Goal: Task Accomplishment & Management: Use online tool/utility

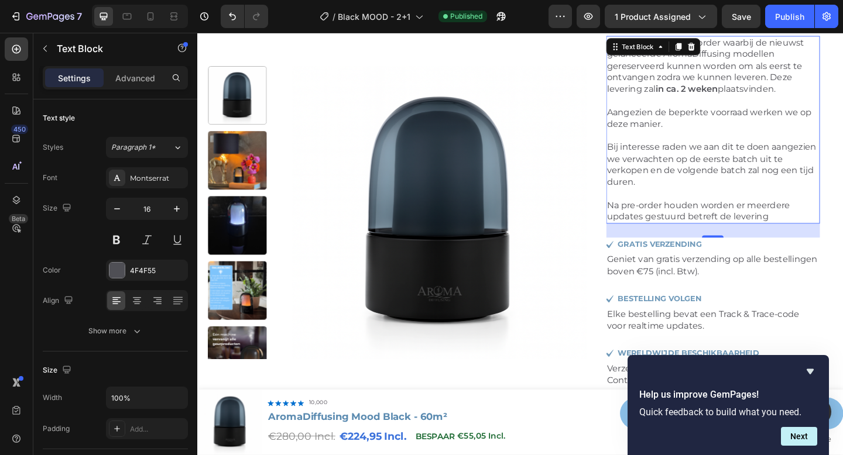
click at [531, 30] on div "7 Version history / Black MOOD - 2+1 Published Preview 1 product assigned Save …" at bounding box center [421, 16] width 843 height 33
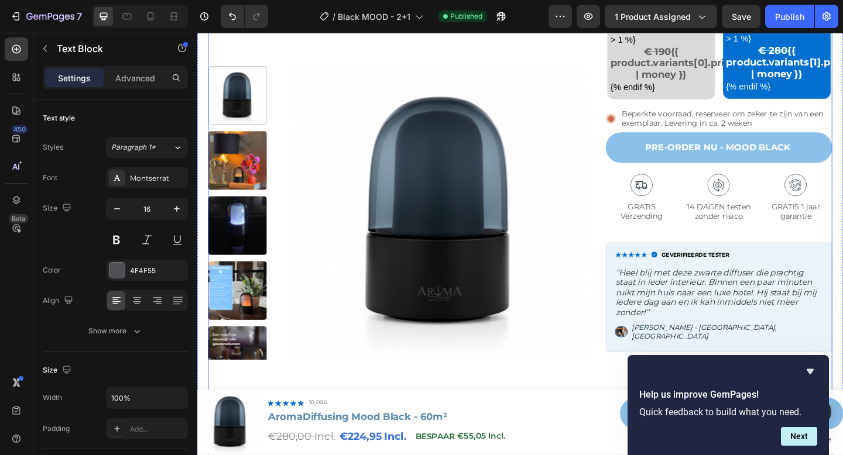
scroll to position [584, 0]
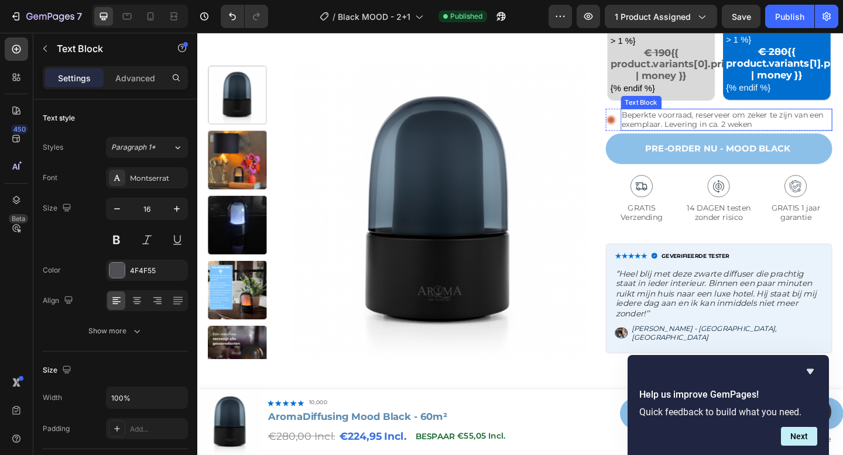
click at [714, 131] on p "Beperkte voorraad, reserveer om zeker te zijn van een exemplaar. Levering in ca…" at bounding box center [773, 127] width 228 height 21
click at [687, 129] on div "Add to Cart" at bounding box center [664, 136] width 47 height 14
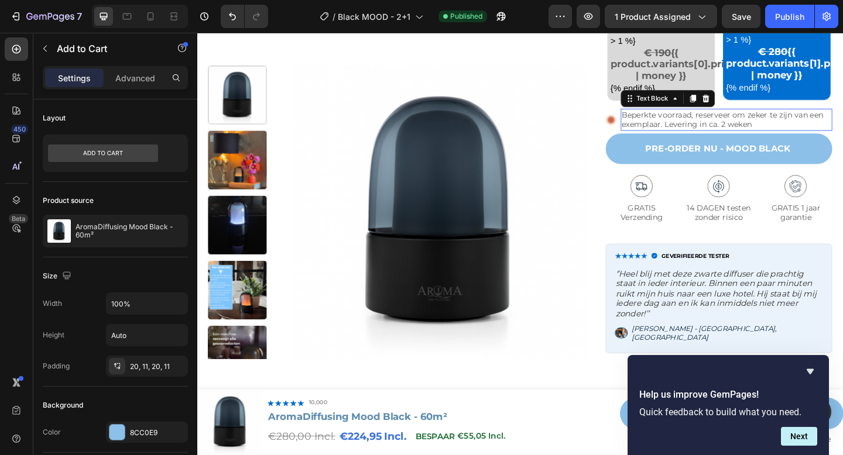
click at [691, 122] on p "Beperkte voorraad, reserveer om zeker te zijn van een exemplaar. Levering in ca…" at bounding box center [773, 127] width 228 height 21
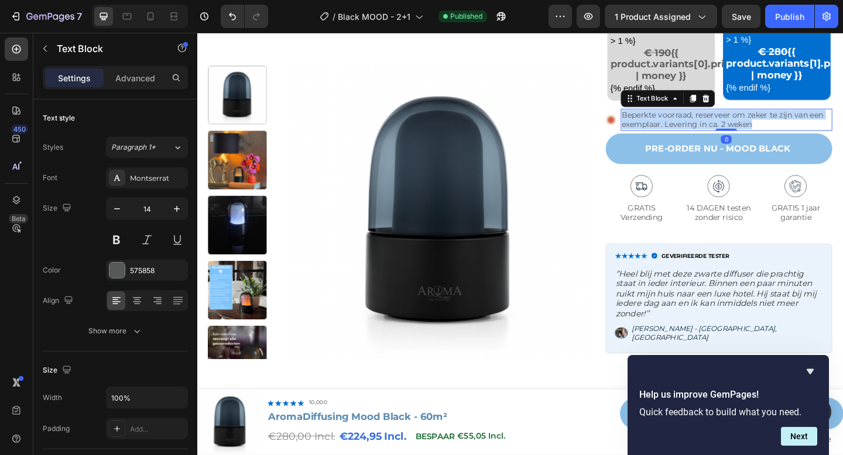
click at [691, 122] on p "Beperkte voorraad, reserveer om zeker te zijn van een exemplaar. Levering in ca…" at bounding box center [773, 127] width 228 height 21
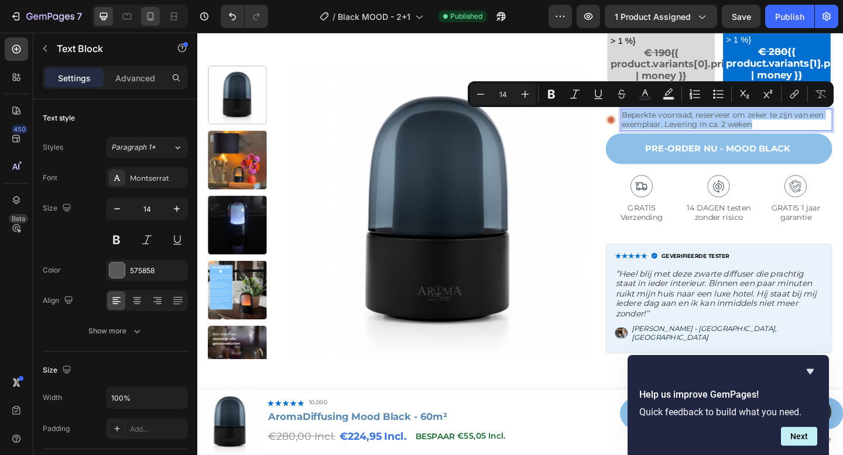
click at [150, 25] on div at bounding box center [150, 16] width 19 height 19
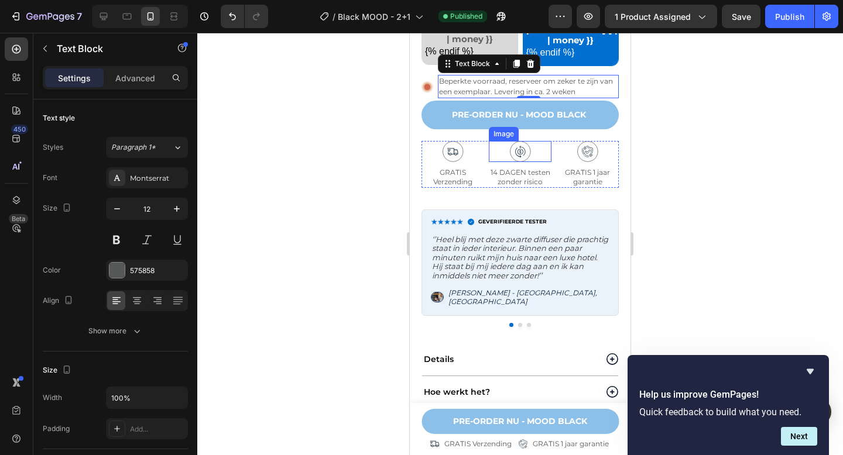
scroll to position [838, 0]
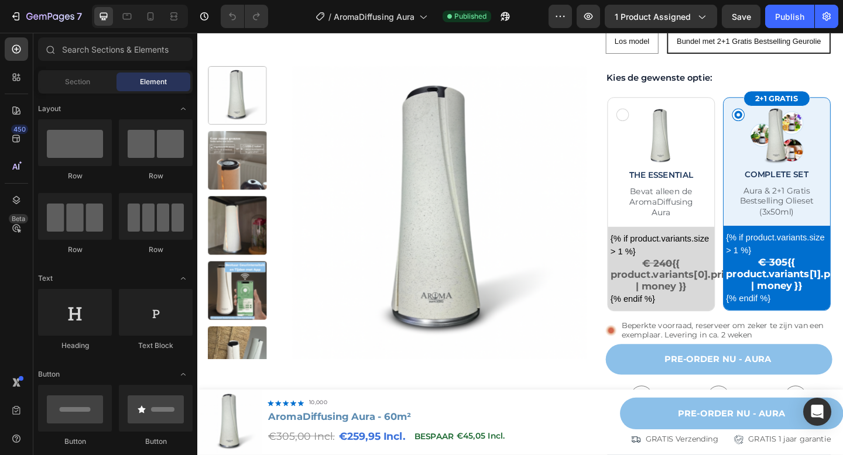
scroll to position [377, 0]
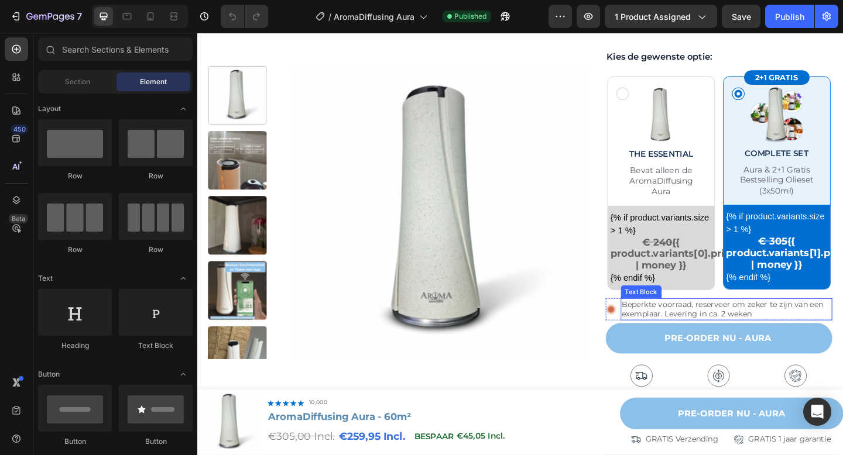
click at [743, 334] on p "Beperkte voorraad, reserveer om zeker te zijn van een exemplaar. Levering in ca…" at bounding box center [773, 333] width 228 height 21
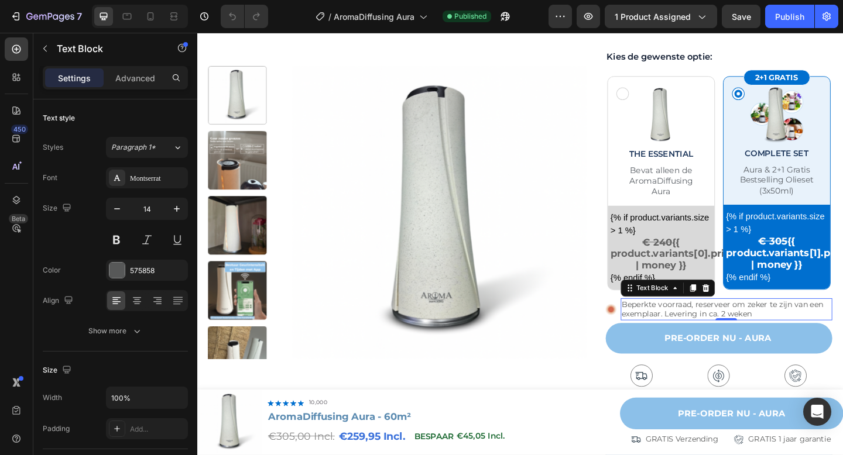
click at [718, 336] on p "Beperkte voorraad, reserveer om zeker te zijn van een exemplaar. Levering in ca…" at bounding box center [773, 333] width 228 height 21
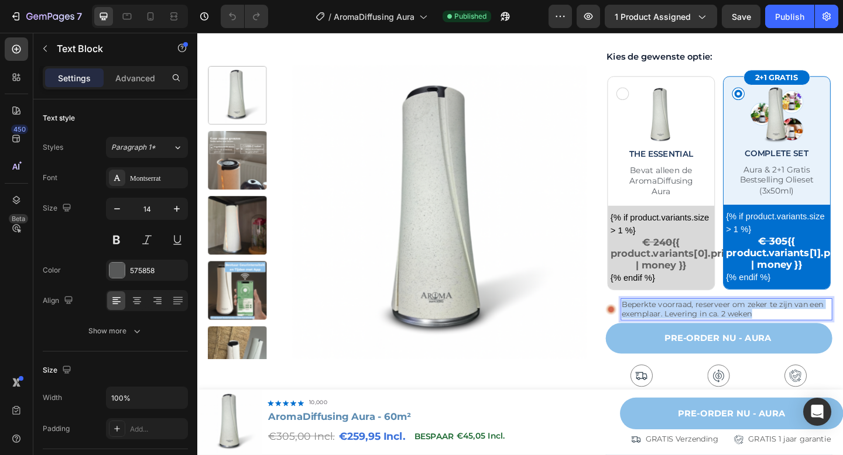
click at [718, 336] on p "Beperkte voorraad, reserveer om zeker te zijn van een exemplaar. Levering in ca…" at bounding box center [773, 333] width 228 height 21
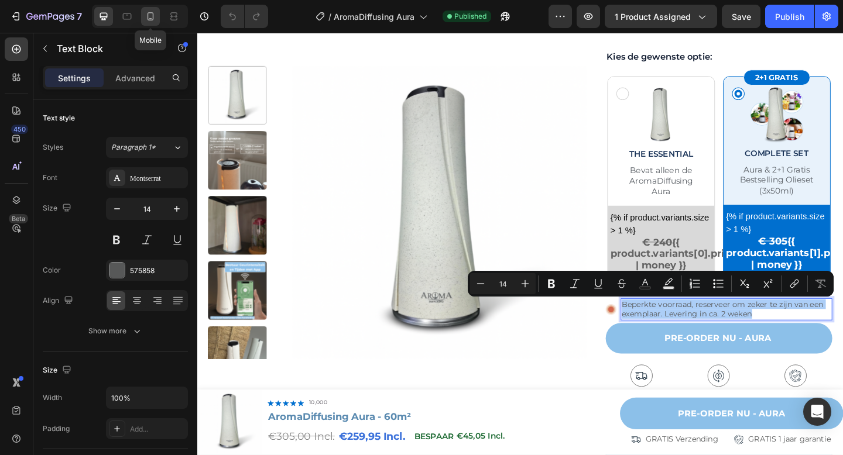
click at [146, 16] on icon at bounding box center [151, 17] width 12 height 12
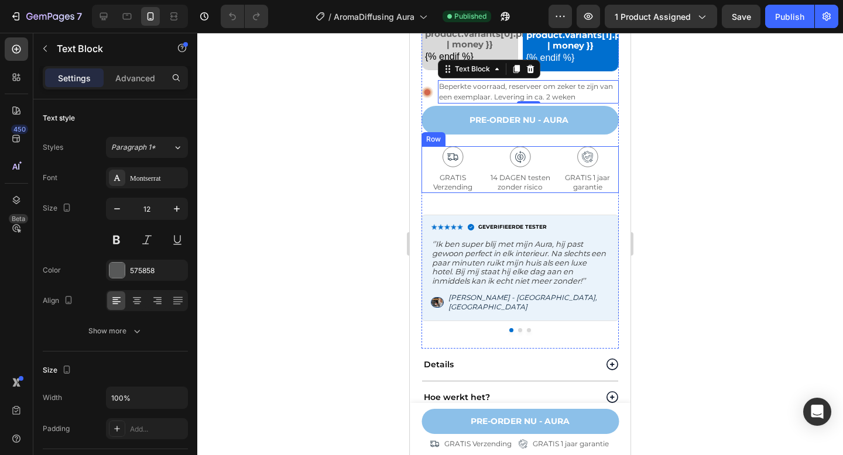
scroll to position [838, 0]
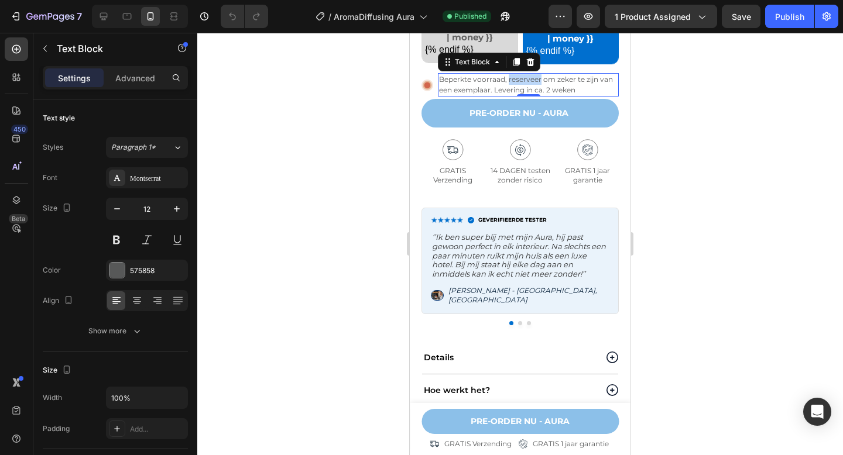
click at [521, 85] on p "Beperkte voorraad, reserveer om zeker te zijn van een exemplaar. Levering in ca…" at bounding box center [528, 84] width 179 height 21
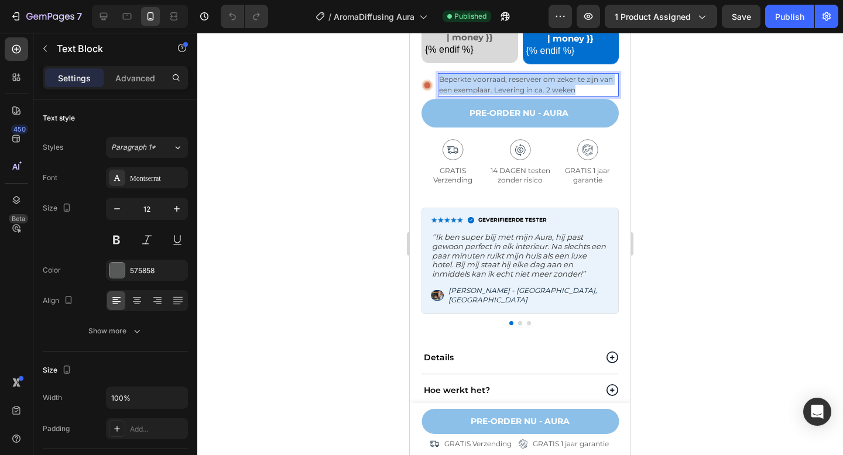
click at [521, 85] on p "Beperkte voorraad, reserveer om zeker te zijn van een exemplaar. Levering in ca…" at bounding box center [528, 84] width 179 height 21
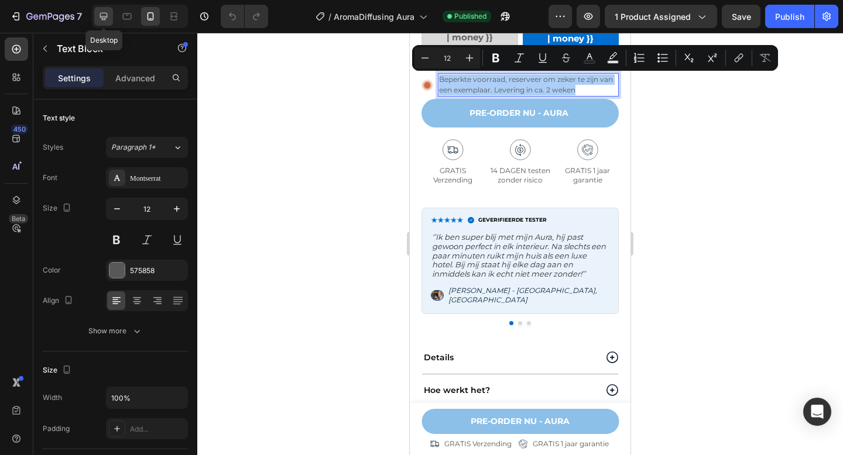
click at [108, 18] on icon at bounding box center [104, 17] width 12 height 12
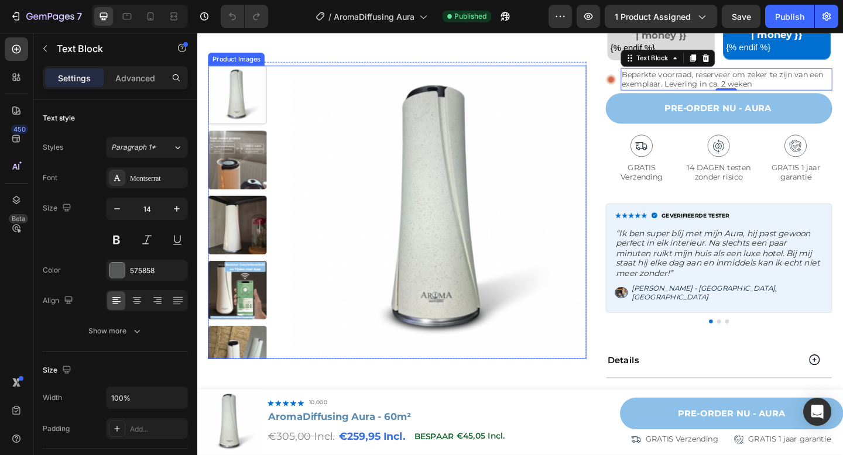
scroll to position [626, 0]
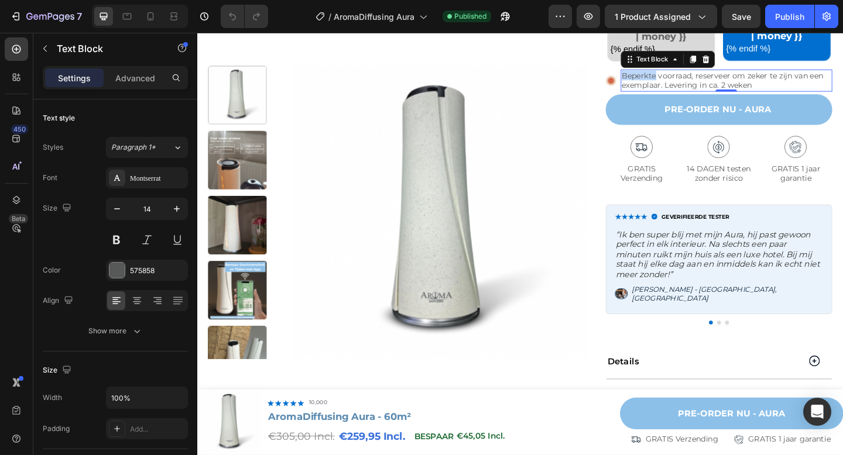
click at [691, 84] on p "Beperkte voorraad, reserveer om zeker te zijn van een exemplaar. Levering in ca…" at bounding box center [773, 84] width 228 height 21
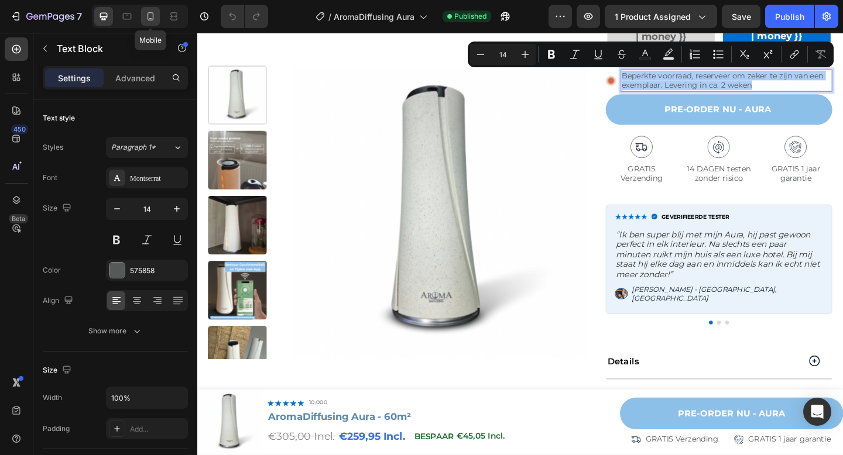
click at [152, 13] on icon at bounding box center [150, 16] width 6 height 8
type input "12"
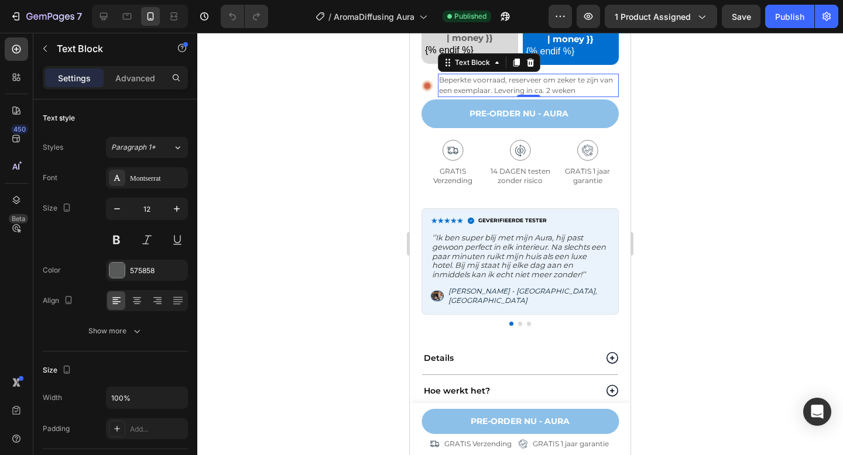
scroll to position [838, 0]
click at [518, 85] on p "Beperkte voorraad, reserveer om zeker te zijn van een exemplaar. Levering in ca…" at bounding box center [528, 84] width 179 height 21
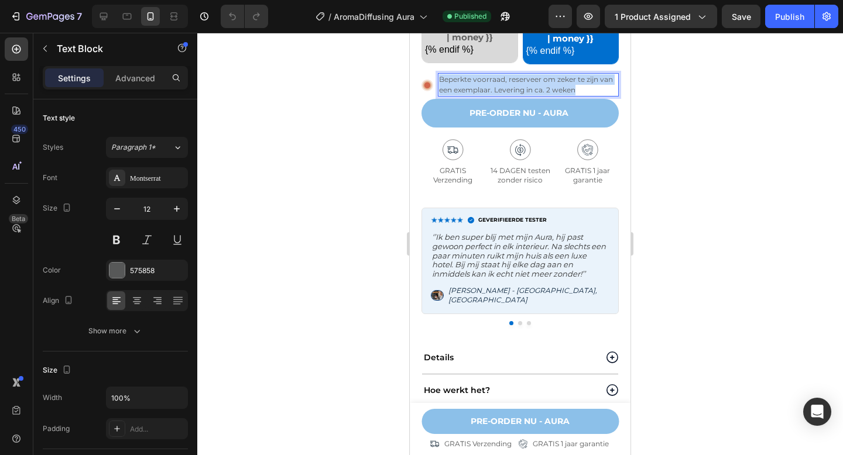
click at [518, 85] on p "Beperkte voorraad, reserveer om zeker te zijn van een exemplaar. Levering in ca…" at bounding box center [528, 84] width 179 height 21
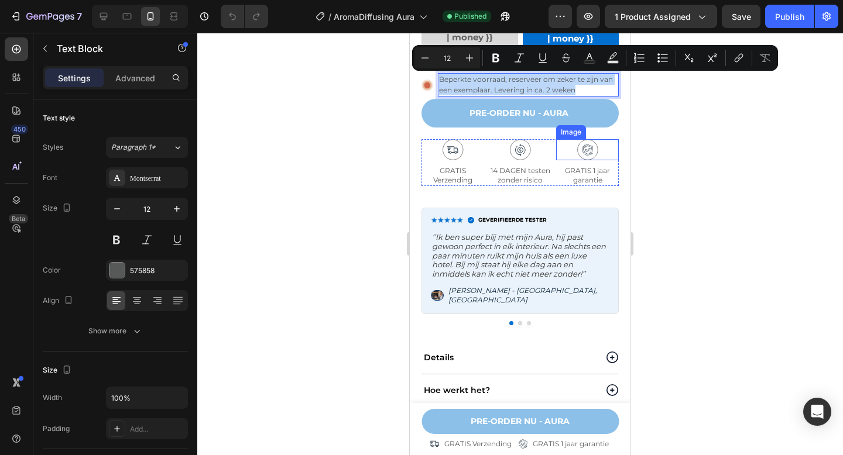
scroll to position [792, 0]
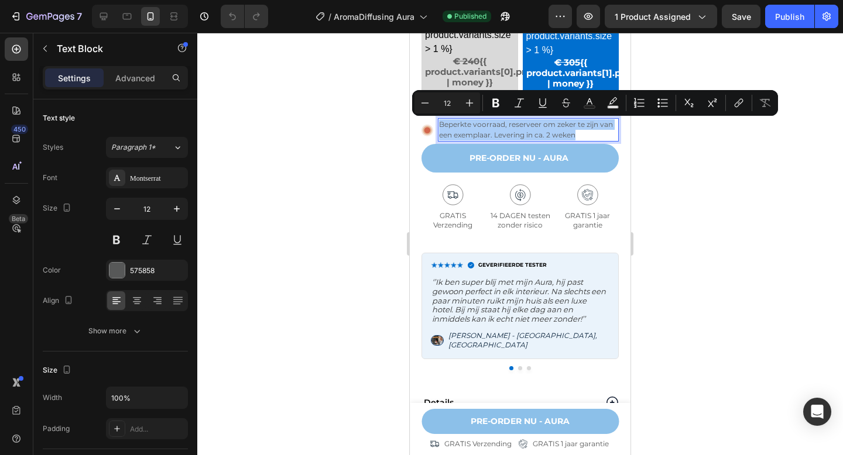
click at [730, 165] on div at bounding box center [520, 244] width 646 height 423
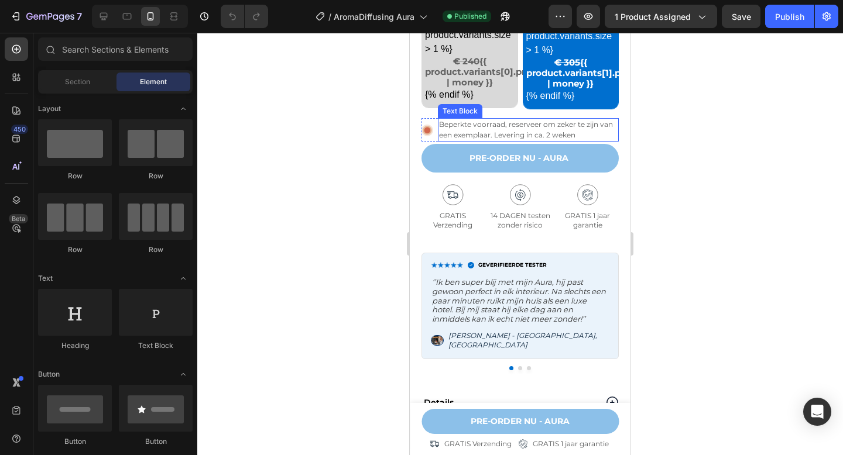
click at [541, 128] on p "Beperkte voorraad, reserveer om zeker te zijn van een exemplaar. Levering in ca…" at bounding box center [528, 129] width 179 height 21
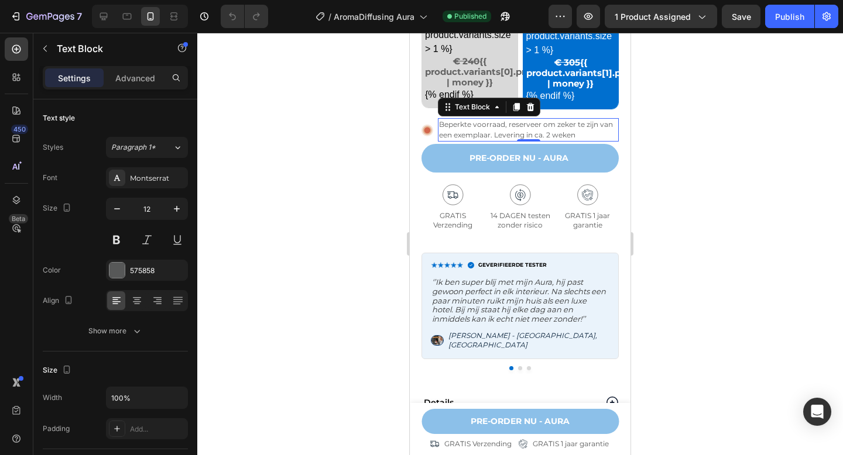
click at [137, 88] on div "Settings Advanced" at bounding box center [115, 77] width 145 height 23
click at [139, 84] on div "Advanced" at bounding box center [135, 77] width 59 height 19
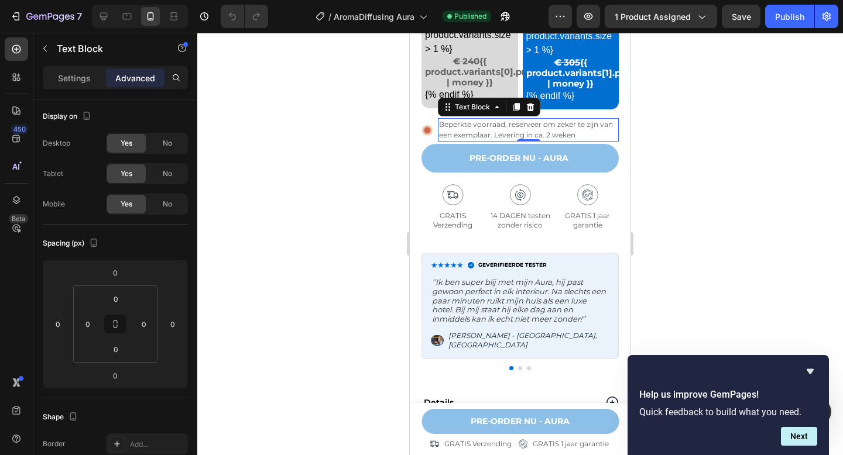
scroll to position [0, 0]
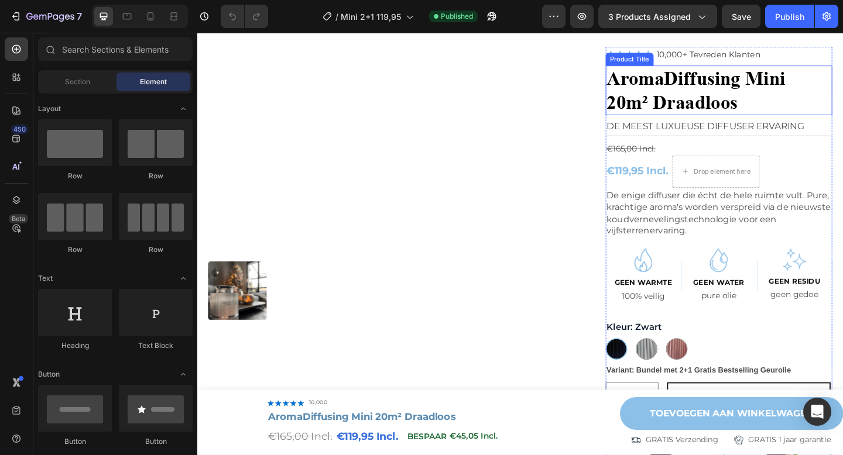
scroll to position [38, 0]
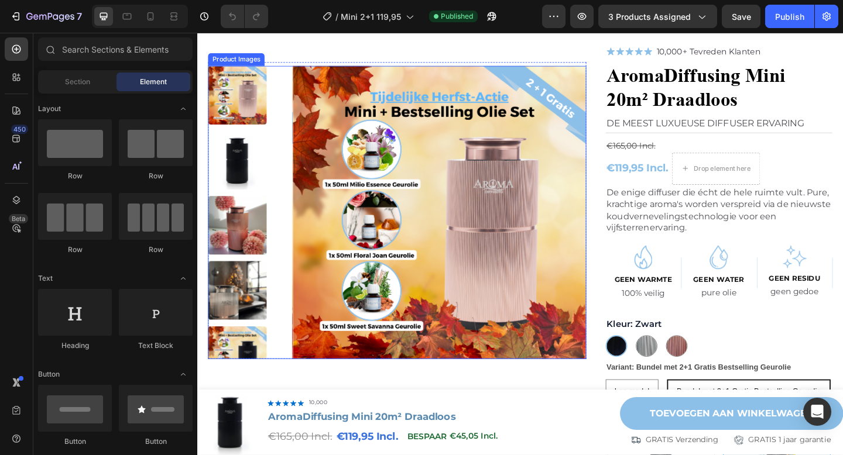
click at [465, 157] on img at bounding box center [460, 228] width 319 height 319
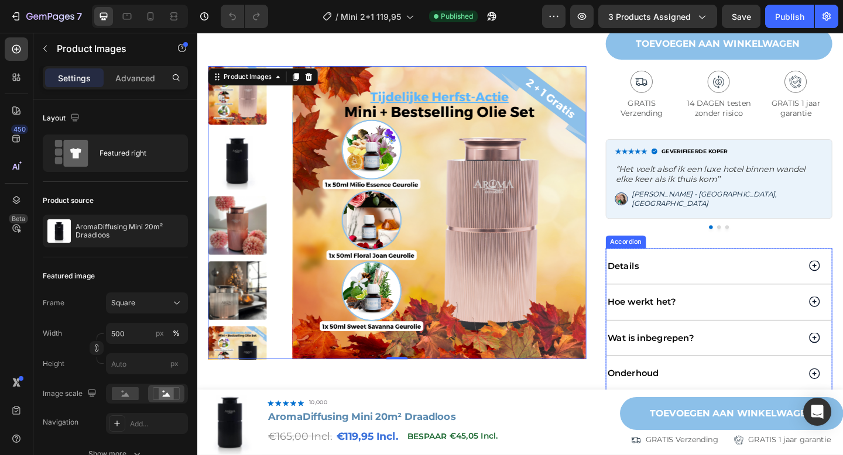
scroll to position [825, 0]
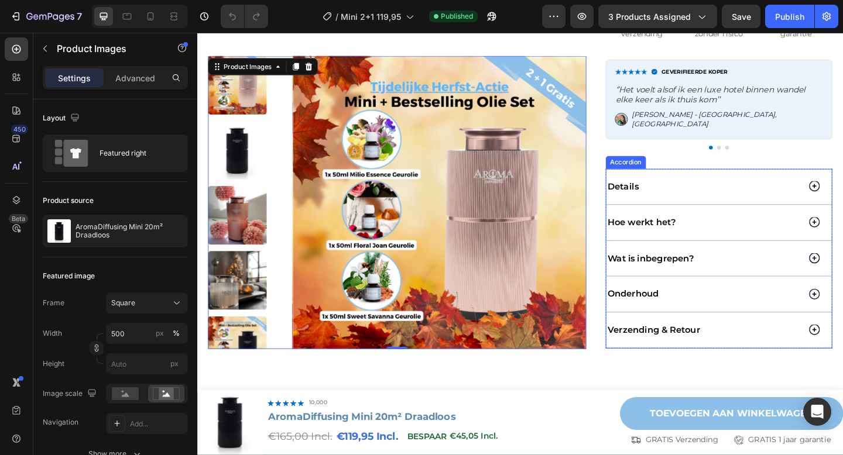
click at [787, 349] on div "Verzending & Retour" at bounding box center [748, 356] width 212 height 16
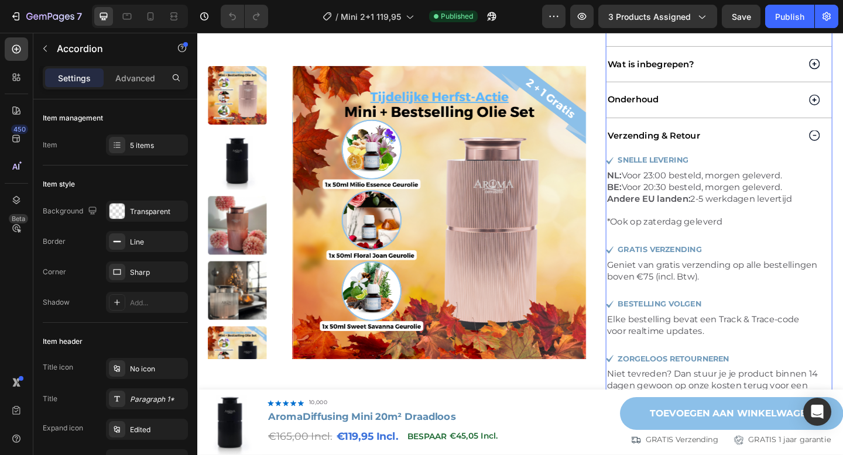
scroll to position [1029, 0]
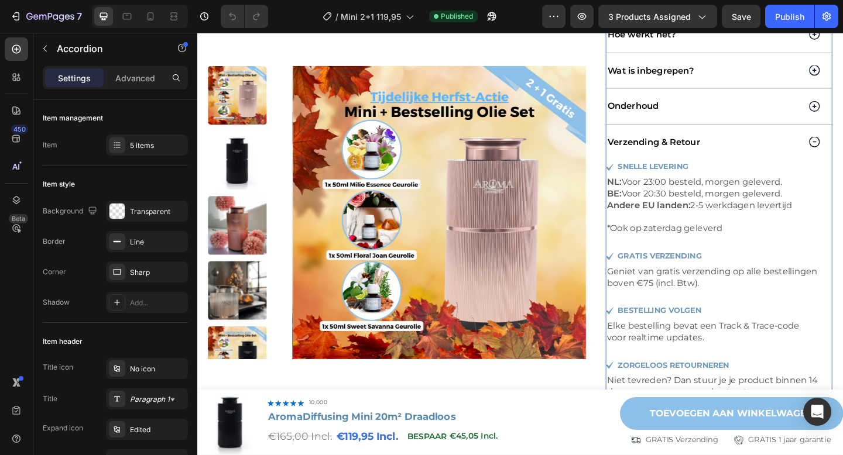
click at [811, 144] on div "Verzending & Retour" at bounding box center [748, 152] width 212 height 16
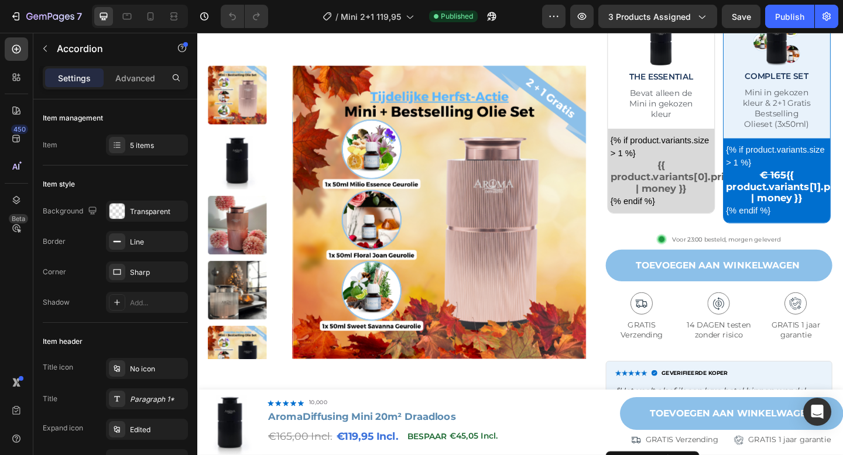
scroll to position [490, 0]
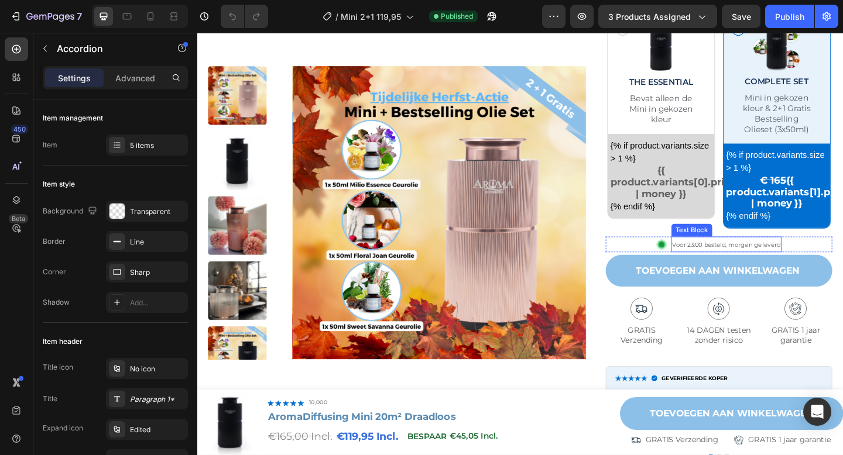
click at [759, 261] on span "Voor 23:00 besteld, morgen geleverd" at bounding box center [773, 264] width 118 height 8
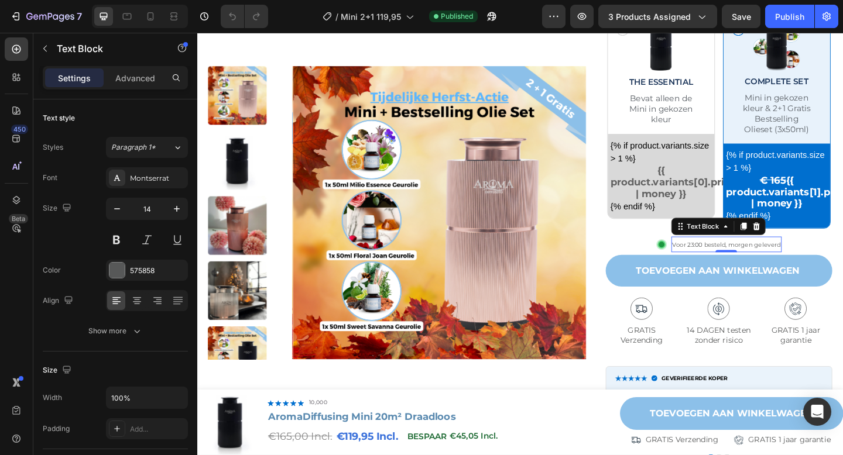
click at [750, 266] on span "Voor 23:00 besteld, morgen geleverd" at bounding box center [773, 264] width 118 height 8
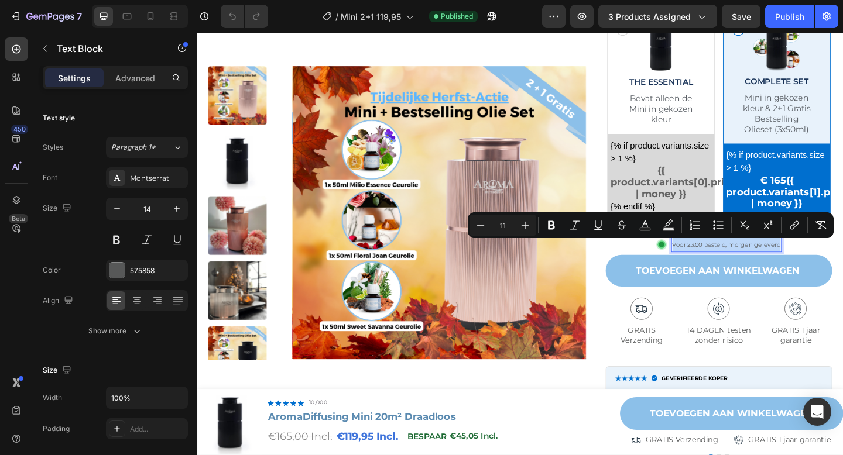
click at [730, 263] on span "Voor 23:00 besteld, morgen geleverd" at bounding box center [773, 264] width 118 height 8
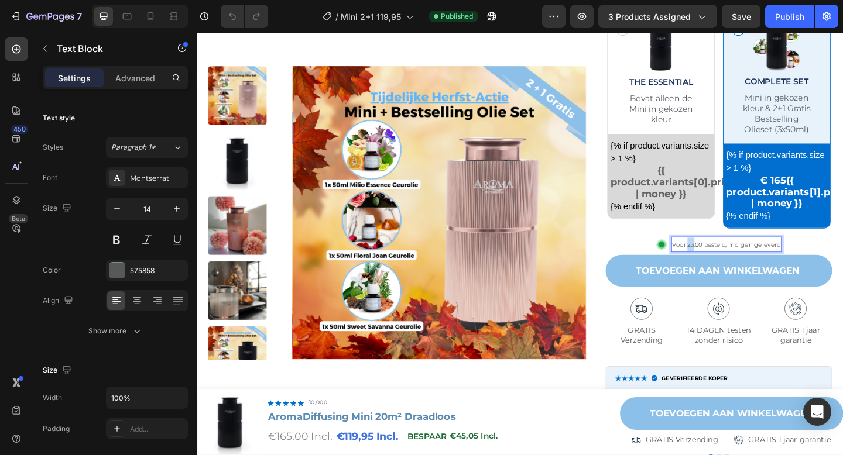
click at [730, 263] on span "Voor 23:00 besteld, morgen geleverd" at bounding box center [773, 264] width 118 height 8
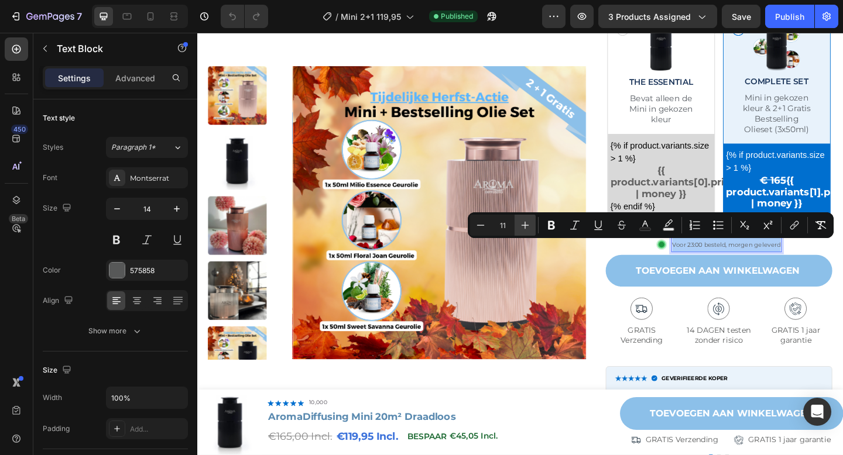
click at [528, 222] on icon "Editor contextual toolbar" at bounding box center [525, 225] width 12 height 12
type input "14"
click at [145, 15] on icon at bounding box center [151, 17] width 12 height 12
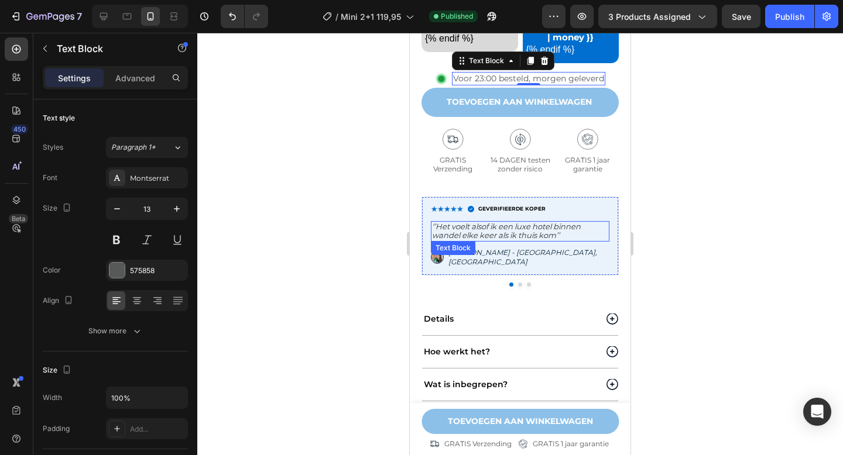
scroll to position [890, 0]
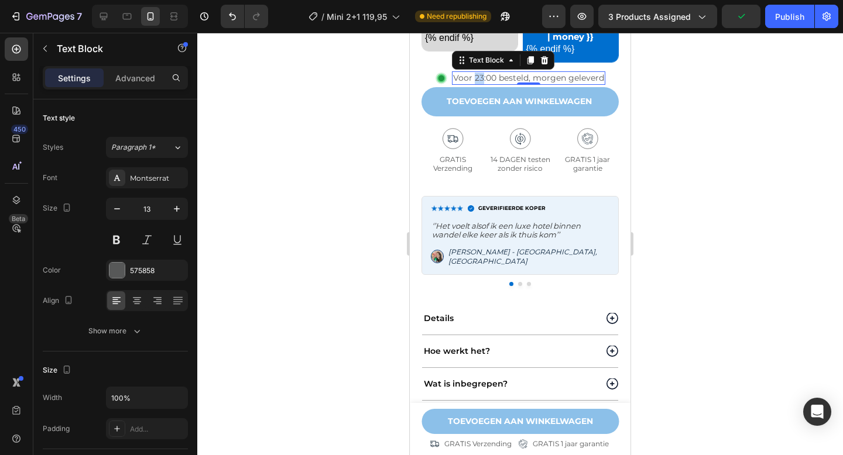
click at [479, 80] on span "Voor 23:00 besteld, morgen geleverd" at bounding box center [528, 78] width 151 height 11
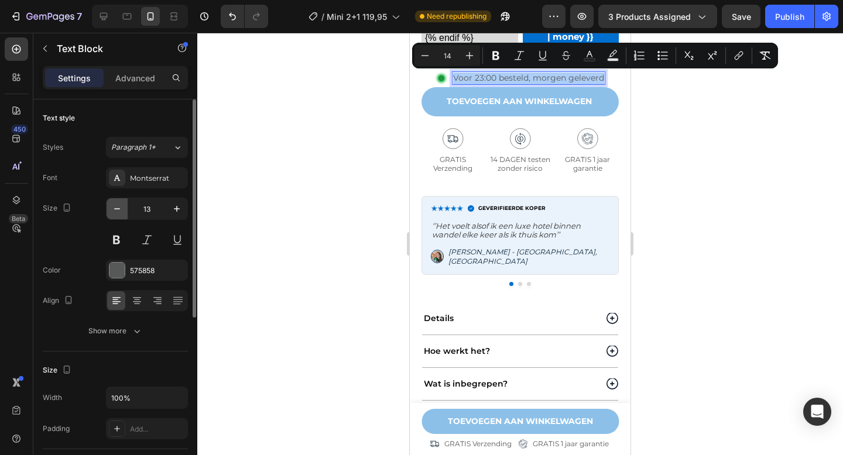
click at [118, 207] on icon "button" at bounding box center [117, 209] width 12 height 12
type input "12"
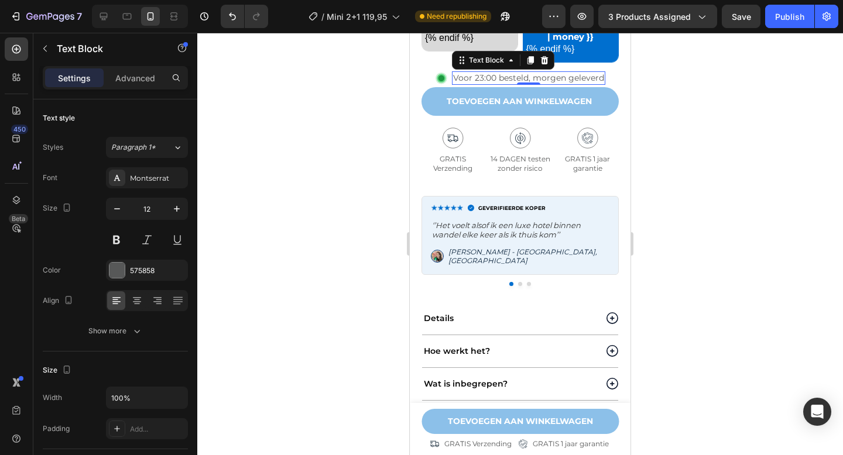
click at [496, 78] on span "Voor 23:00 besteld, morgen geleverd" at bounding box center [528, 78] width 151 height 11
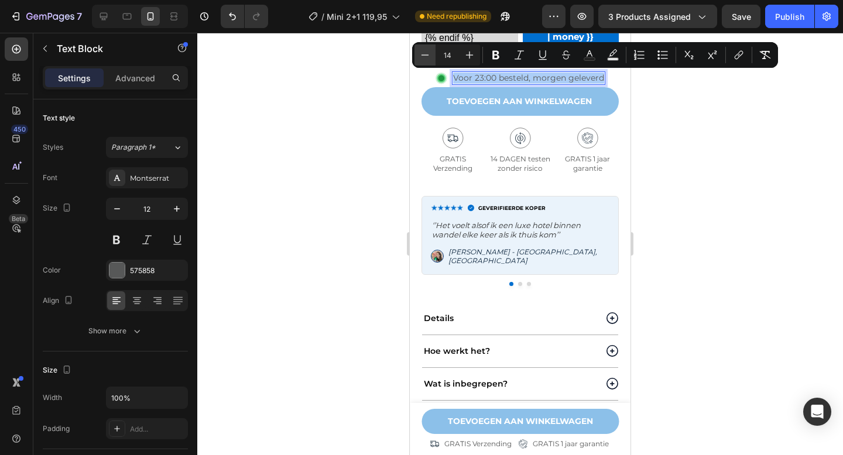
click at [425, 61] on button "Minus" at bounding box center [424, 54] width 21 height 21
type input "12"
click at [102, 25] on div at bounding box center [103, 16] width 19 height 19
type input "14"
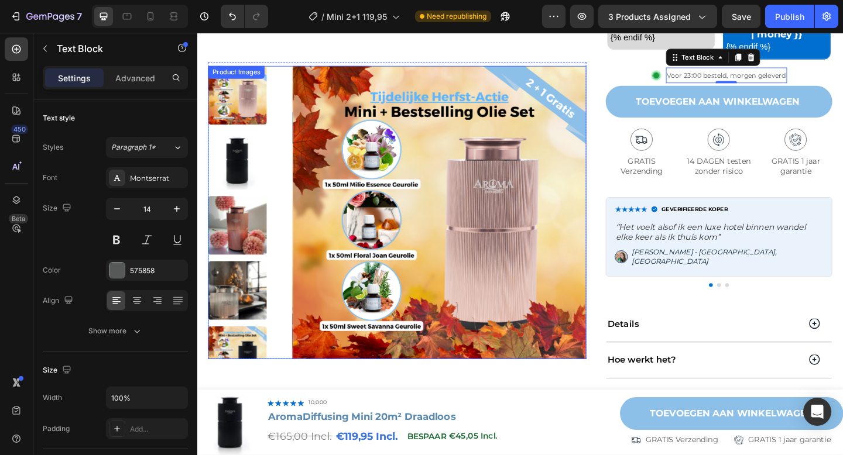
scroll to position [672, 0]
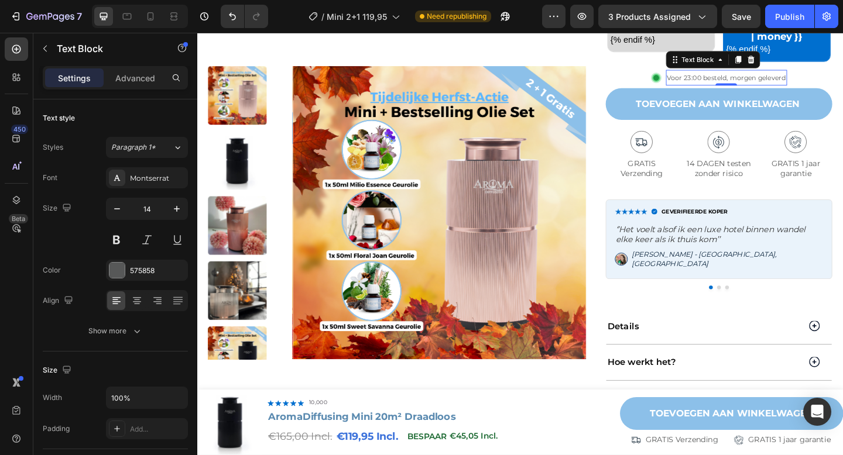
click at [756, 80] on span "Voor 23:00 besteld, morgen geleverd" at bounding box center [772, 81] width 129 height 9
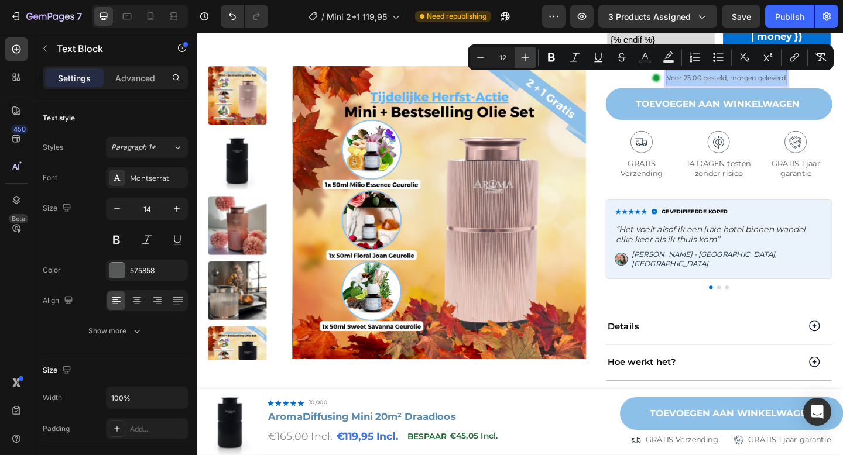
click at [528, 53] on icon "Editor contextual toolbar" at bounding box center [525, 58] width 12 height 12
type input "14"
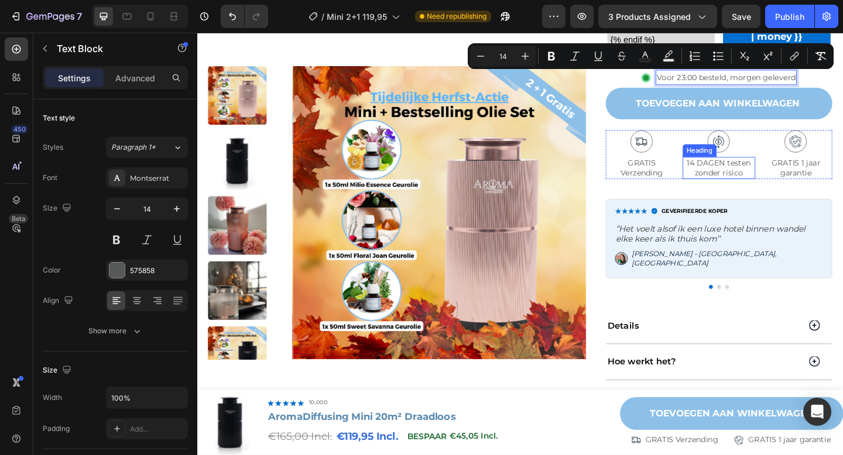
scroll to position [514, 0]
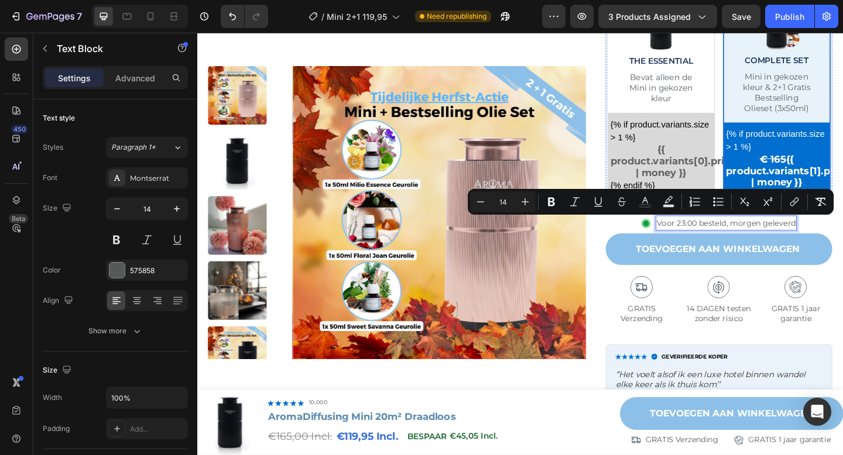
click at [833, 85] on p "Mini in gekozen kleur & 2+1 Gratis Bestselling Olieset (3x50ml)" at bounding box center [827, 98] width 77 height 46
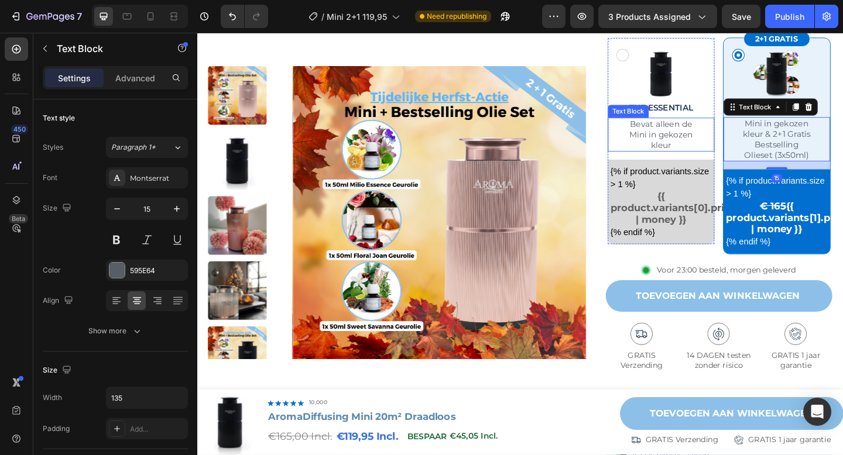
scroll to position [425, 0]
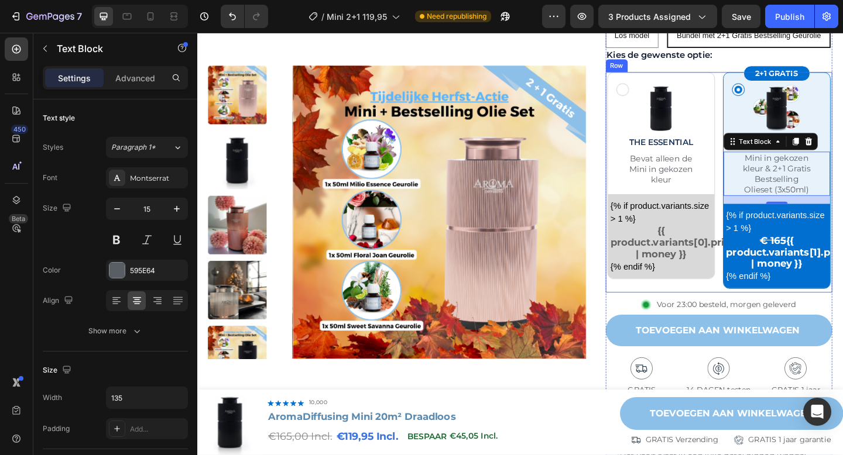
click at [761, 315] on div "Image the essential Heading Bevat alleen de Mini in gekozen kleur Text Block {%…" at bounding box center [701, 196] width 121 height 240
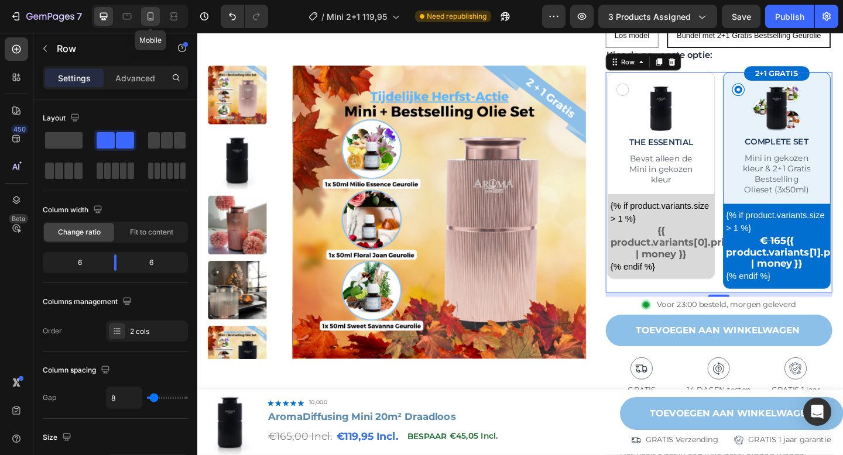
click at [152, 22] on div at bounding box center [150, 16] width 19 height 19
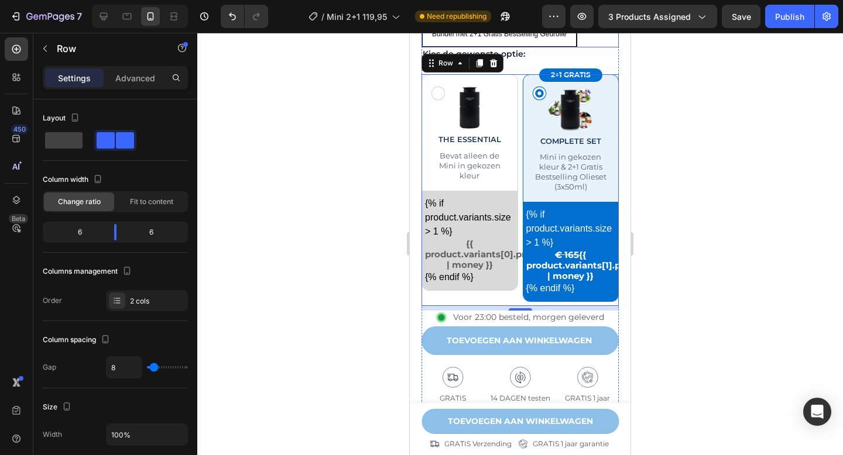
scroll to position [651, 0]
click at [664, 133] on div at bounding box center [520, 244] width 646 height 423
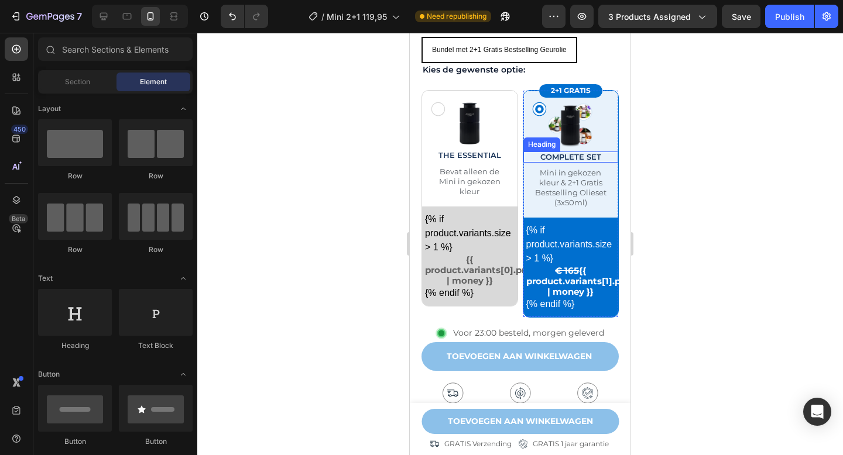
scroll to position [633, 0]
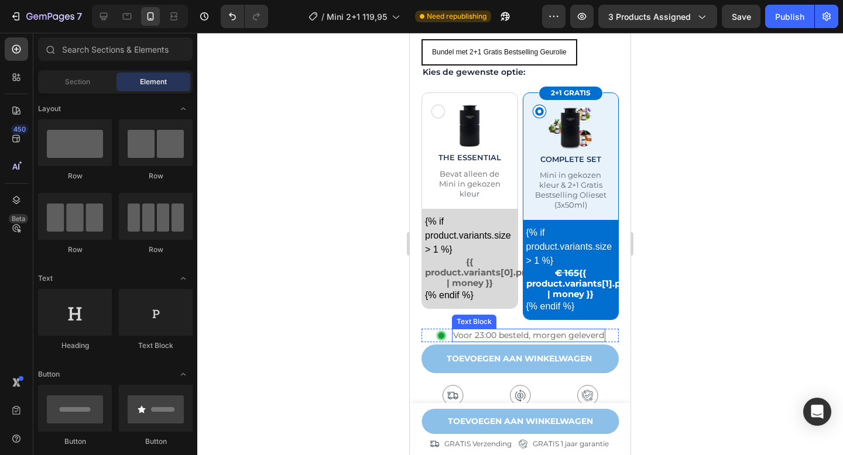
click at [538, 339] on span "Voor 23:00 besteld, morgen geleverd" at bounding box center [528, 335] width 151 height 11
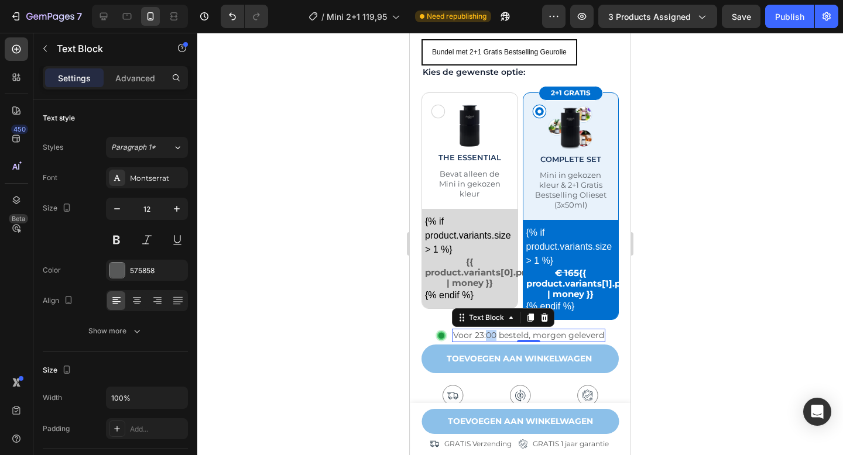
click at [486, 338] on span "Voor 23:00 besteld, morgen geleverd" at bounding box center [528, 335] width 151 height 11
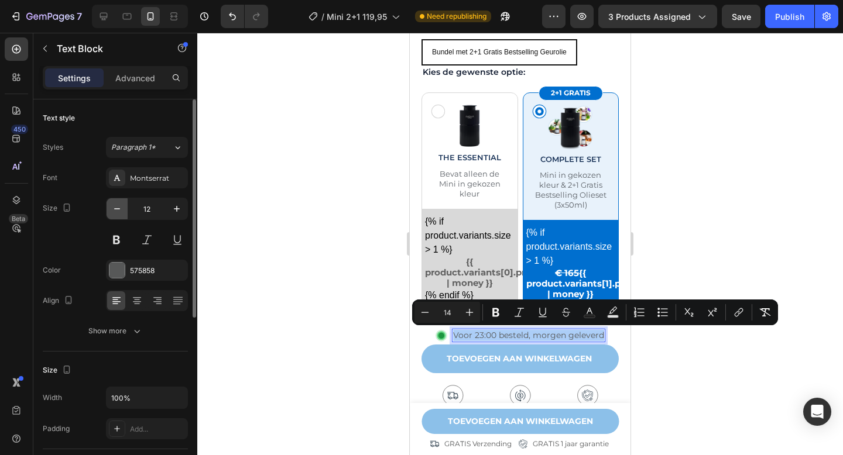
click at [123, 212] on button "button" at bounding box center [117, 208] width 21 height 21
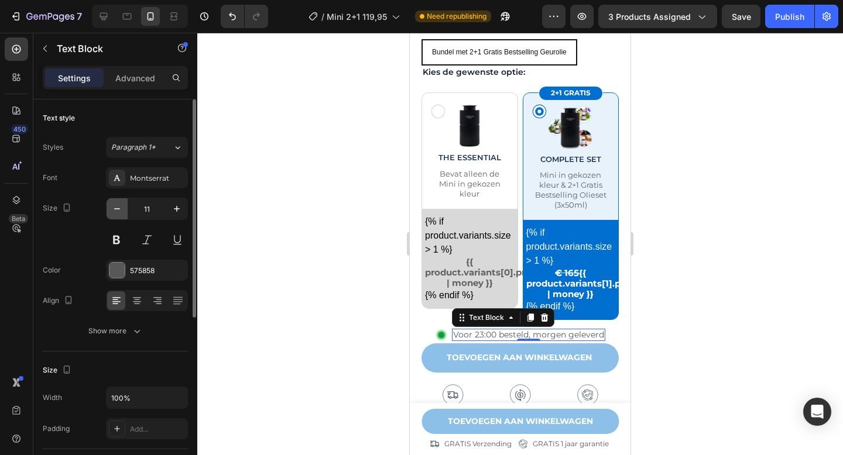
click at [123, 212] on button "button" at bounding box center [117, 208] width 21 height 21
click at [173, 205] on icon "button" at bounding box center [177, 209] width 12 height 12
type input "12"
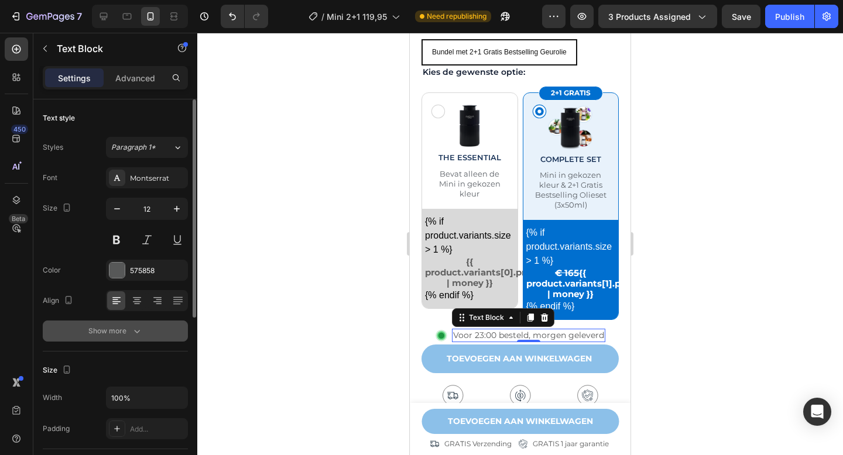
click at [111, 337] on button "Show more" at bounding box center [115, 331] width 145 height 21
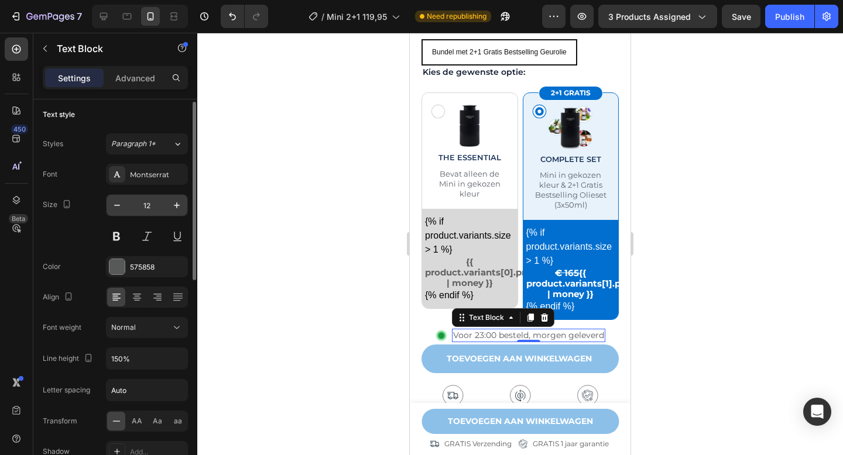
scroll to position [0, 0]
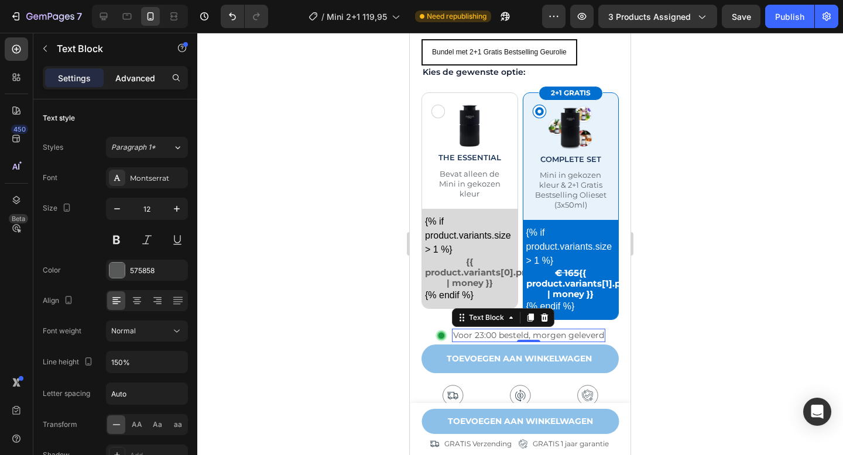
click at [139, 79] on p "Advanced" at bounding box center [135, 78] width 40 height 12
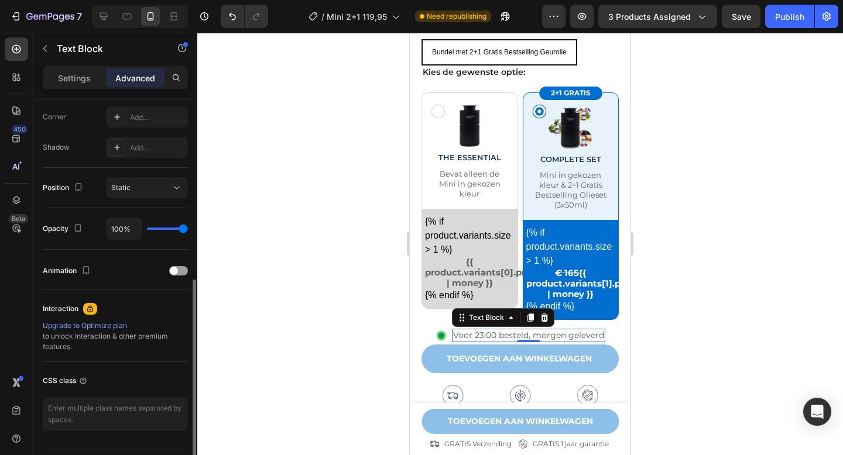
scroll to position [392, 0]
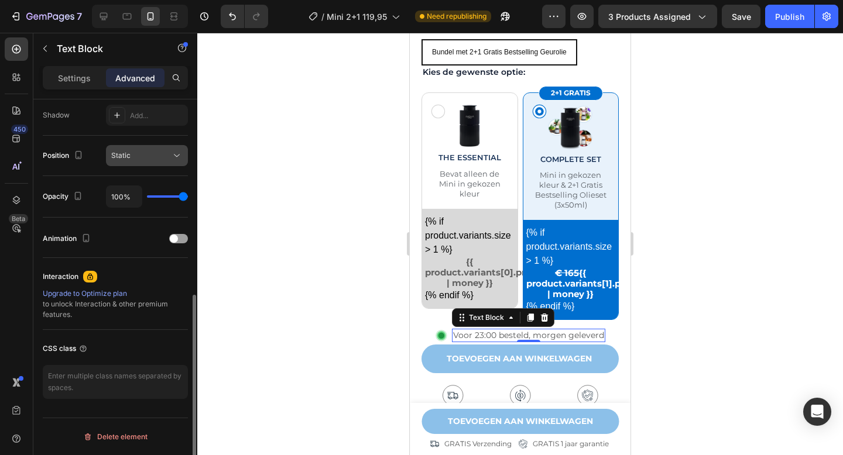
click at [163, 160] on div "Static" at bounding box center [141, 155] width 60 height 11
click at [252, 161] on div at bounding box center [520, 244] width 646 height 423
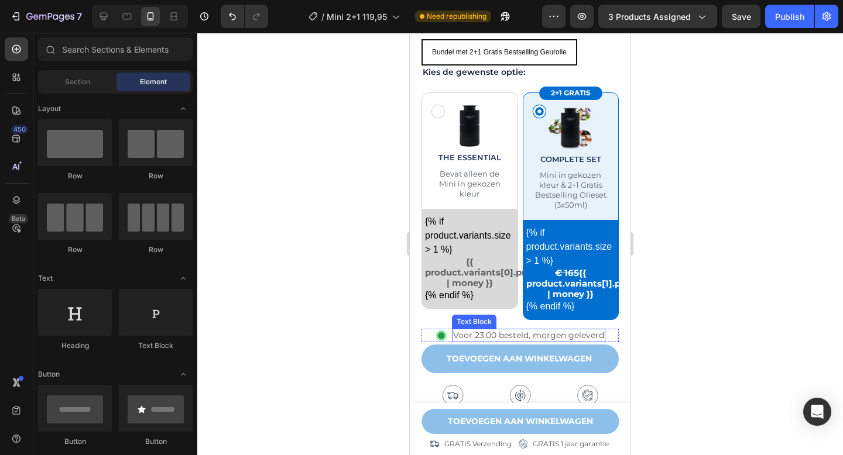
click at [483, 337] on span "Voor 23:00 besteld, morgen geleverd" at bounding box center [528, 335] width 151 height 11
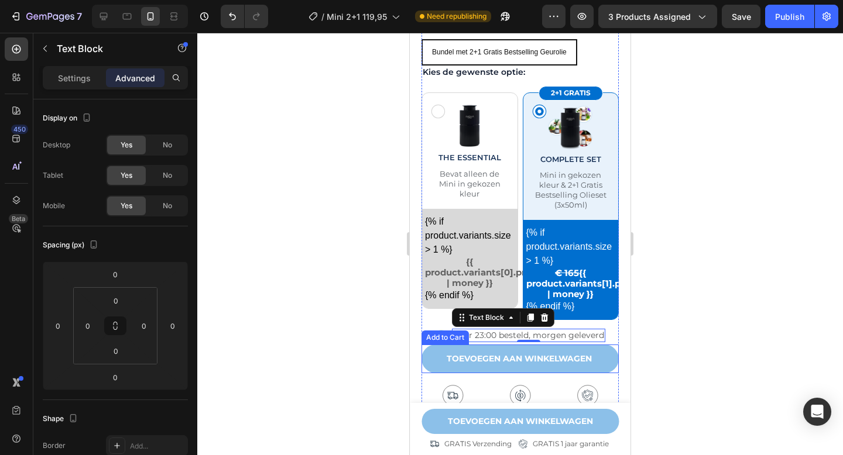
click at [679, 297] on div at bounding box center [520, 244] width 646 height 423
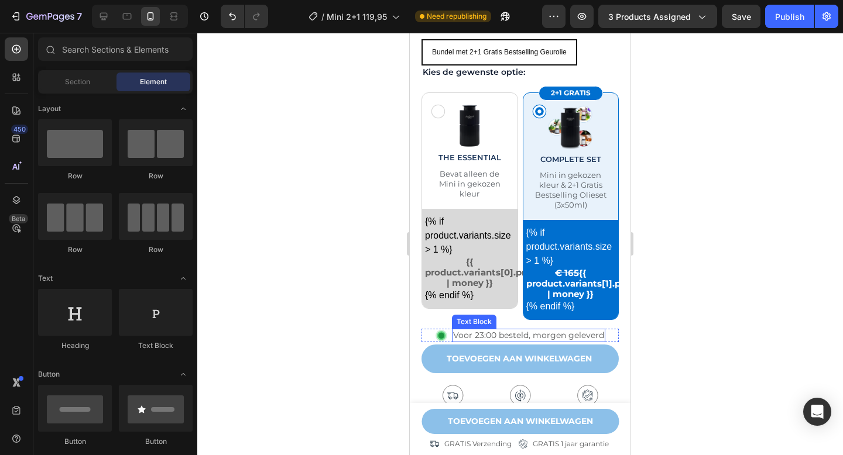
click at [559, 337] on span "Voor 23:00 besteld, morgen geleverd" at bounding box center [528, 335] width 151 height 11
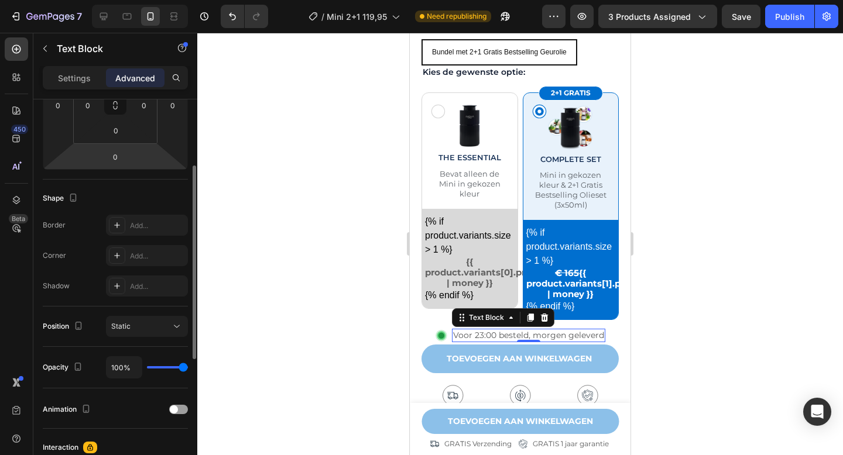
scroll to position [191, 0]
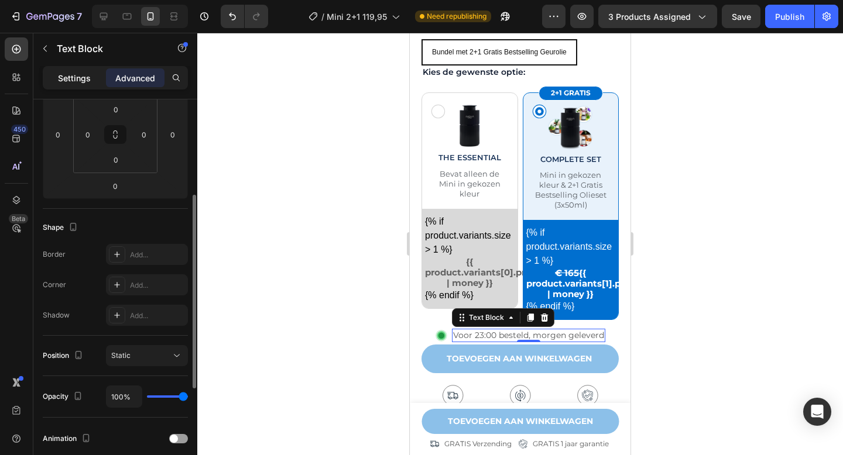
click at [88, 74] on p "Settings" at bounding box center [74, 78] width 33 height 12
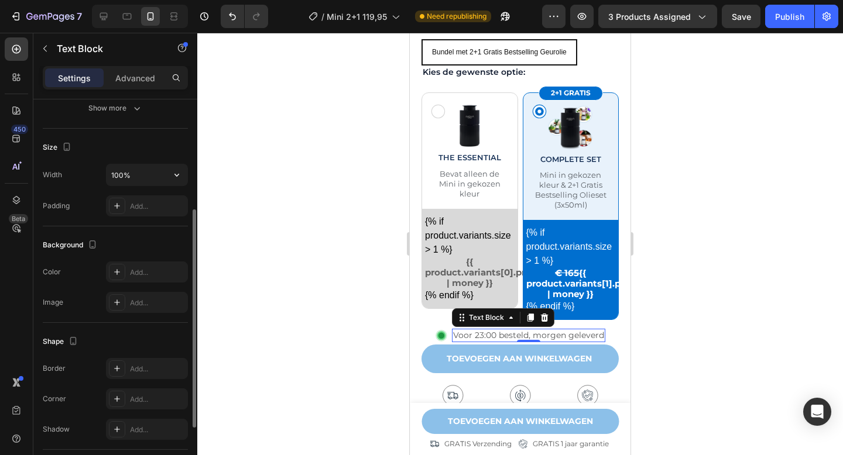
scroll to position [0, 0]
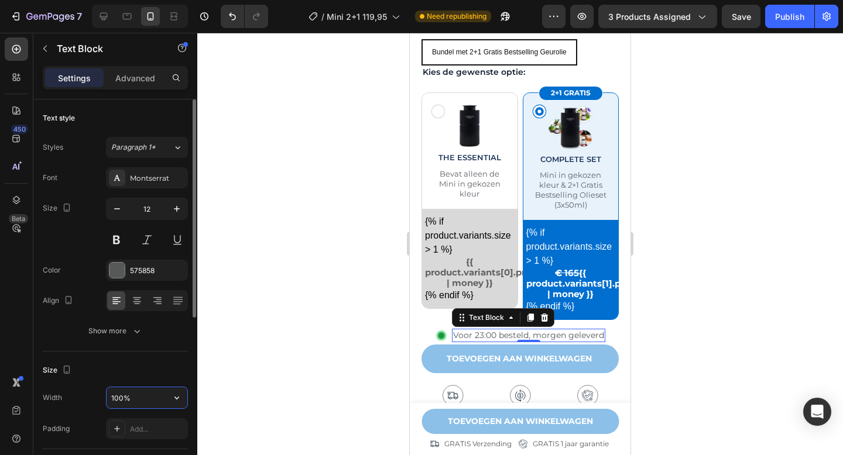
click at [134, 395] on input "100%" at bounding box center [147, 397] width 81 height 21
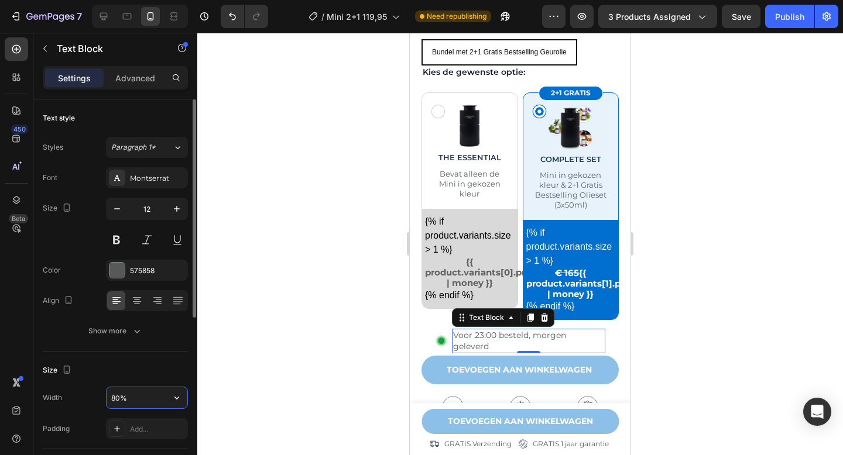
type input "100%"
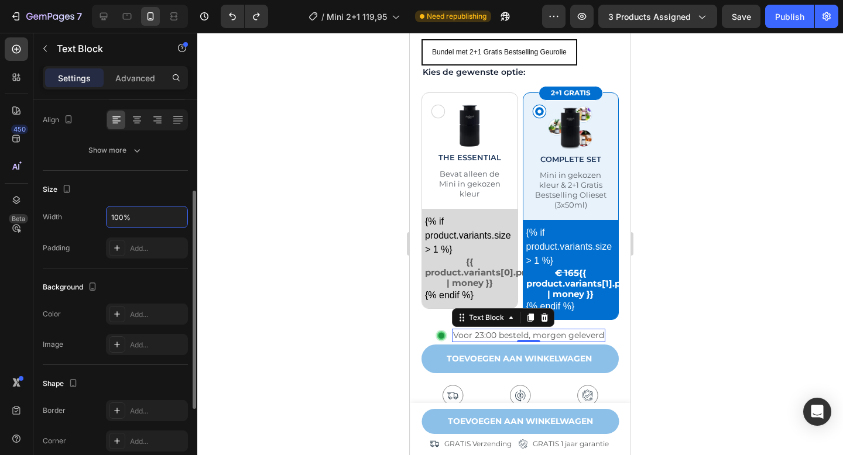
scroll to position [181, 0]
click at [495, 338] on span "Voor 23:00 besteld, morgen geleverd" at bounding box center [528, 335] width 151 height 11
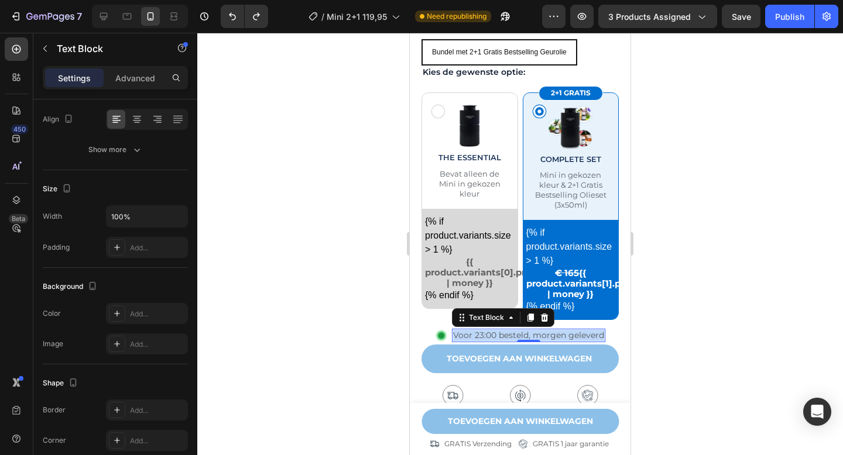
click at [495, 338] on span "Voor 23:00 besteld, morgen geleverd" at bounding box center [528, 335] width 151 height 11
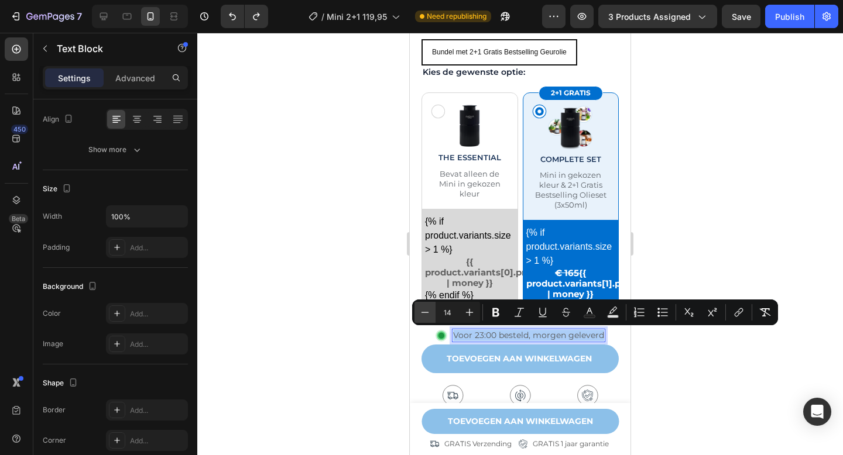
click at [424, 306] on button "Minus" at bounding box center [424, 312] width 21 height 21
type input "12"
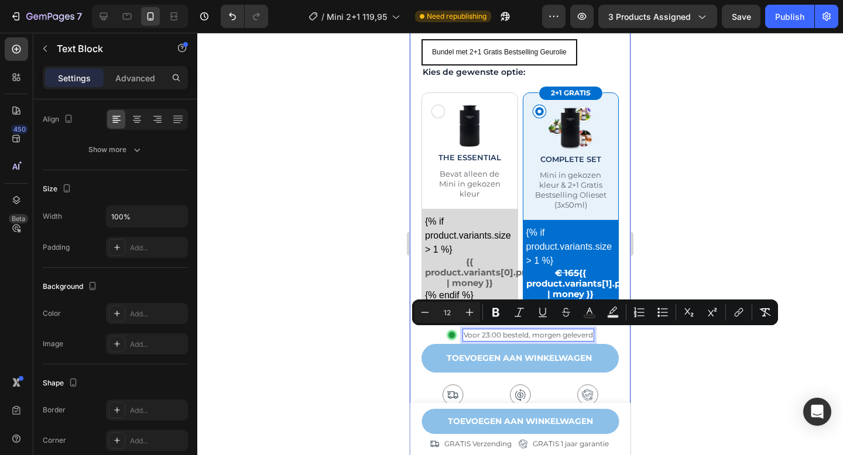
click at [692, 243] on div at bounding box center [520, 244] width 646 height 423
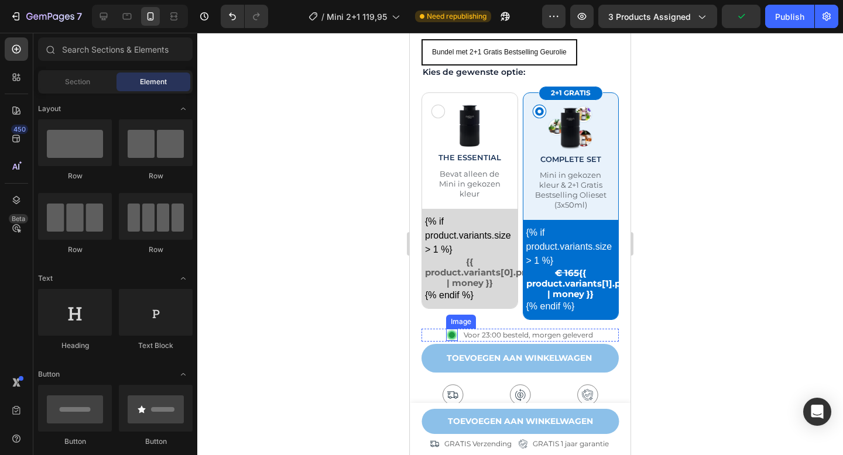
click at [453, 339] on img at bounding box center [452, 335] width 12 height 12
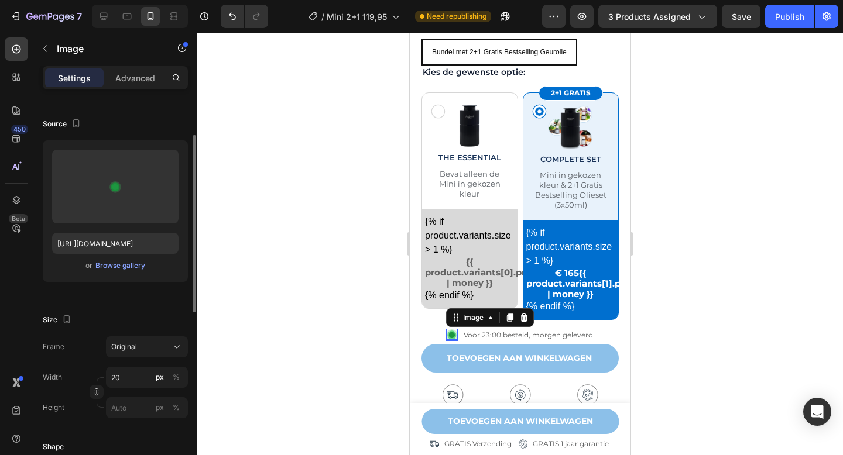
scroll to position [77, 0]
click at [145, 348] on div "Original" at bounding box center [139, 346] width 57 height 11
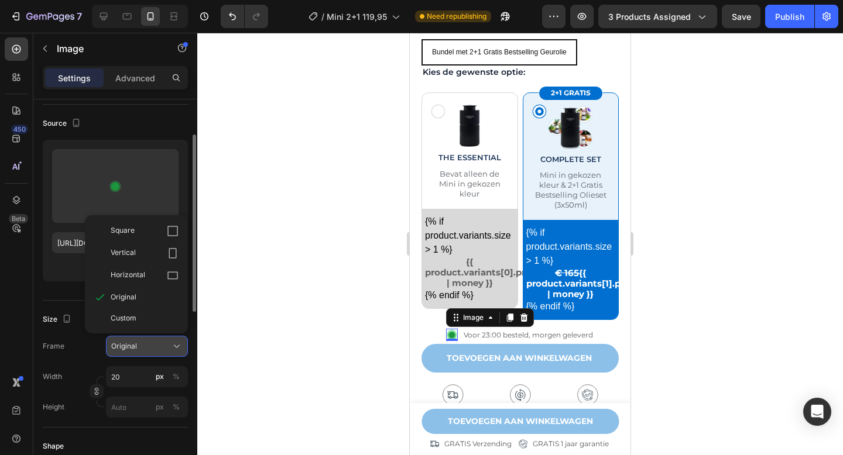
click at [145, 348] on div "Original" at bounding box center [139, 346] width 57 height 11
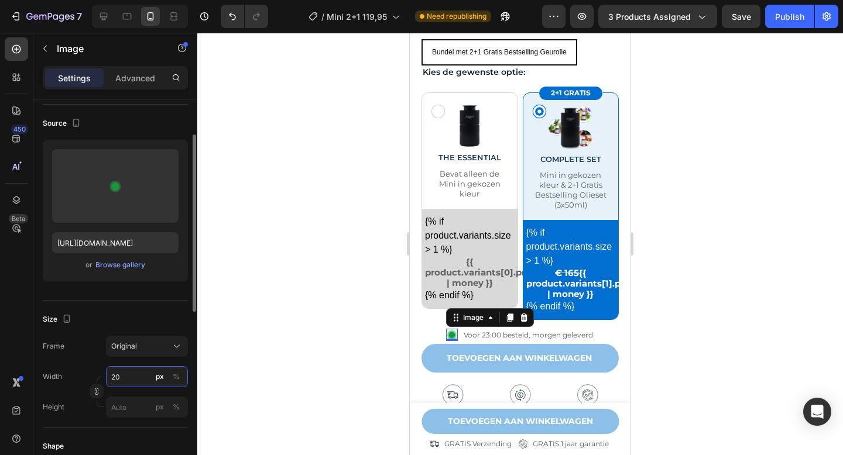
click at [129, 373] on input "20" at bounding box center [147, 376] width 82 height 21
type input "15"
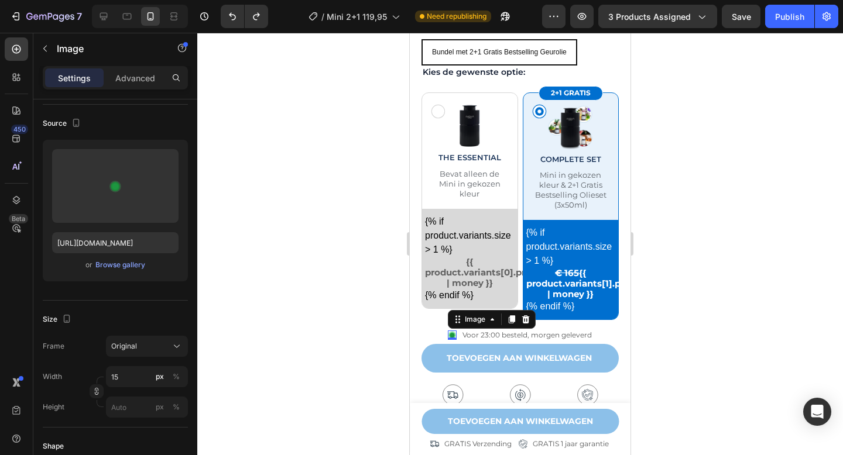
click at [726, 231] on div at bounding box center [520, 244] width 646 height 423
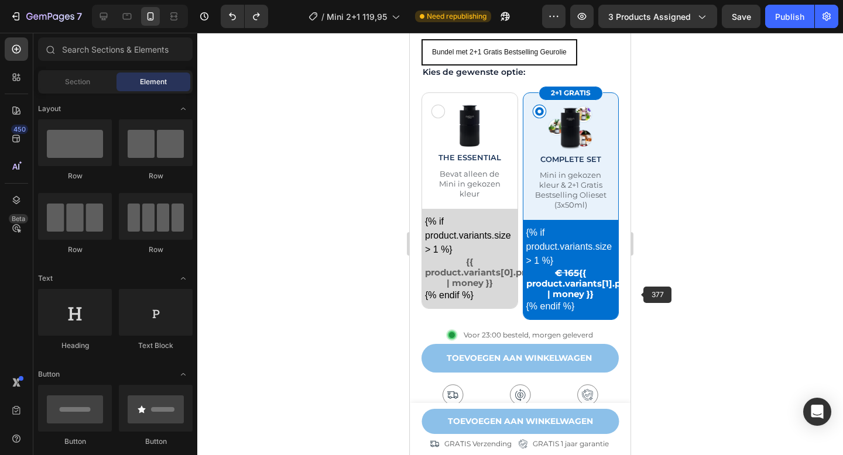
click at [684, 273] on div at bounding box center [520, 244] width 646 height 423
click at [530, 335] on span "Voor 23:00 besteld, morgen geleverd" at bounding box center [528, 335] width 129 height 9
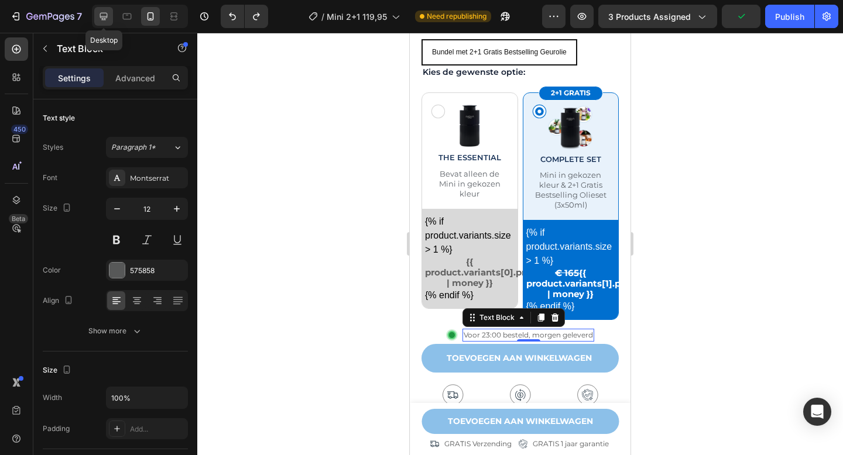
click at [109, 19] on div at bounding box center [103, 16] width 19 height 19
type input "14"
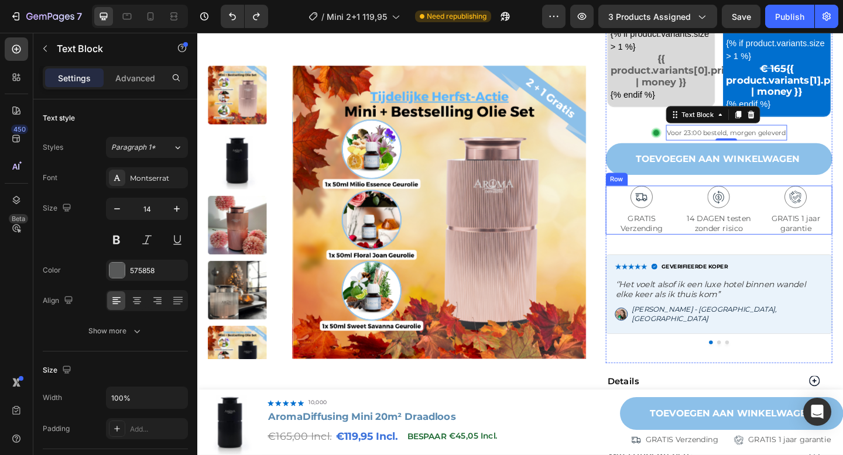
scroll to position [515, 0]
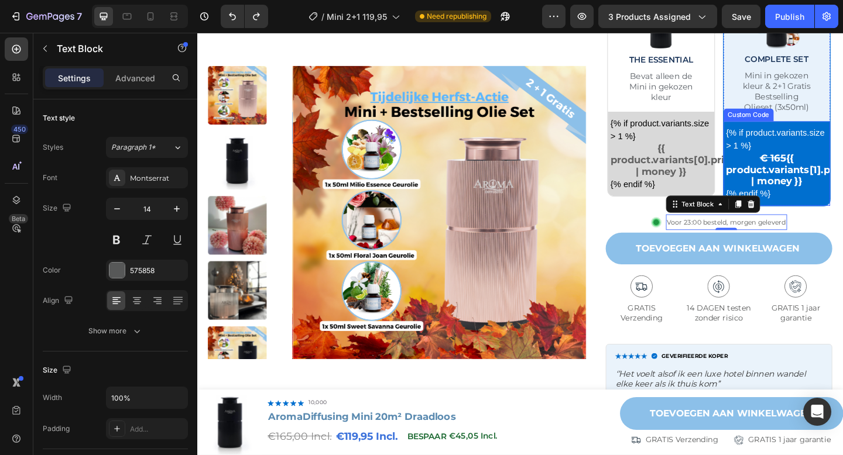
click at [842, 175] on div "{% if product.variants.size > 1 %} € 165 {{ product.variants[1].price | money }…" at bounding box center [828, 175] width 116 height 92
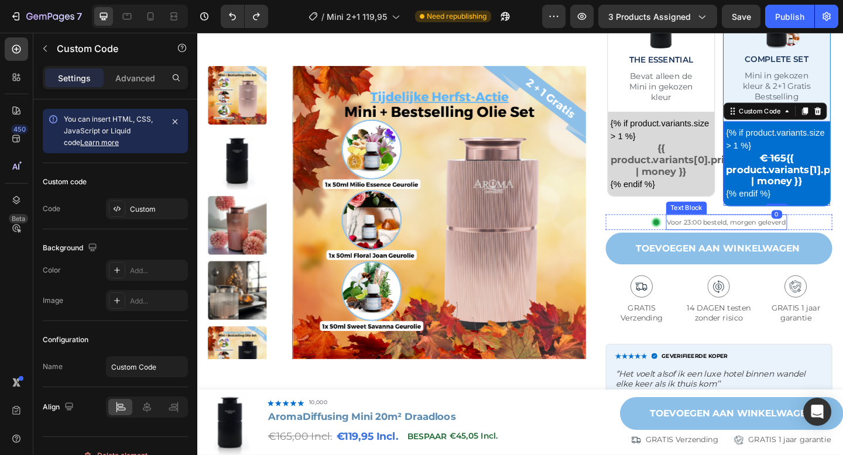
click at [740, 242] on span "Voor 23:00 besteld, morgen geleverd" at bounding box center [772, 239] width 129 height 9
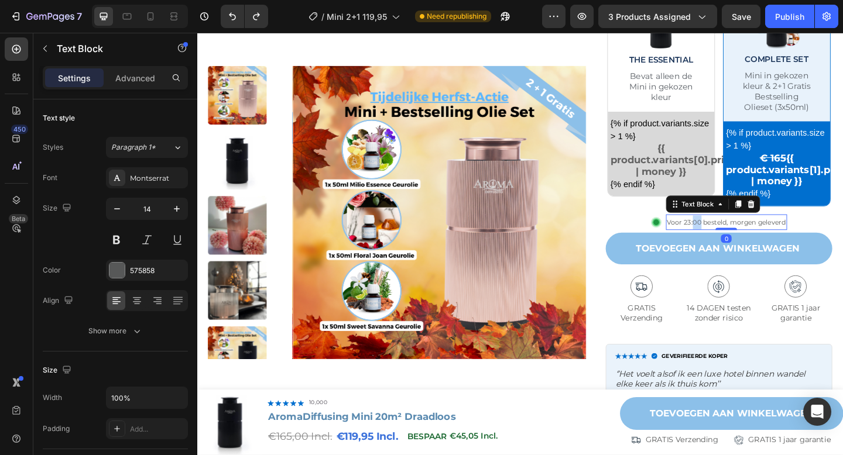
click at [740, 242] on span "Voor 23:00 besteld, morgen geleverd" at bounding box center [772, 239] width 129 height 9
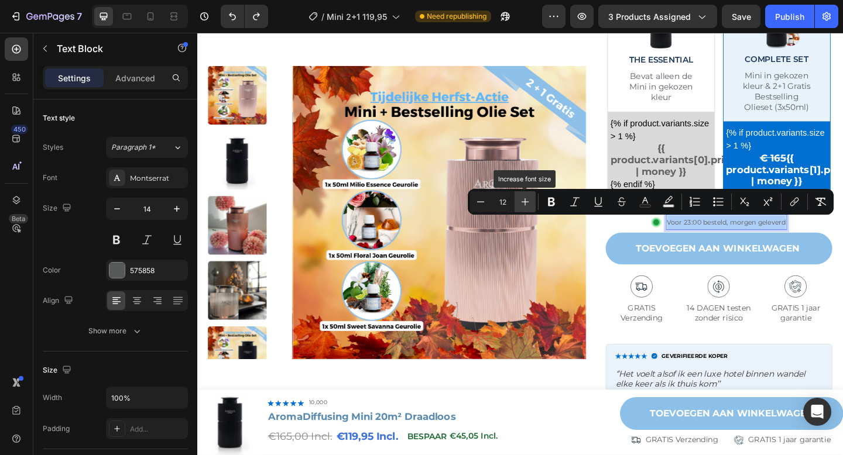
click at [526, 200] on icon "Editor contextual toolbar" at bounding box center [525, 202] width 12 height 12
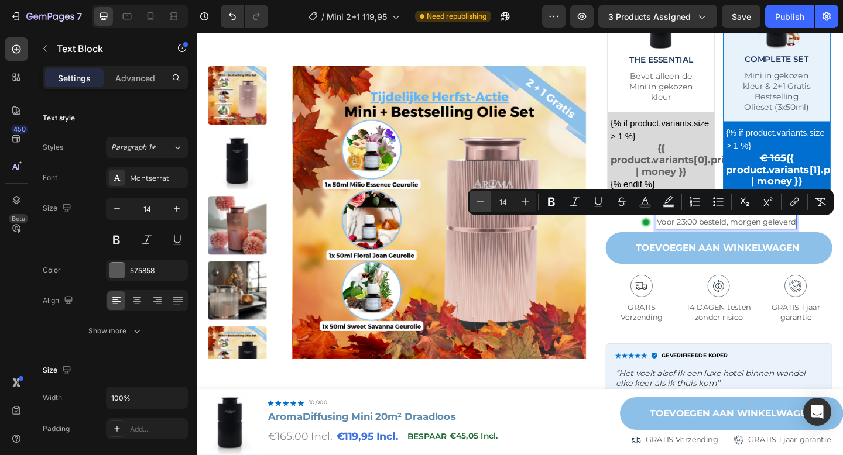
click at [479, 203] on icon "Editor contextual toolbar" at bounding box center [481, 202] width 12 height 12
type input "13"
click at [842, 286] on div "TOEVOEGEN AAN WINKELWAGEN Add to Cart" at bounding box center [764, 273] width 247 height 46
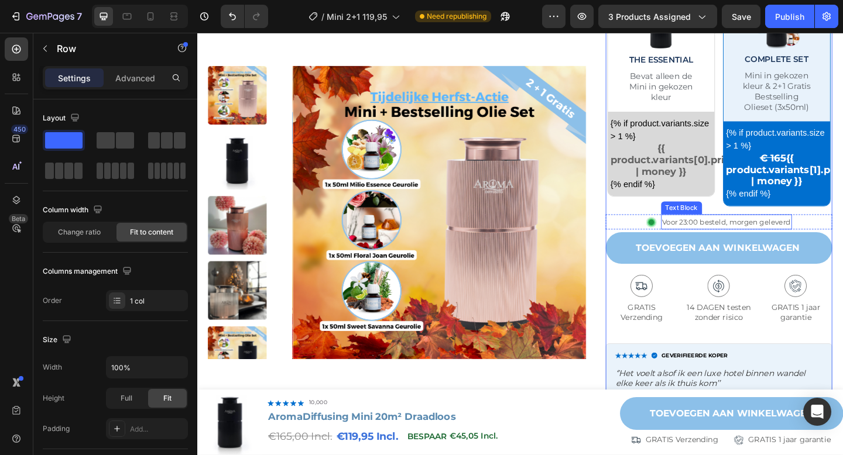
click at [835, 241] on span "Voor 23:00 besteld, morgen geleverd" at bounding box center [773, 238] width 140 height 9
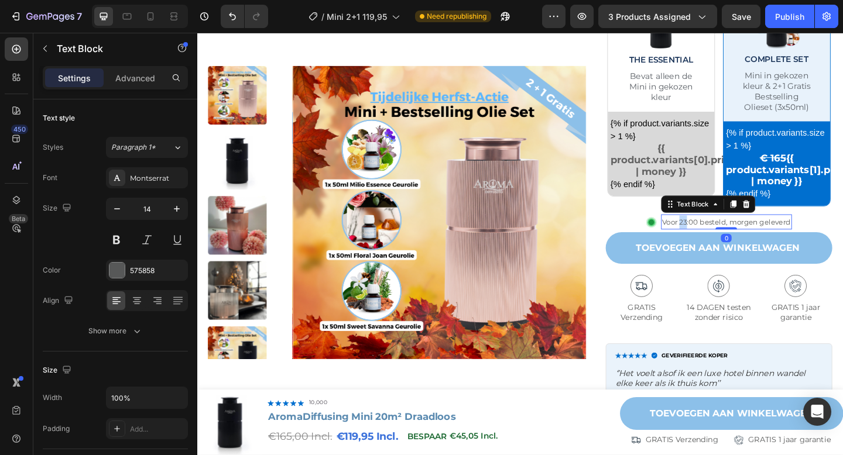
click at [727, 239] on span "Voor 23:00 besteld, morgen geleverd" at bounding box center [773, 238] width 140 height 9
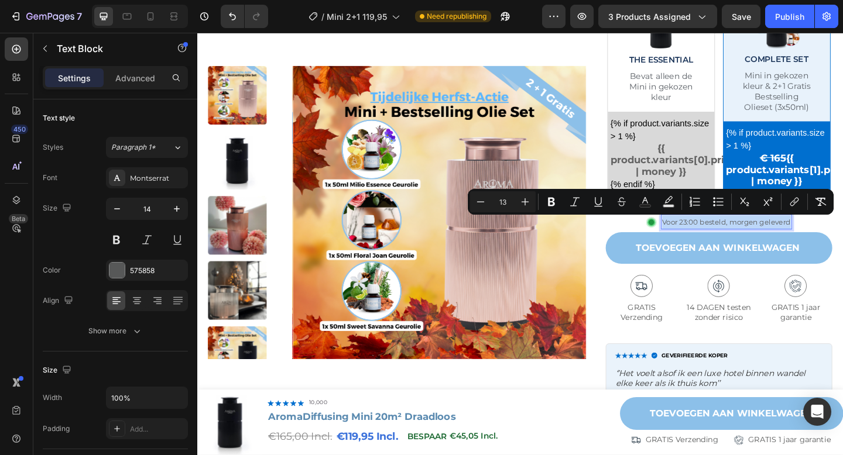
click at [727, 239] on span "Voor 23:00 besteld, morgen geleverd" at bounding box center [773, 238] width 140 height 9
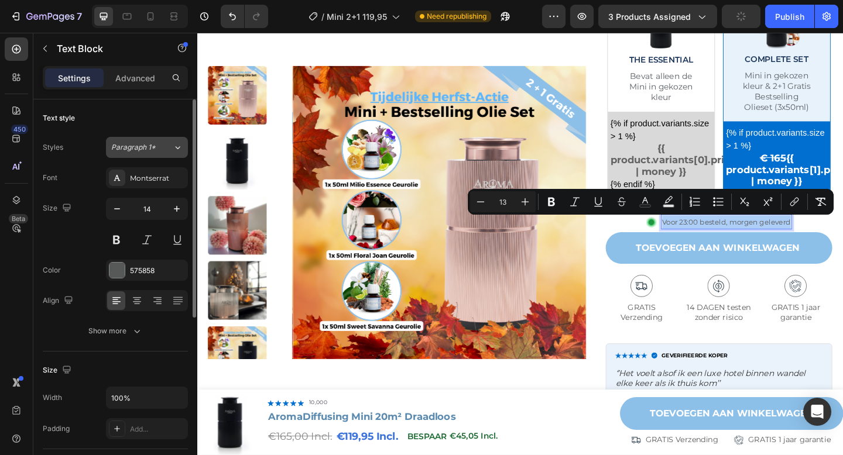
click at [134, 143] on span "Paragraph 1*" at bounding box center [133, 147] width 44 height 11
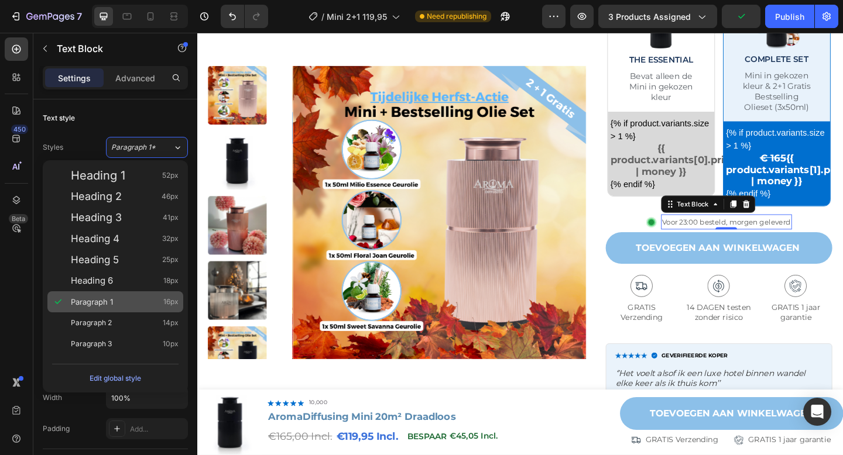
click at [120, 296] on div "Paragraph 1 16px" at bounding box center [125, 302] width 108 height 12
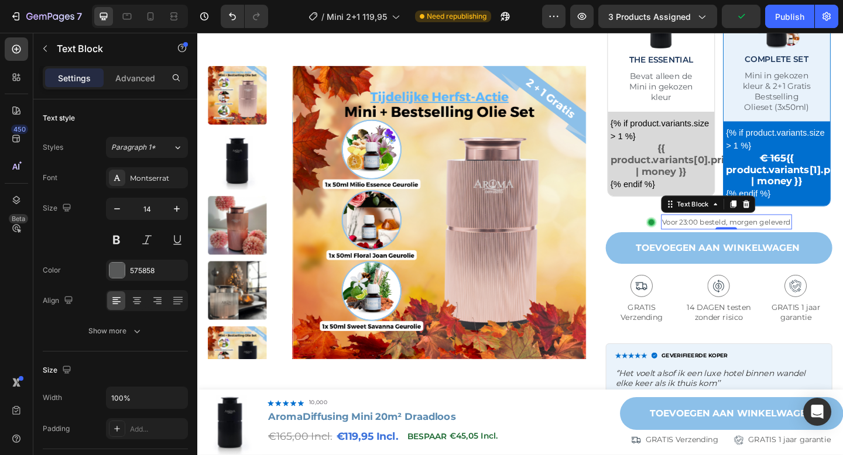
click at [120, 296] on icon at bounding box center [117, 301] width 12 height 12
click at [782, 236] on span "Voor 23:00 besteld, morgen geleverd" at bounding box center [773, 238] width 140 height 9
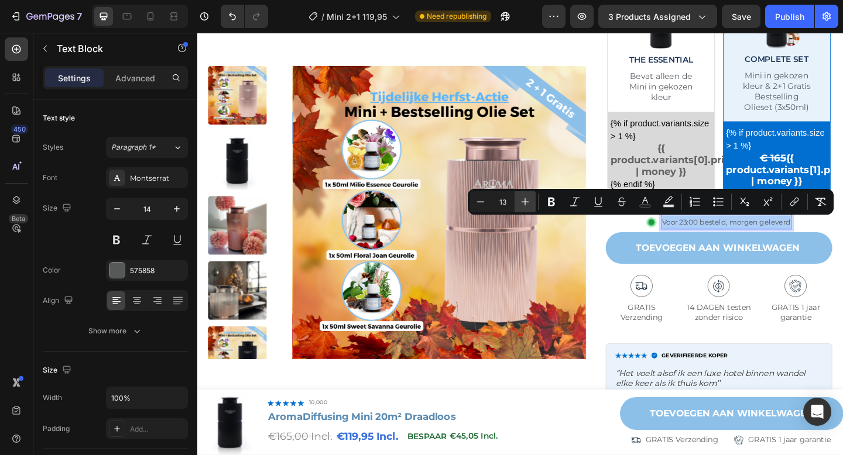
click at [520, 204] on icon "Editor contextual toolbar" at bounding box center [525, 202] width 12 height 12
click at [479, 202] on icon "Editor contextual toolbar" at bounding box center [481, 202] width 12 height 12
type input "13"
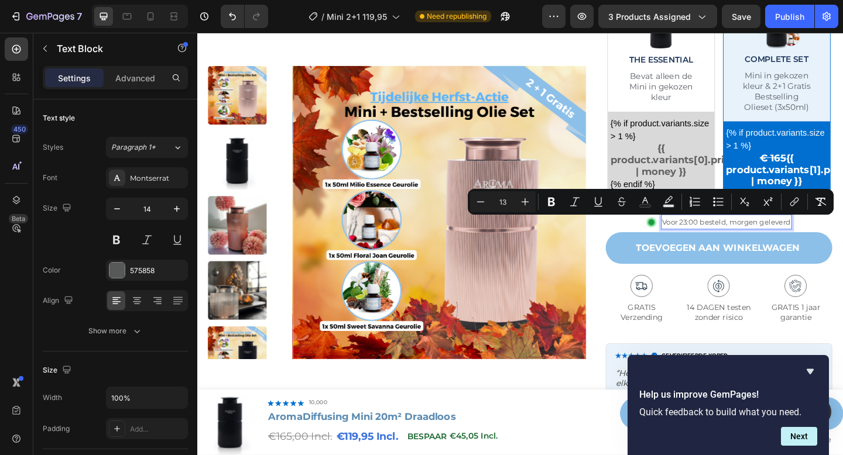
click at [741, 239] on span "Voor 23:00 besteld, morgen geleverd" at bounding box center [773, 238] width 140 height 9
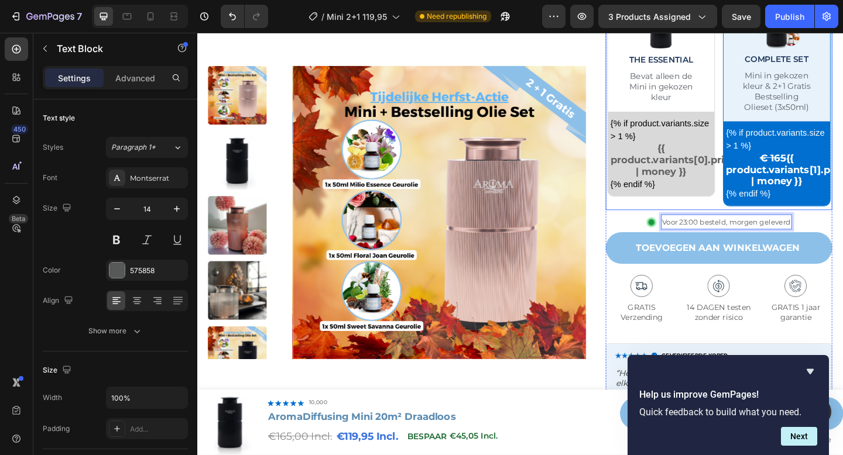
click at [669, 233] on div "Image Voor 23:00 besteld, morgen geleverd Text Block 0 Row" at bounding box center [764, 239] width 247 height 17
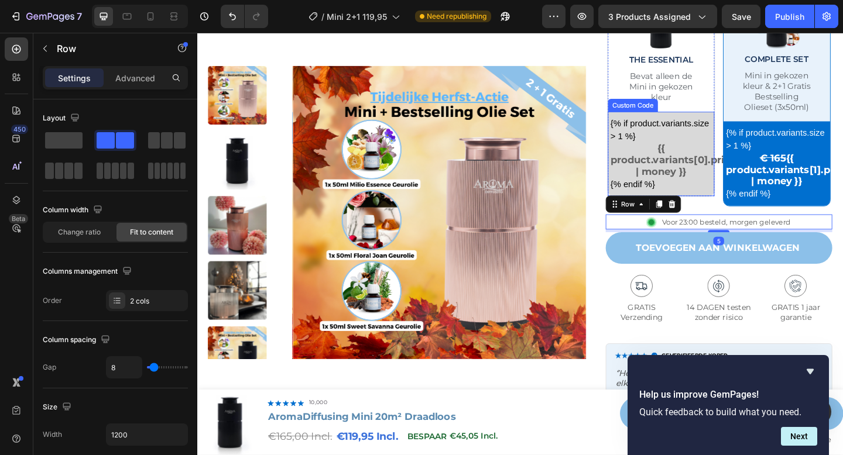
click at [719, 143] on div "{% if product.variants.size > 1 %} {{ product.variants[0].price | money }} {% e…" at bounding box center [702, 165] width 110 height 80
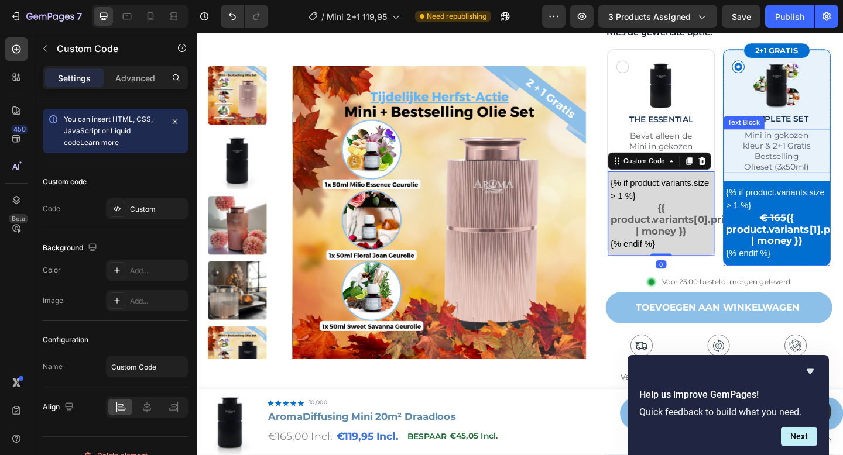
scroll to position [444, 0]
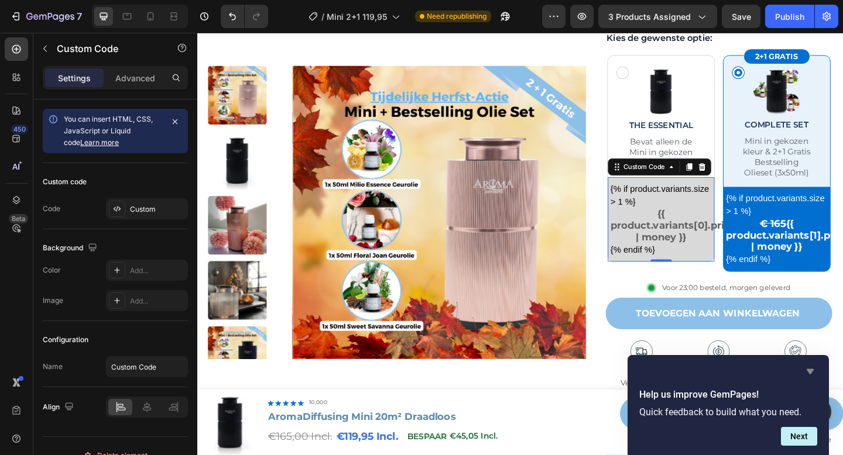
click at [811, 372] on icon "Hide survey" at bounding box center [809, 371] width 7 height 5
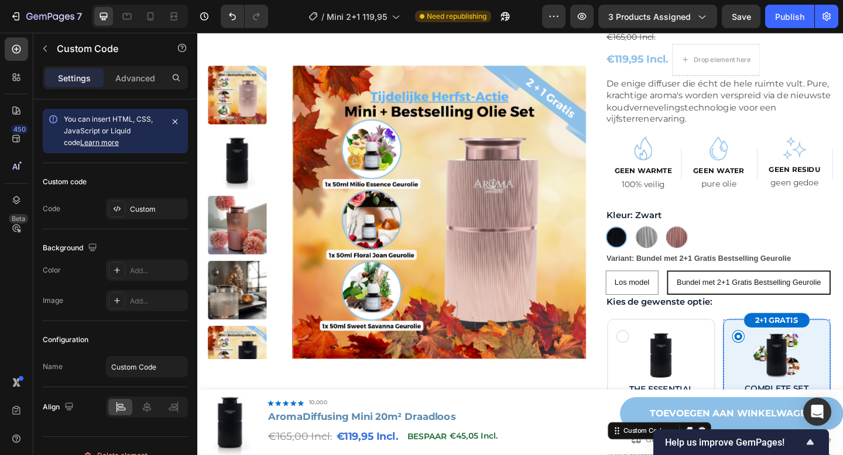
scroll to position [150, 0]
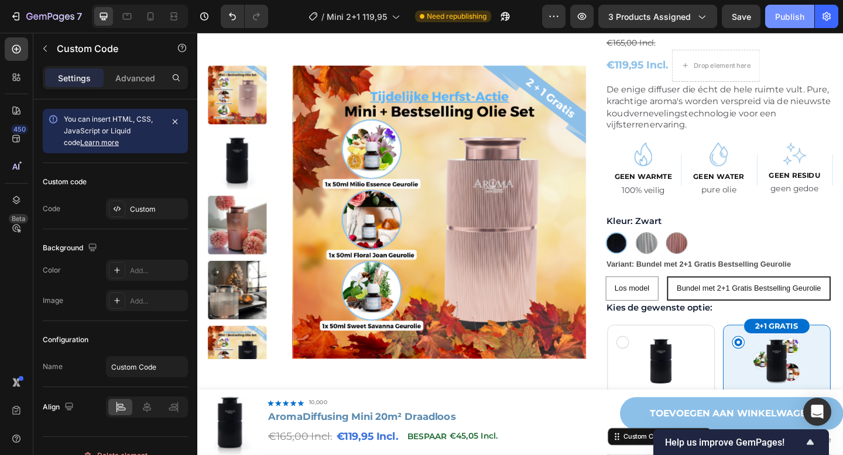
click at [788, 23] on button "Publish" at bounding box center [789, 16] width 49 height 23
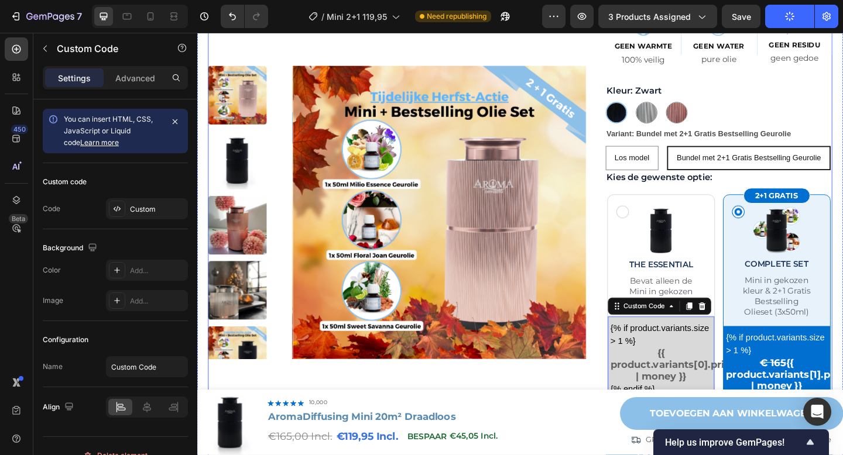
scroll to position [286, 0]
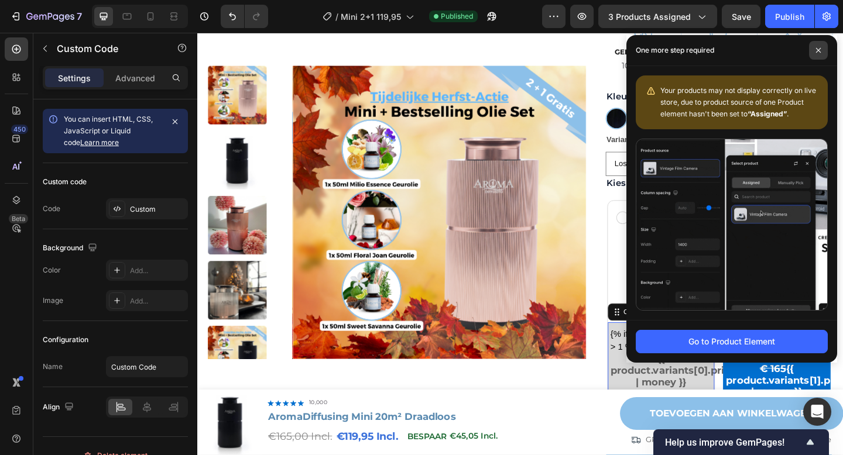
click at [821, 54] on span at bounding box center [818, 50] width 19 height 19
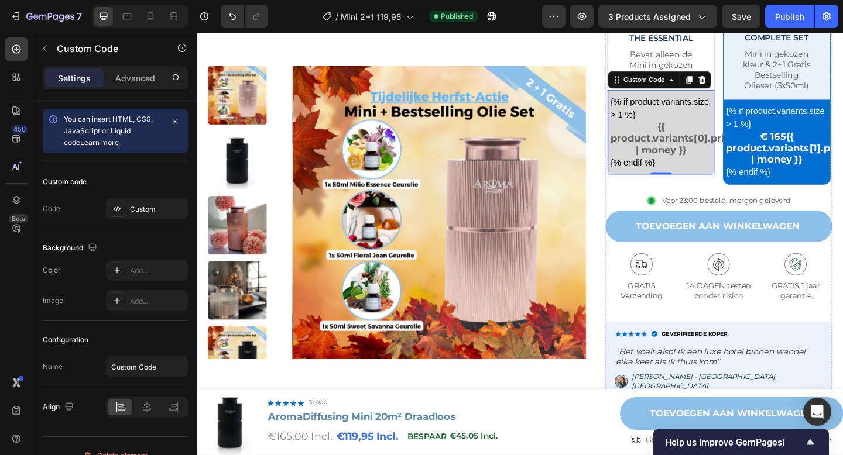
scroll to position [543, 0]
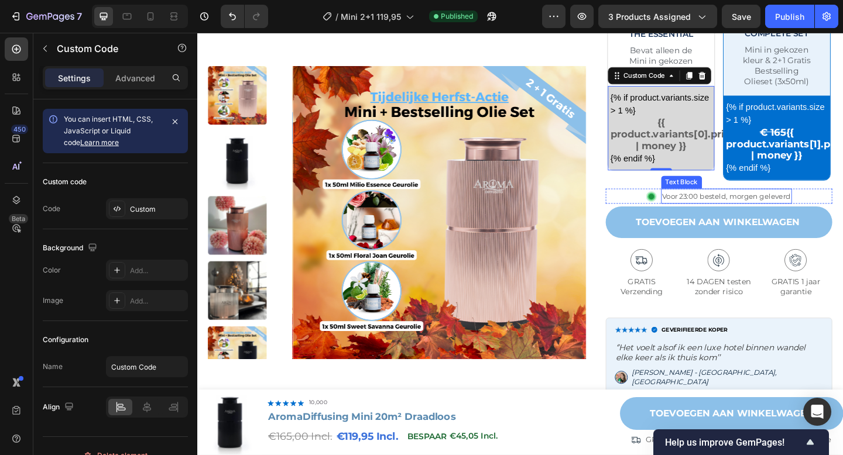
click at [757, 212] on span "Voor 23:00 besteld, morgen geleverd" at bounding box center [773, 210] width 140 height 9
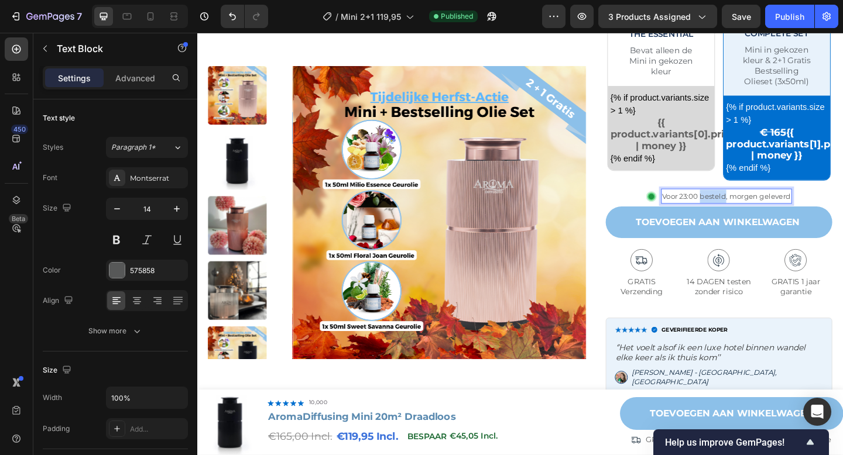
click at [757, 212] on span "Voor 23:00 besteld, morgen geleverd" at bounding box center [773, 210] width 140 height 9
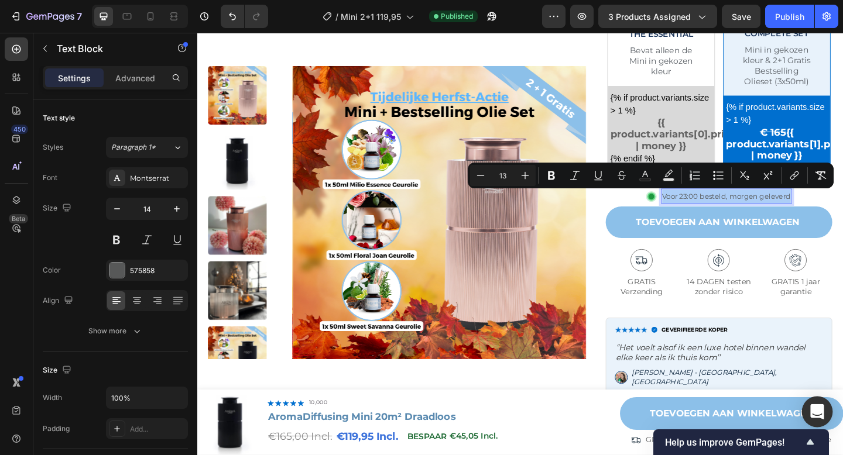
click at [819, 418] on icon "Open Intercom Messenger" at bounding box center [816, 411] width 15 height 15
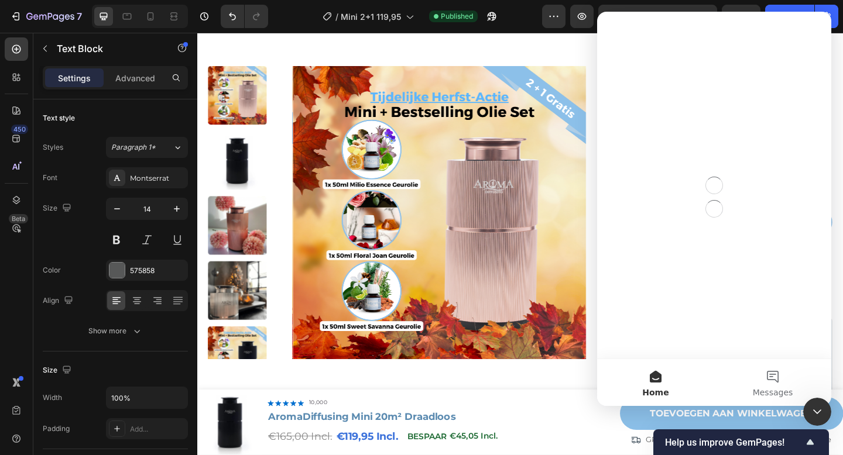
scroll to position [0, 0]
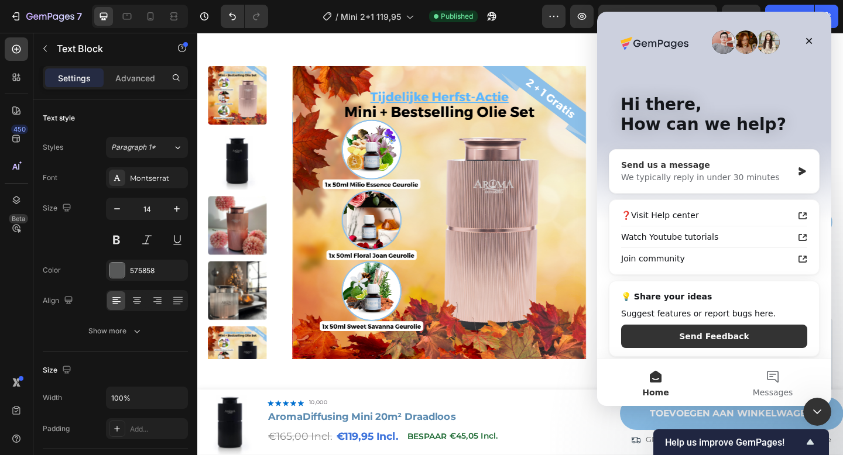
click at [727, 178] on div "We typically reply in under 30 minutes" at bounding box center [706, 177] width 171 height 12
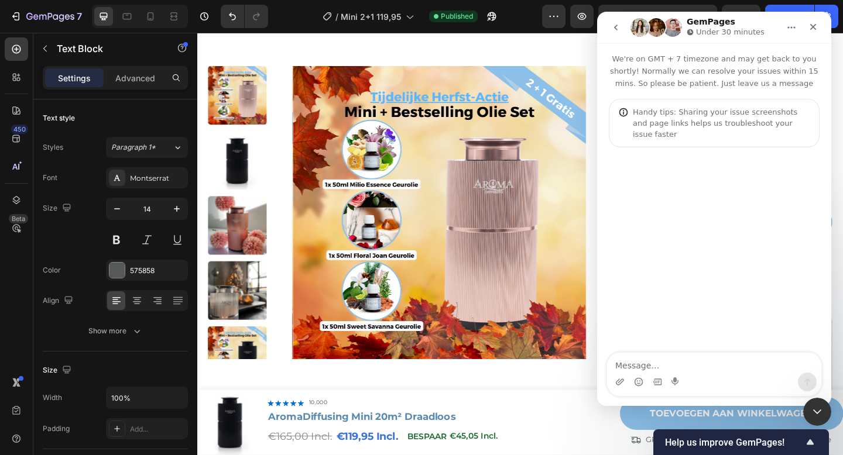
click at [685, 356] on textarea "Message…" at bounding box center [714, 363] width 214 height 20
type textarea "Hi there, for this text block"
click at [803, 401] on div "Close Intercom Messenger" at bounding box center [815, 410] width 28 height 28
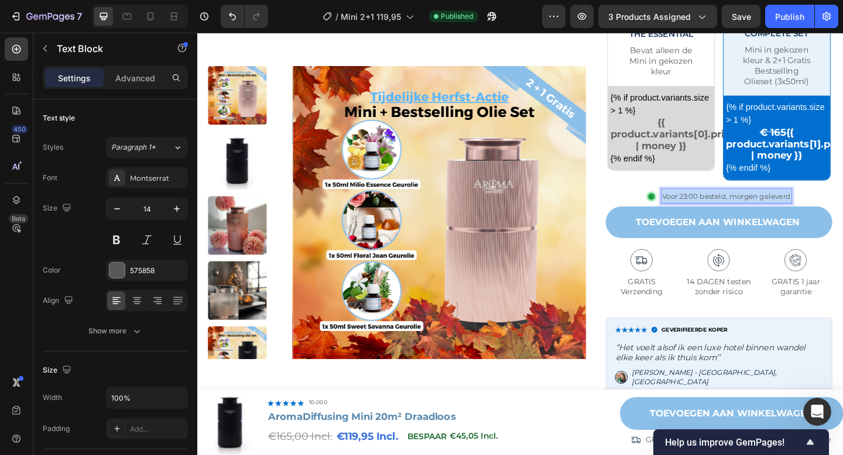
click at [745, 213] on span "Voor 23:00 besteld, morgen geleverd" at bounding box center [773, 210] width 140 height 9
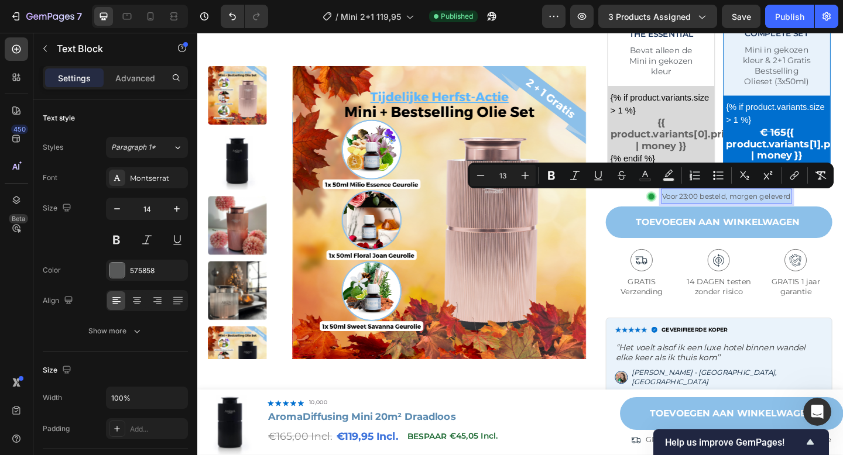
click at [733, 210] on span "Voor 23:00 besteld, morgen geleverd" at bounding box center [773, 210] width 140 height 9
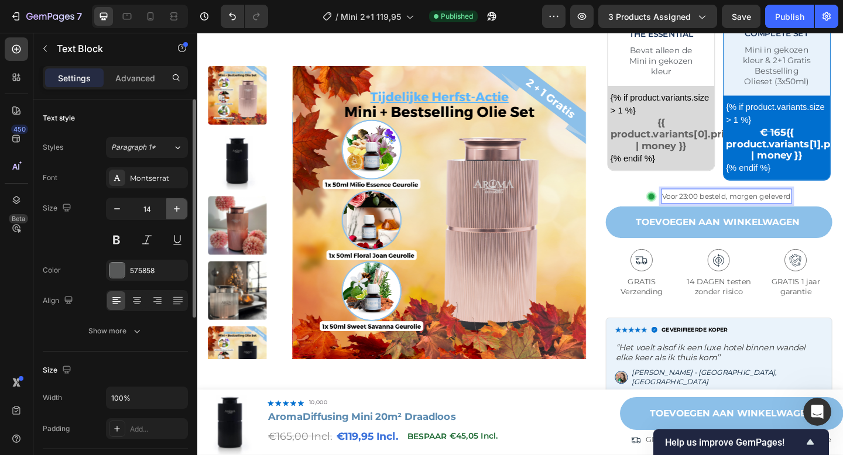
click at [171, 207] on icon "button" at bounding box center [177, 209] width 12 height 12
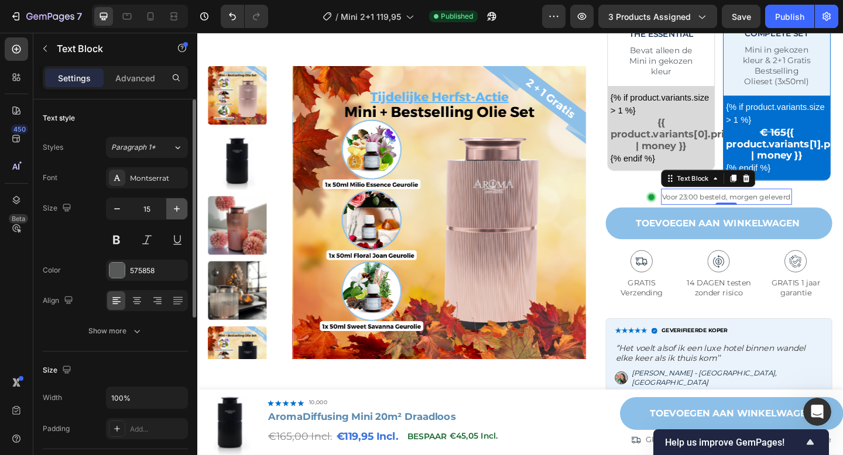
click at [171, 207] on icon "button" at bounding box center [177, 209] width 12 height 12
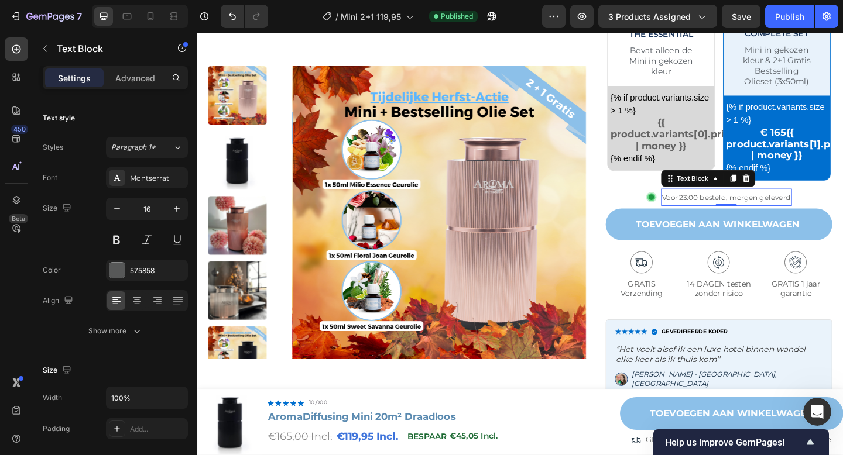
click at [733, 211] on span "Voor 23:00 besteld, morgen geleverd" at bounding box center [773, 211] width 140 height 9
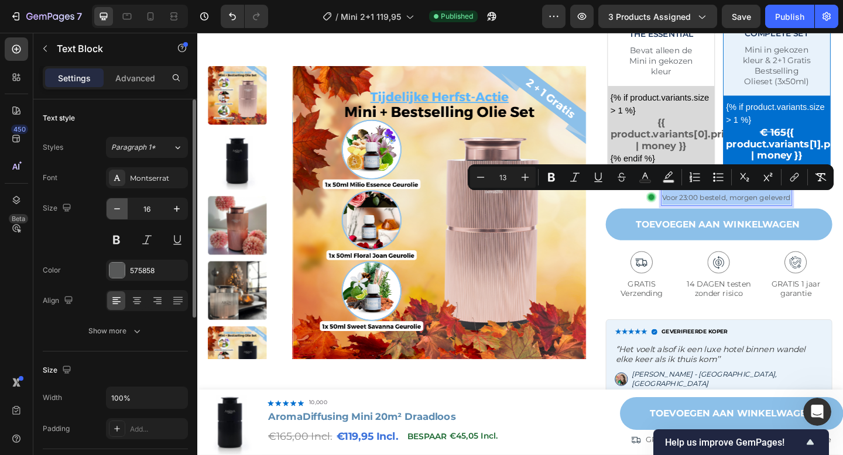
click at [119, 210] on icon "button" at bounding box center [117, 209] width 12 height 12
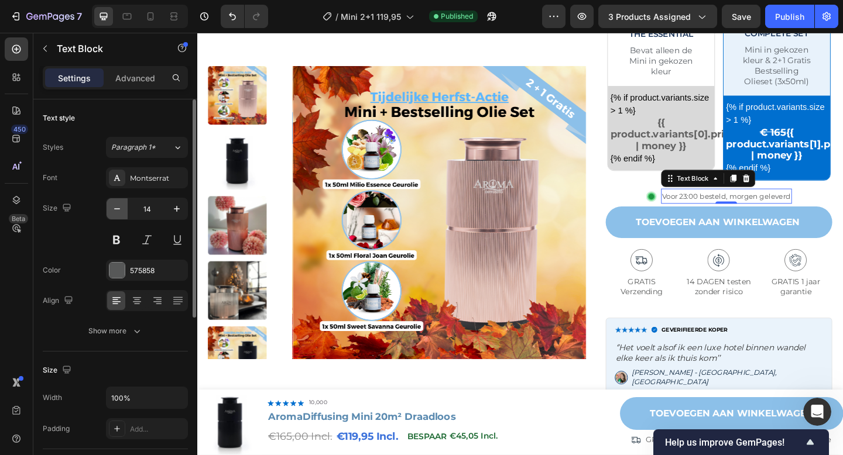
click at [119, 210] on icon "button" at bounding box center [117, 209] width 12 height 12
click at [177, 214] on icon "button" at bounding box center [177, 209] width 12 height 12
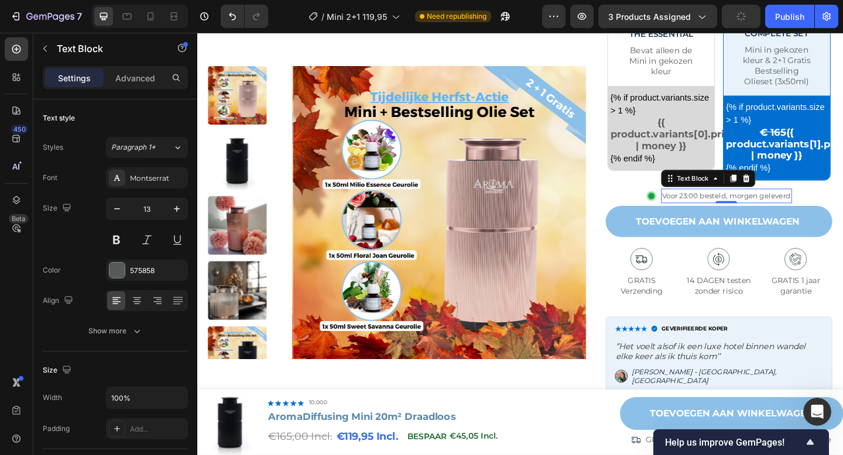
type input "14"
click at [812, 403] on icon "Open Intercom Messenger" at bounding box center [815, 410] width 19 height 19
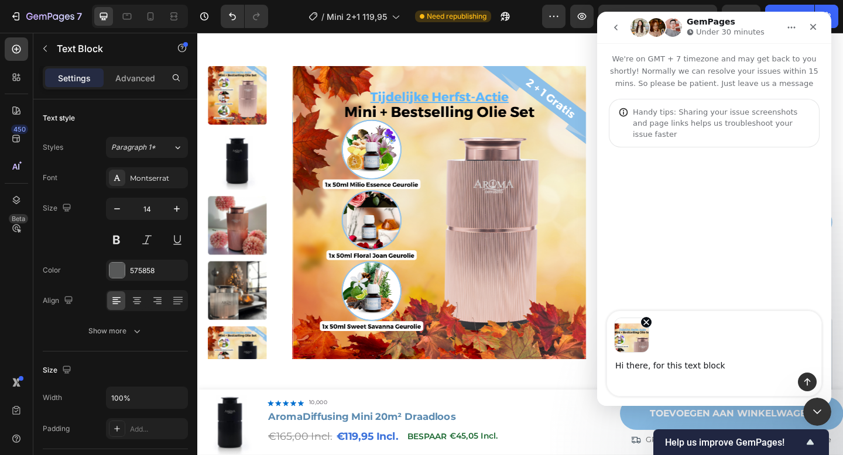
click at [720, 365] on textarea "Hi there, for this text block" at bounding box center [714, 363] width 214 height 20
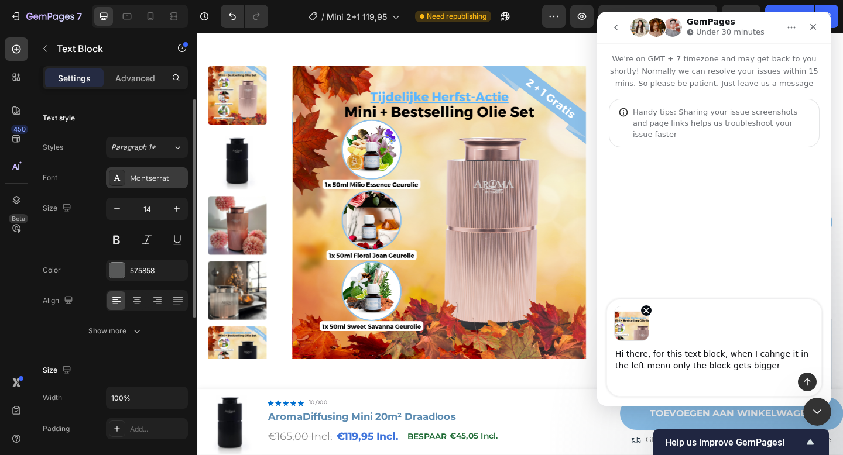
click at [158, 176] on div "Montserrat" at bounding box center [157, 178] width 55 height 11
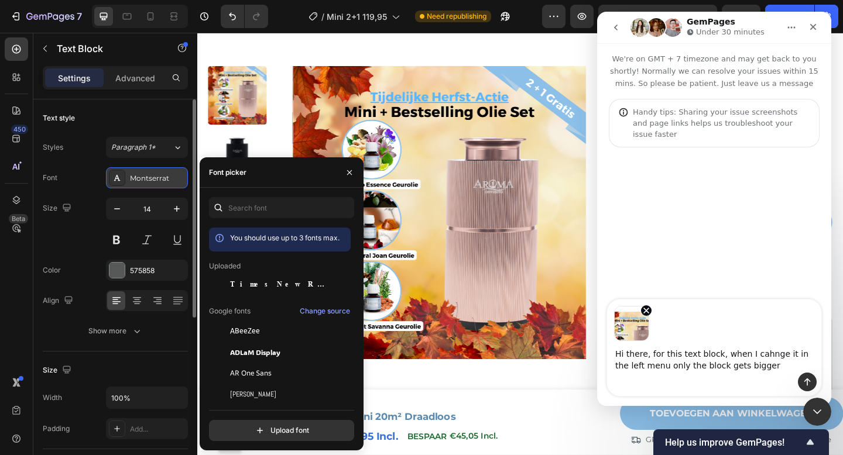
click at [158, 176] on div "Montserrat" at bounding box center [157, 178] width 55 height 11
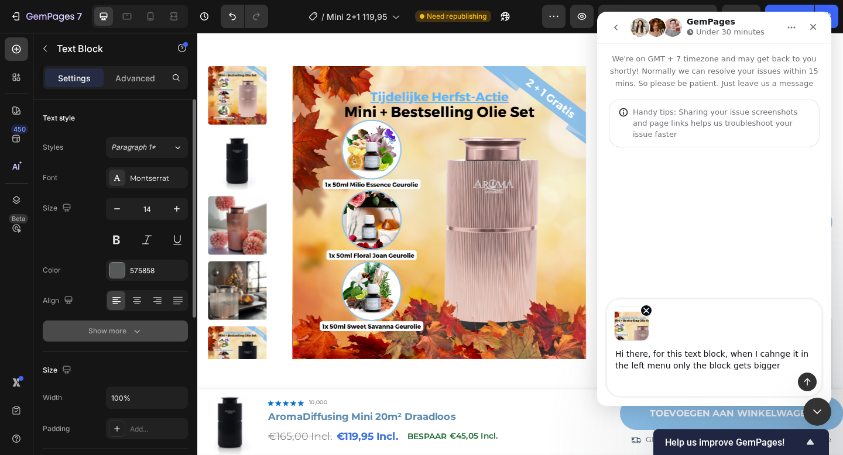
click at [121, 337] on div "Show more" at bounding box center [115, 331] width 54 height 12
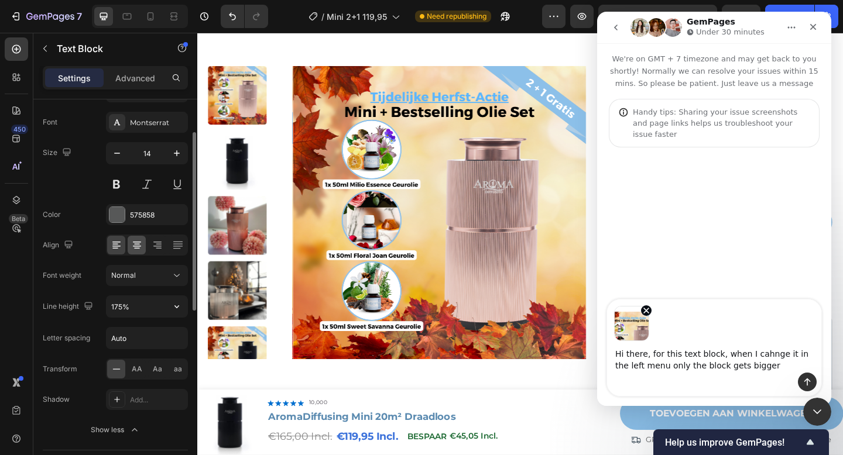
scroll to position [64, 0]
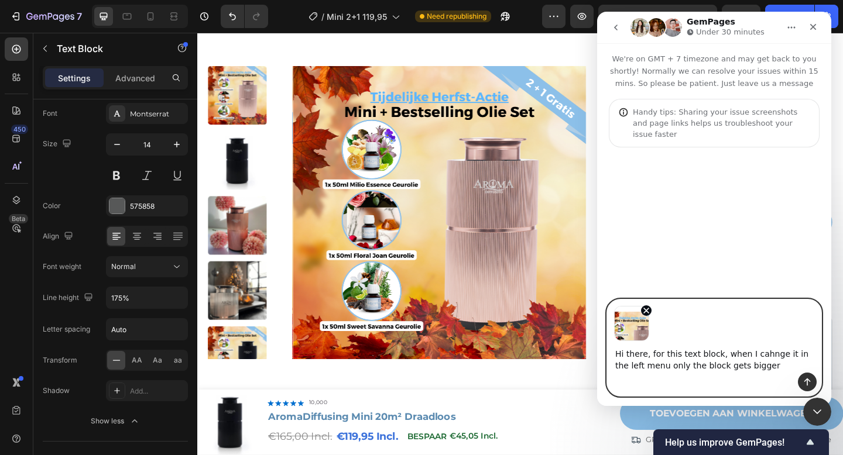
click at [777, 370] on textarea "Hi there, for this text block, when I cahnge it in the left menu only the block…" at bounding box center [714, 357] width 214 height 32
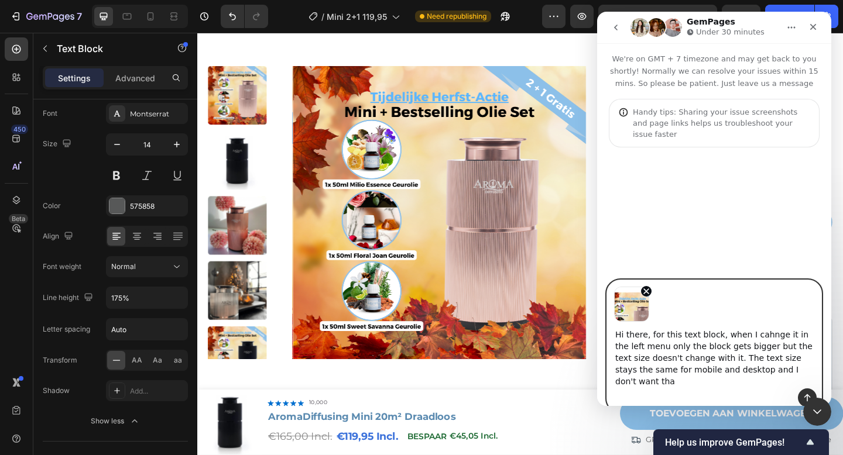
type textarea "Hi there, for this text block, when I cahnge it in the left menu only the block…"
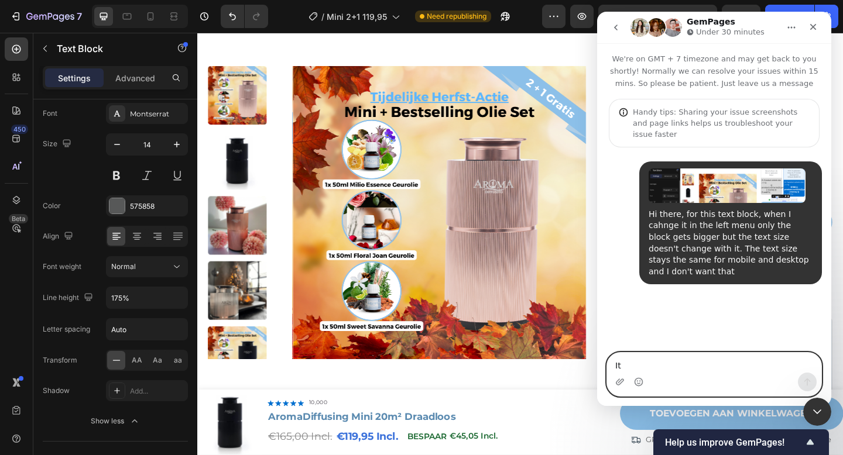
type textarea "It"
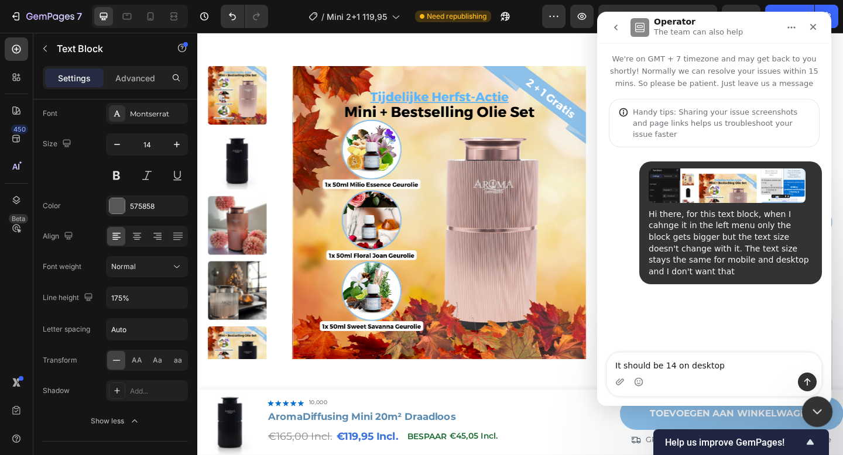
type textarea "It should be 14 on desktop"
click at [811, 399] on div "Close Intercom Messenger" at bounding box center [815, 410] width 28 height 28
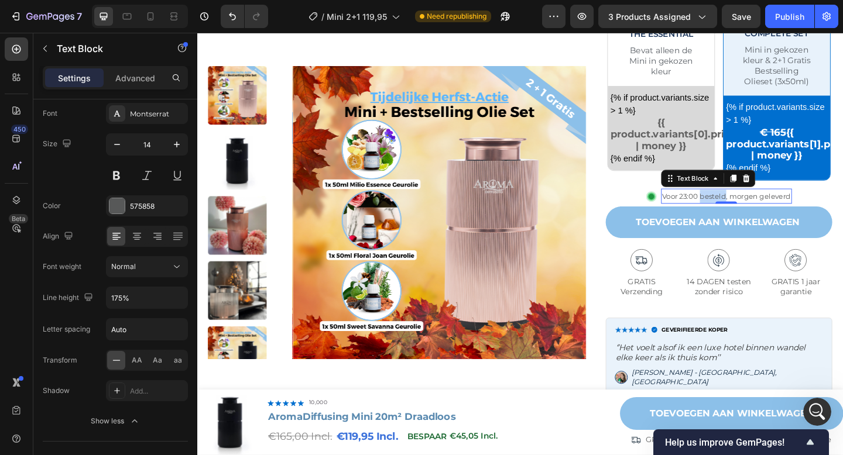
click at [759, 211] on span "Voor 23:00 besteld, morgen geleverd" at bounding box center [773, 210] width 140 height 9
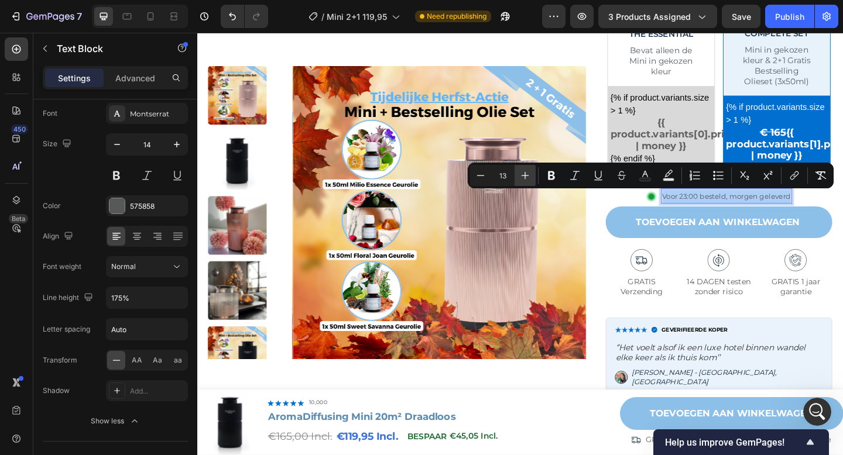
click at [525, 172] on icon "Editor contextual toolbar" at bounding box center [525, 176] width 8 height 8
type input "14"
click at [723, 211] on span "Voor 23:00 besteld, morgen geleverd" at bounding box center [772, 210] width 151 height 11
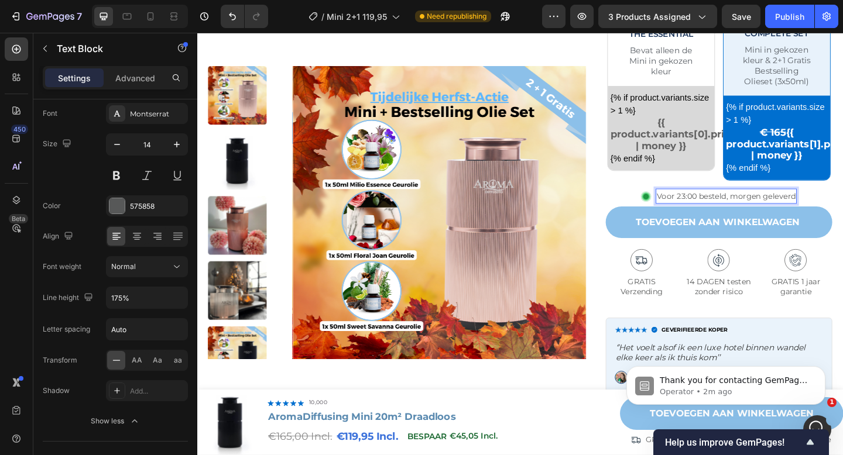
scroll to position [32, 0]
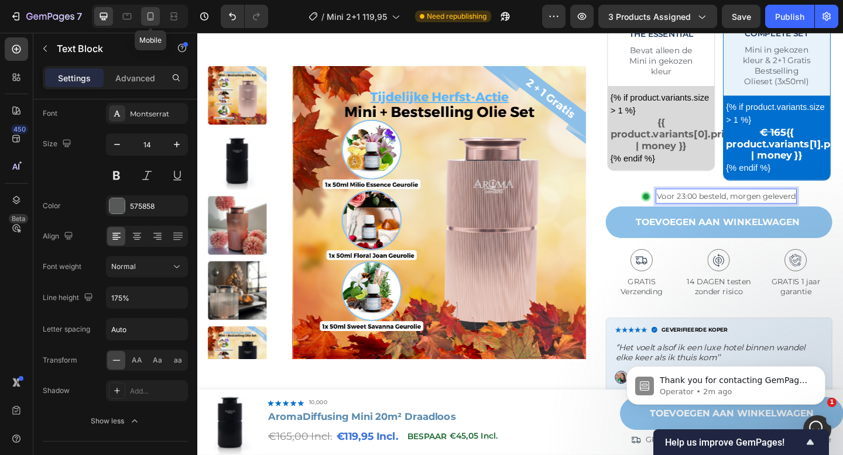
click at [142, 17] on div at bounding box center [150, 16] width 19 height 19
type input "12"
type input "150%"
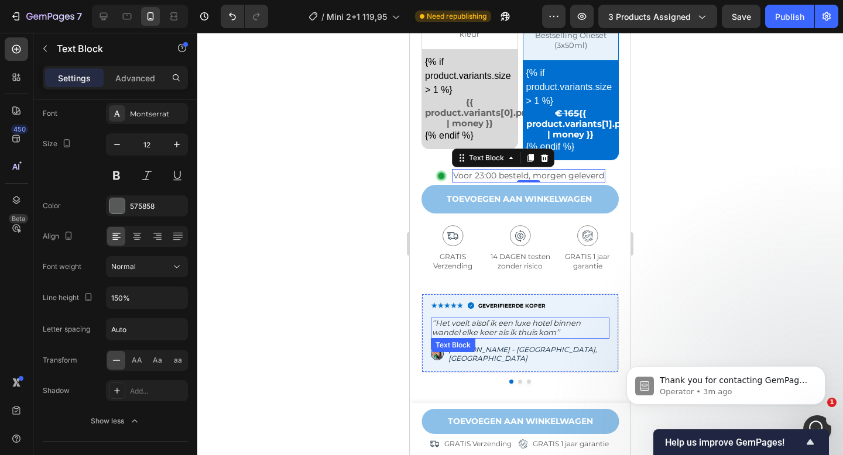
scroll to position [782, 0]
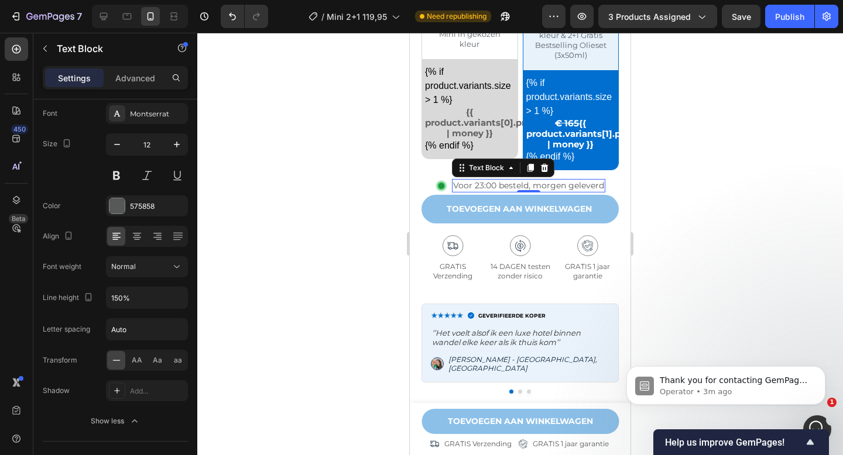
click at [707, 210] on div at bounding box center [520, 244] width 646 height 423
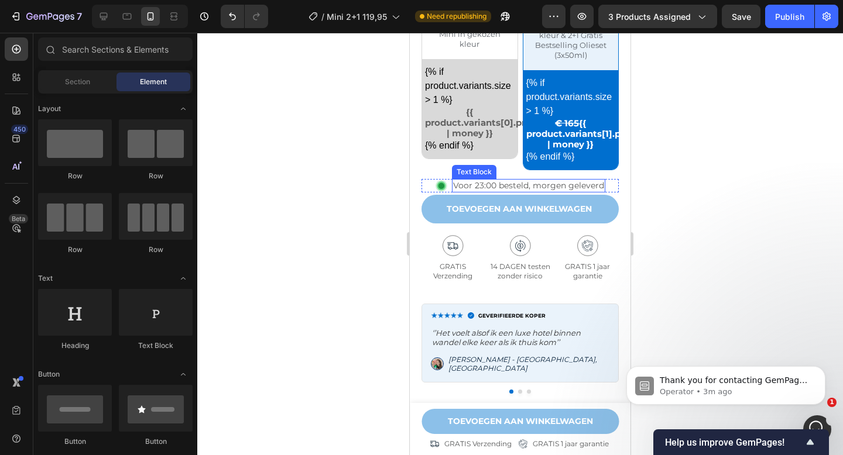
click at [551, 186] on span "Voor 23:00 besteld, morgen geleverd" at bounding box center [528, 185] width 151 height 11
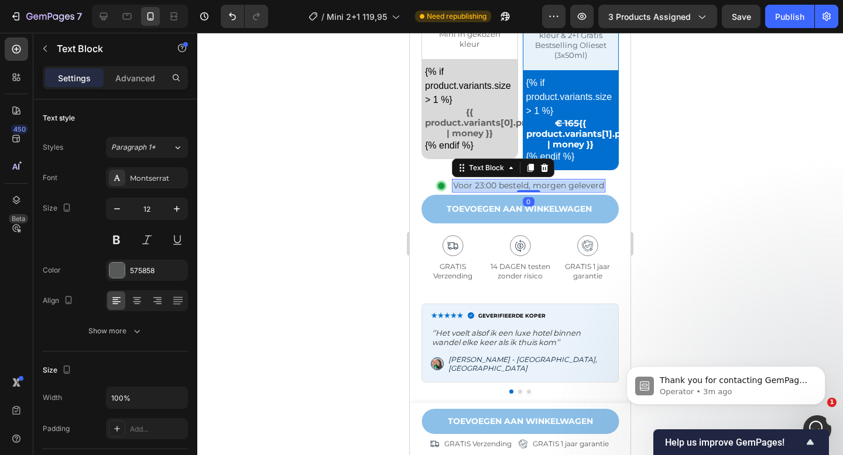
click at [551, 186] on span "Voor 23:00 besteld, morgen geleverd" at bounding box center [528, 185] width 151 height 11
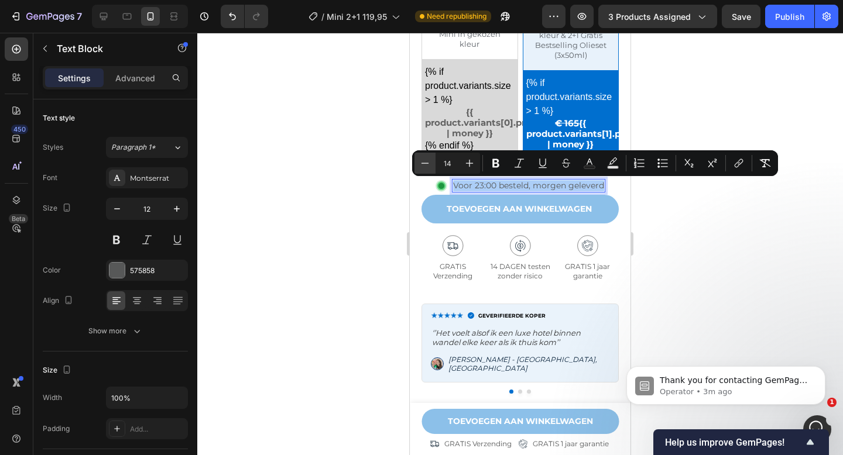
click at [426, 166] on icon "Editor contextual toolbar" at bounding box center [425, 163] width 12 height 12
type input "12"
click at [721, 205] on div at bounding box center [520, 244] width 646 height 423
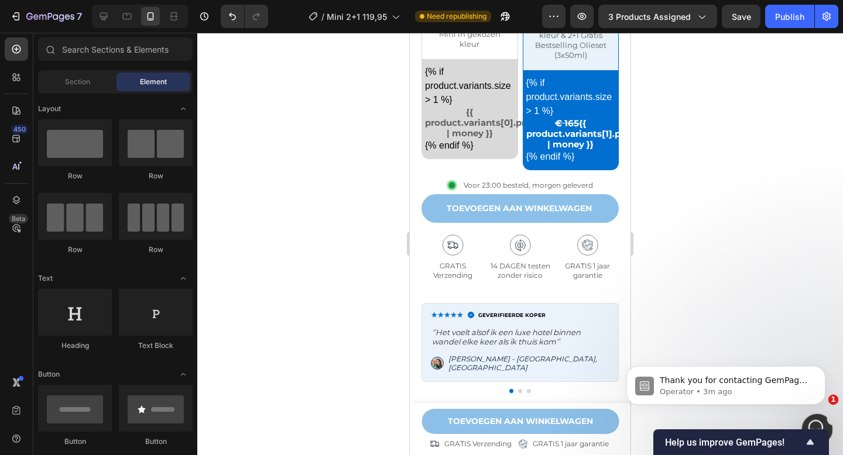
click at [819, 414] on div "Open Intercom Messenger" at bounding box center [815, 428] width 39 height 39
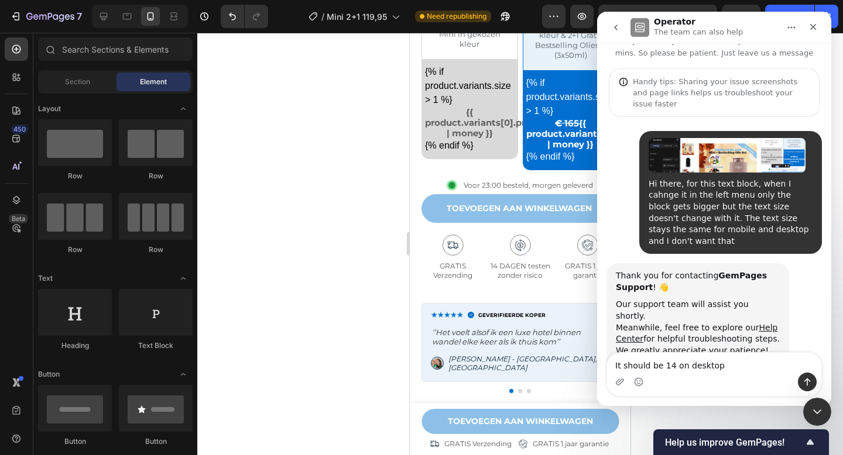
scroll to position [32, 0]
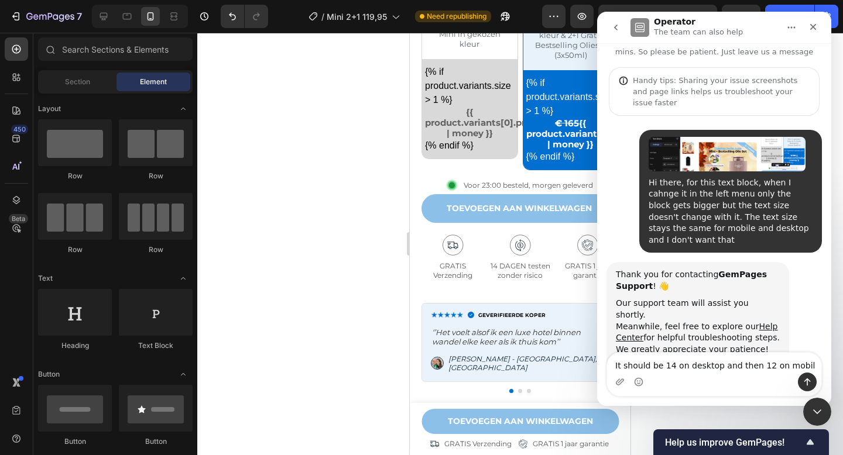
type textarea "It should be 14 on desktop and then 12 on mobile"
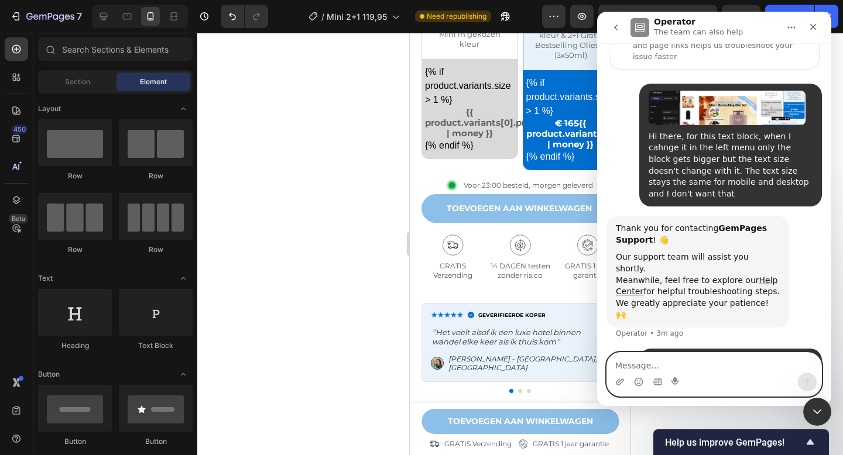
click at [655, 366] on textarea "Message…" at bounding box center [714, 363] width 214 height 20
type textarea "On other pages it does work like this"
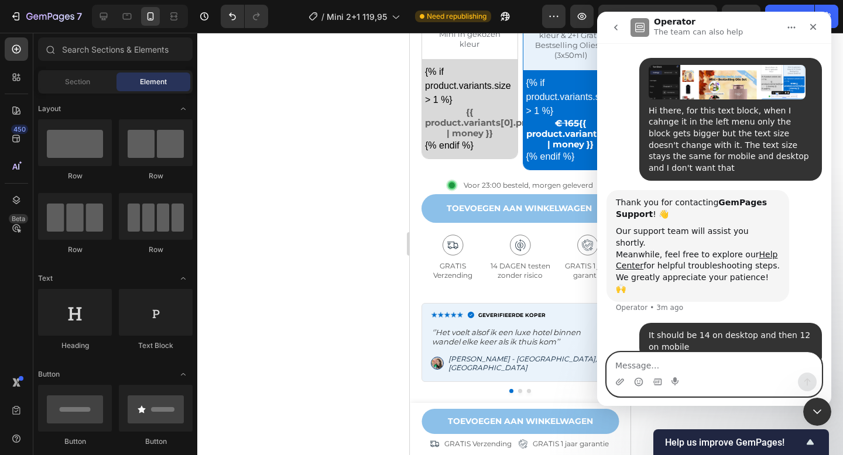
scroll to position [105, 0]
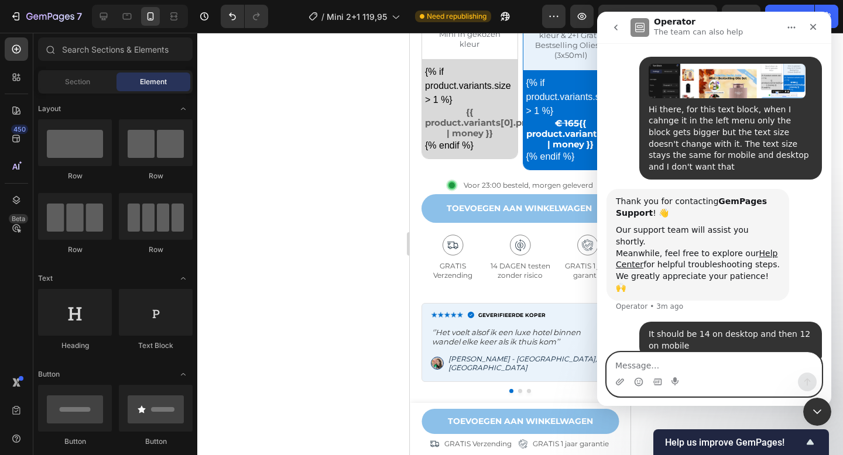
type textarea "'"
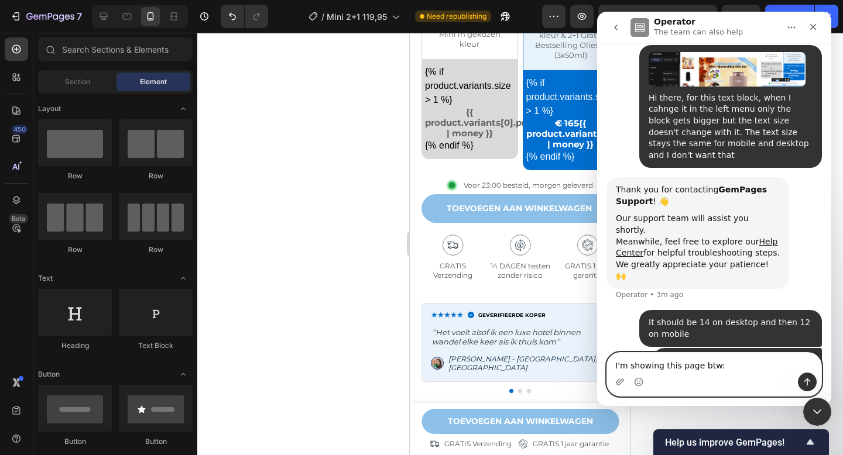
paste textarea "https://builder.gempages.net/editor/554213816565499097/573828589498139883?type=…"
type textarea "I'm showing this page btw: https://builder.gempages.net/editor/5542138165654990…"
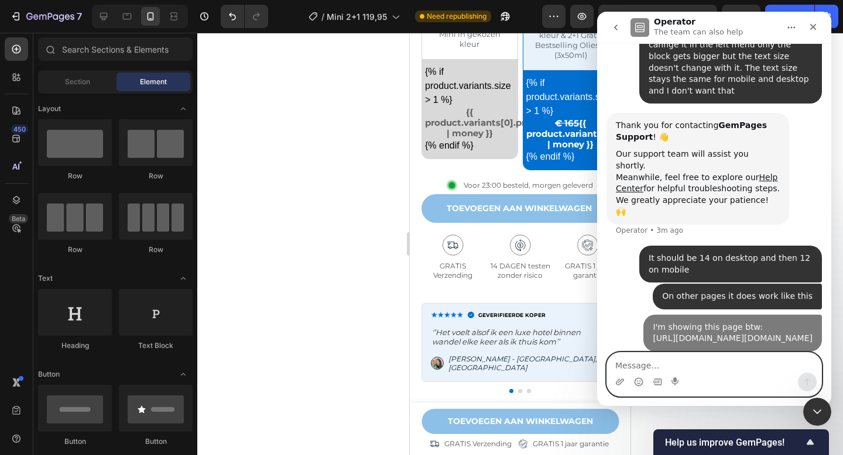
scroll to position [188, 0]
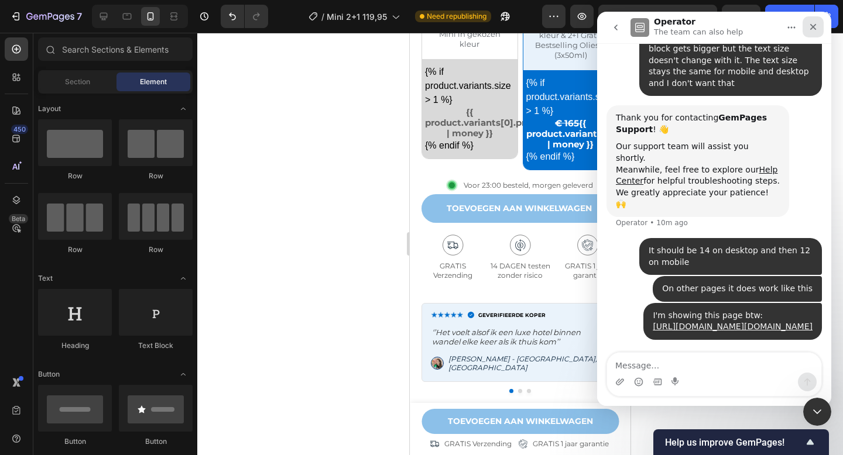
click at [814, 22] on icon "Close" at bounding box center [812, 26] width 9 height 9
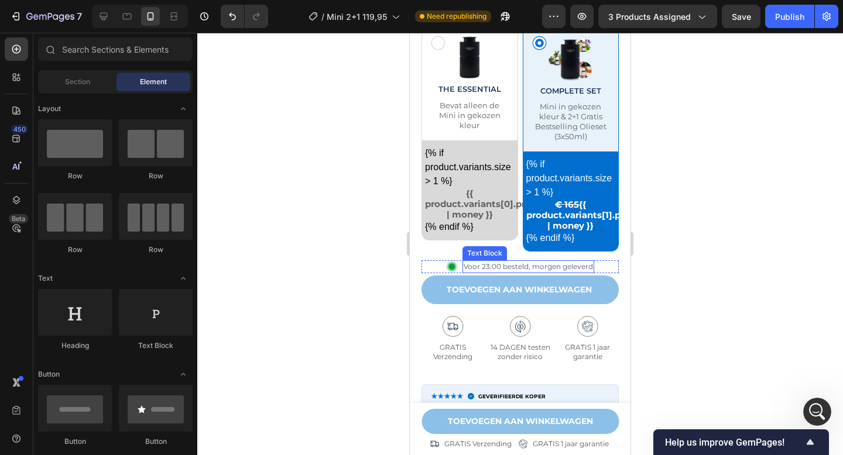
scroll to position [702, 0]
click at [533, 266] on span "Voor 23:00 besteld, morgen geleverd" at bounding box center [528, 266] width 129 height 9
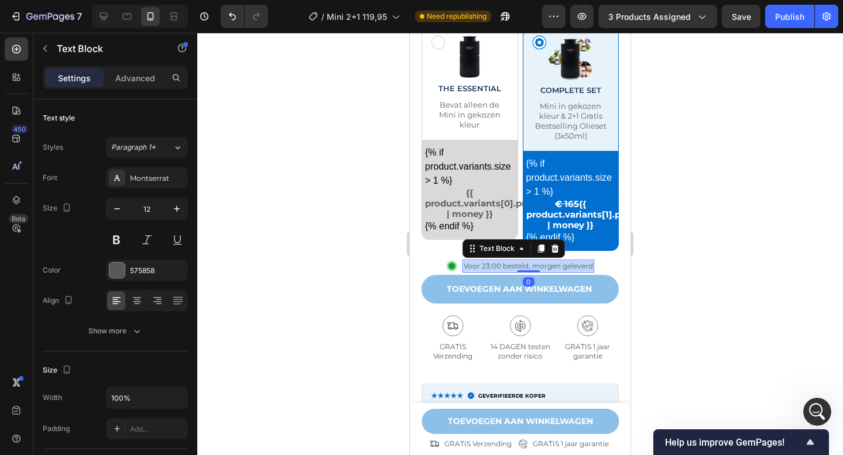
click at [533, 266] on span "Voor 23:00 besteld, morgen geleverd" at bounding box center [528, 266] width 129 height 9
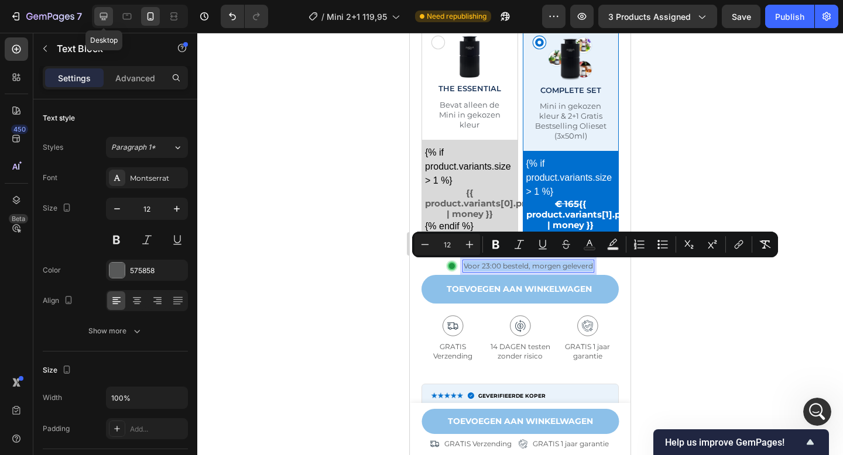
click at [105, 19] on icon at bounding box center [104, 17] width 12 height 12
type input "14"
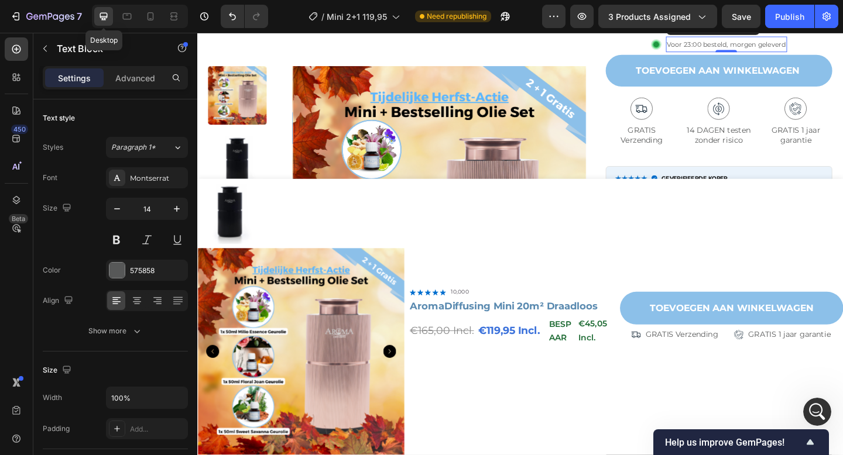
scroll to position [672, 0]
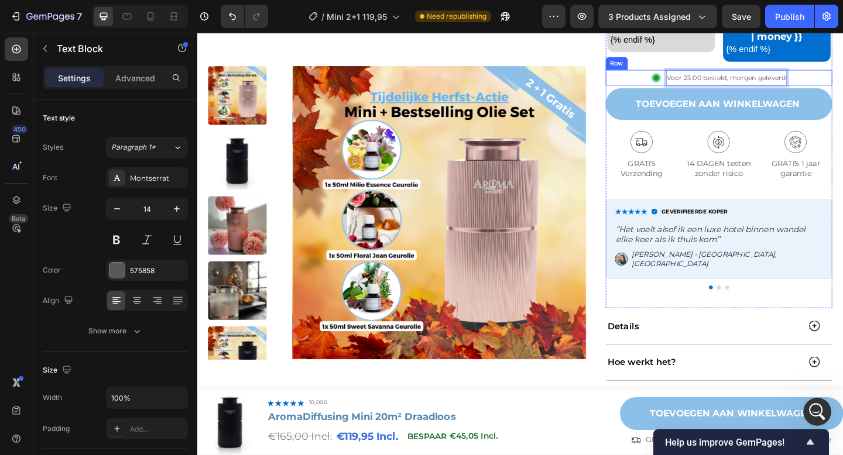
click at [678, 82] on div "Image Voor 23:00 besteld, morgen geleverd Text Block 0 Row" at bounding box center [764, 82] width 247 height 18
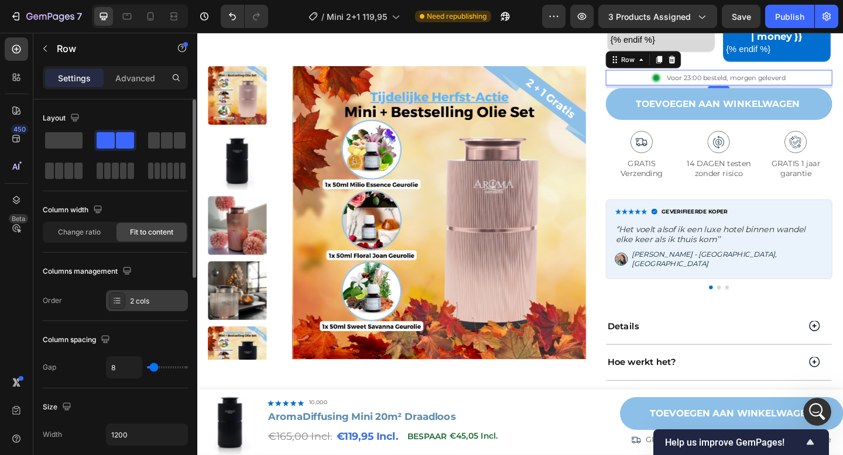
click at [133, 303] on div "2 cols" at bounding box center [157, 301] width 55 height 11
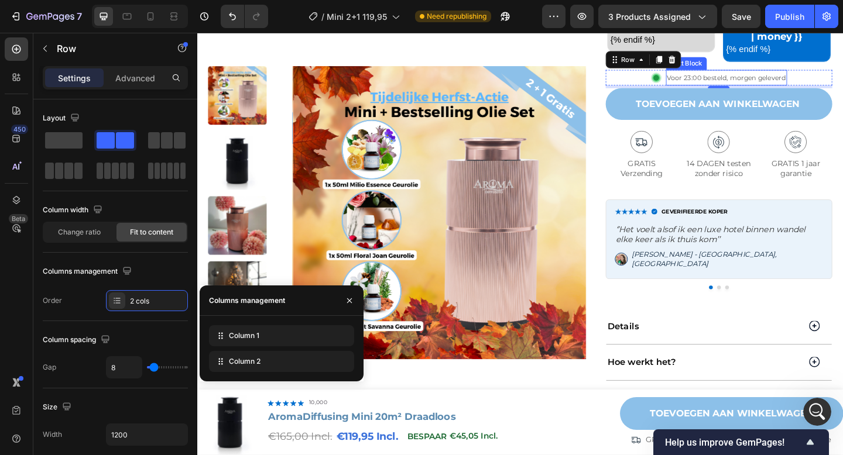
click at [757, 84] on span "Voor 23:00 besteld, morgen geleverd" at bounding box center [772, 81] width 129 height 9
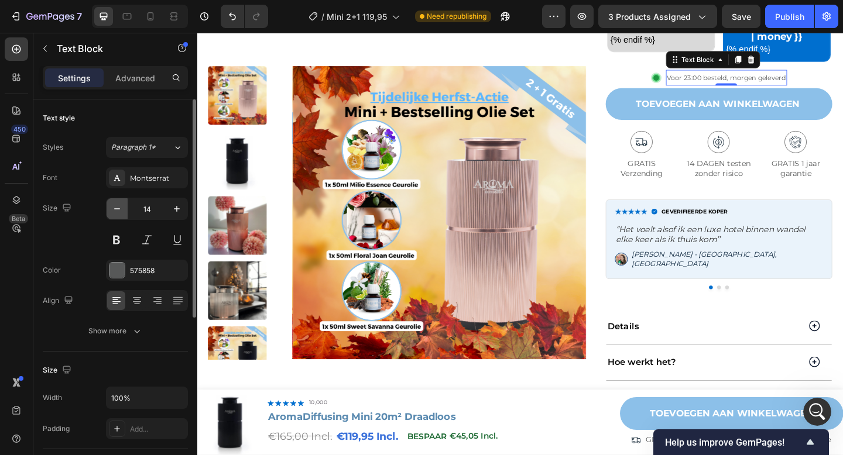
click at [119, 207] on icon "button" at bounding box center [117, 209] width 12 height 12
click at [173, 208] on icon "button" at bounding box center [177, 209] width 12 height 12
type input "14"
click at [768, 82] on span "Voor 23:00 besteld, morgen geleverd" at bounding box center [772, 81] width 129 height 9
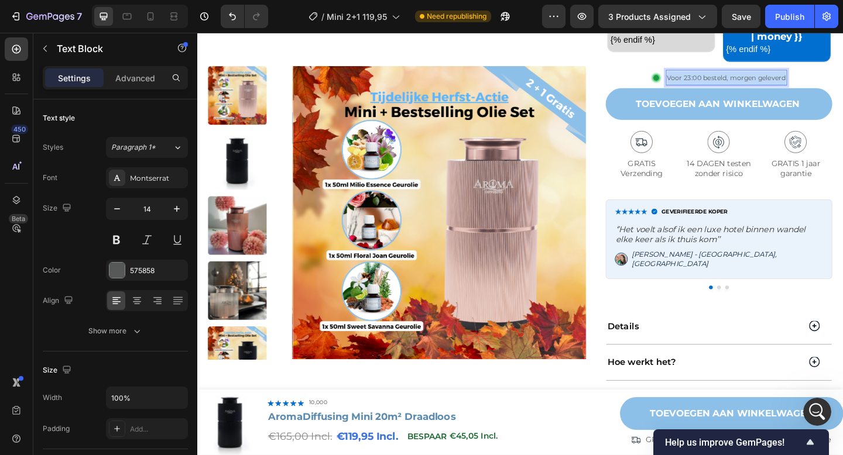
click at [768, 82] on span "Voor 23:00 besteld, morgen geleverd" at bounding box center [772, 81] width 129 height 9
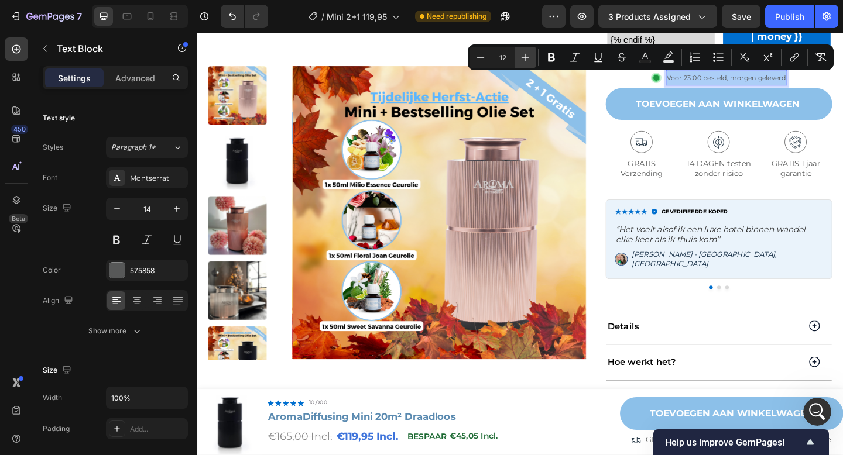
click at [524, 59] on icon "Editor contextual toolbar" at bounding box center [525, 58] width 12 height 12
type input "13"
click at [794, 19] on div "Publish" at bounding box center [789, 17] width 29 height 12
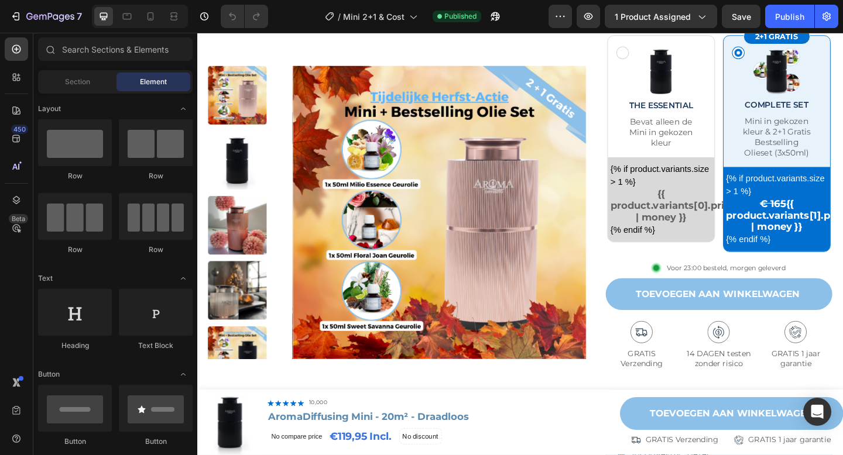
scroll to position [492, 0]
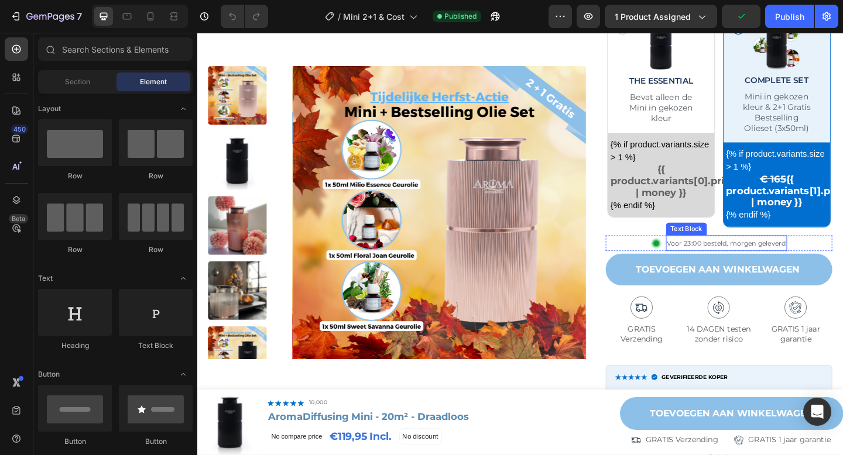
click at [764, 258] on span "Voor 23:00 besteld, morgen geleverd" at bounding box center [772, 262] width 129 height 9
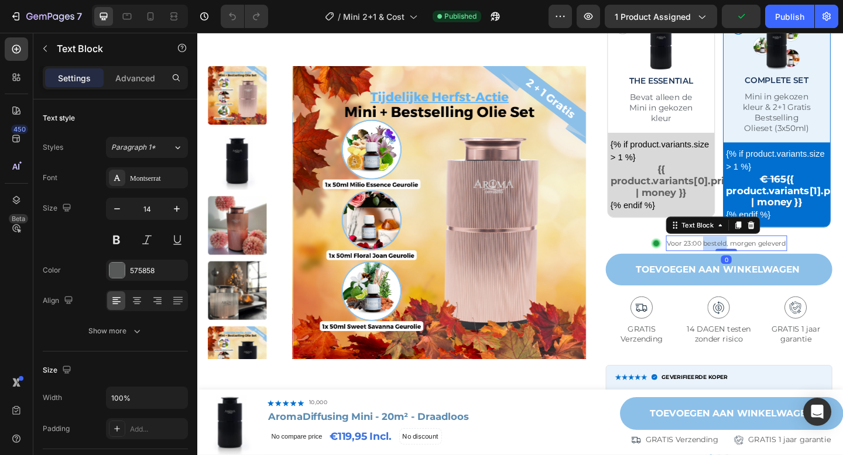
click at [764, 258] on span "Voor 23:00 besteld, morgen geleverd" at bounding box center [772, 262] width 129 height 9
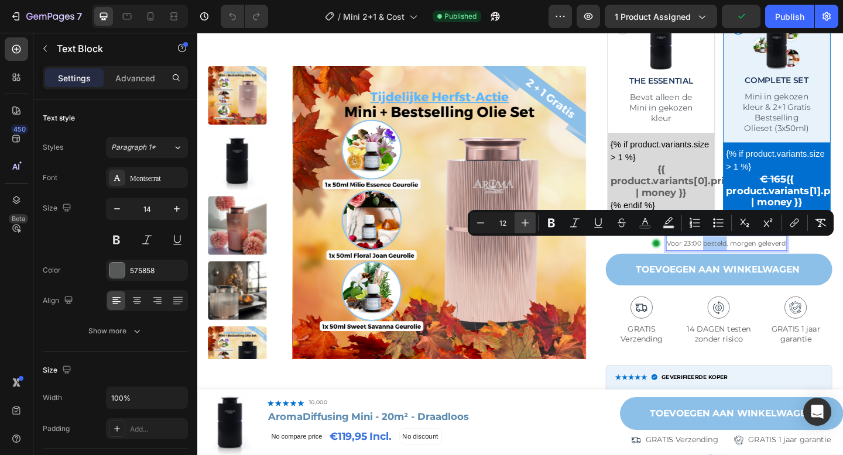
click at [530, 223] on icon "Editor contextual toolbar" at bounding box center [525, 223] width 12 height 12
type input "13"
click at [794, 17] on div "Publish" at bounding box center [789, 17] width 29 height 12
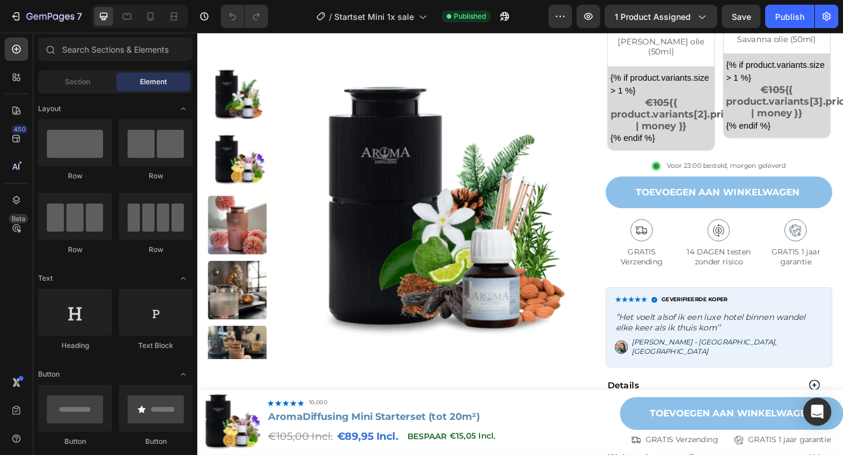
scroll to position [903, 0]
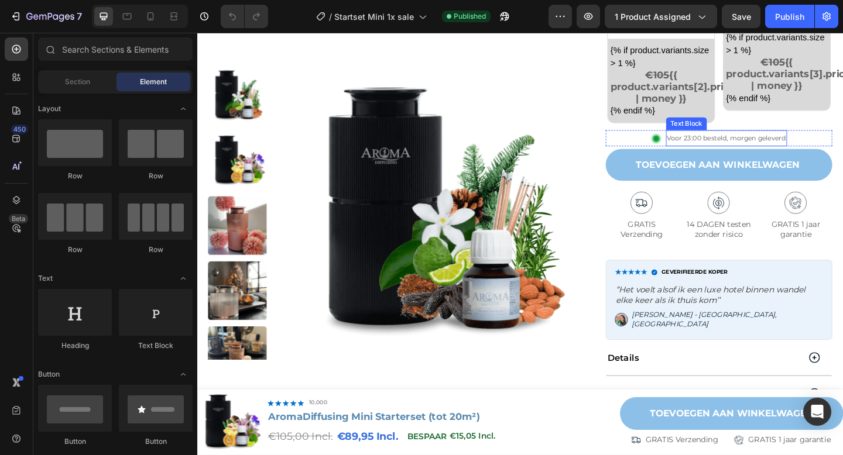
click at [788, 143] on span "Voor 23:00 besteld, morgen geleverd" at bounding box center [772, 147] width 129 height 9
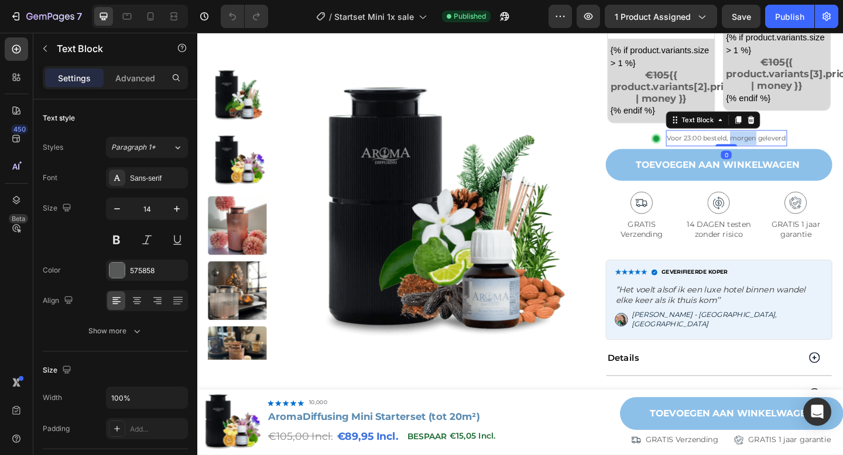
click at [788, 143] on span "Voor 23:00 besteld, morgen geleverd" at bounding box center [772, 147] width 129 height 9
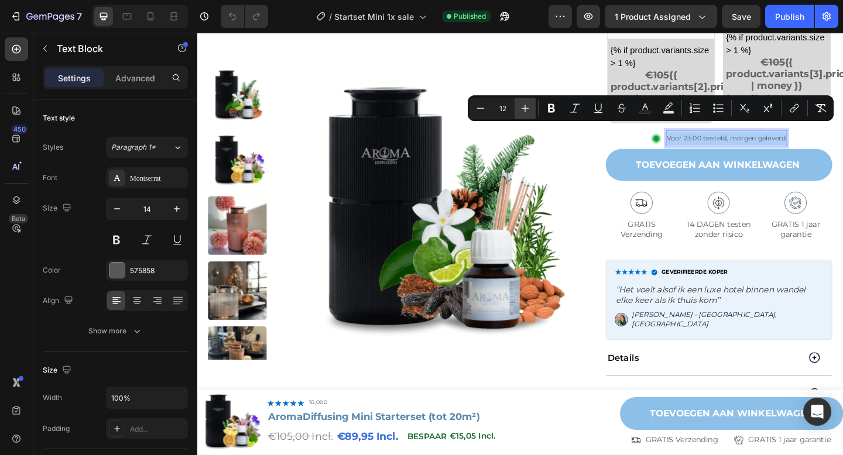
click at [524, 110] on icon "Editor contextual toolbar" at bounding box center [525, 108] width 12 height 12
type input "13"
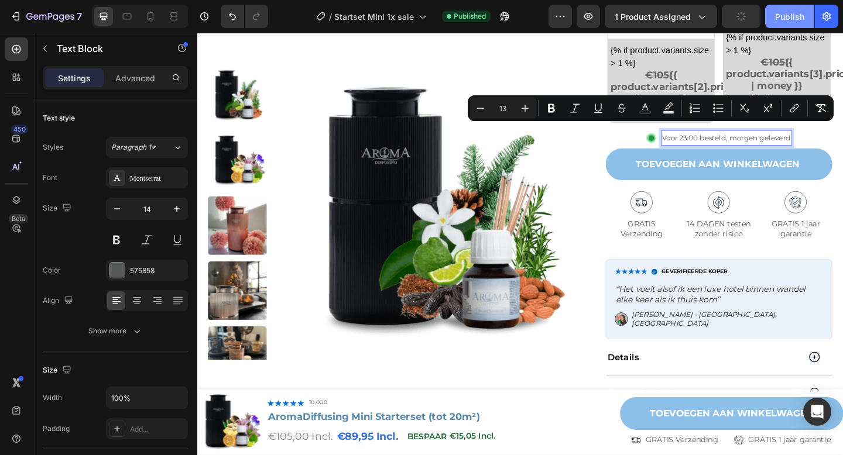
click at [788, 15] on div "Publish" at bounding box center [789, 17] width 29 height 12
